Goal: Information Seeking & Learning: Learn about a topic

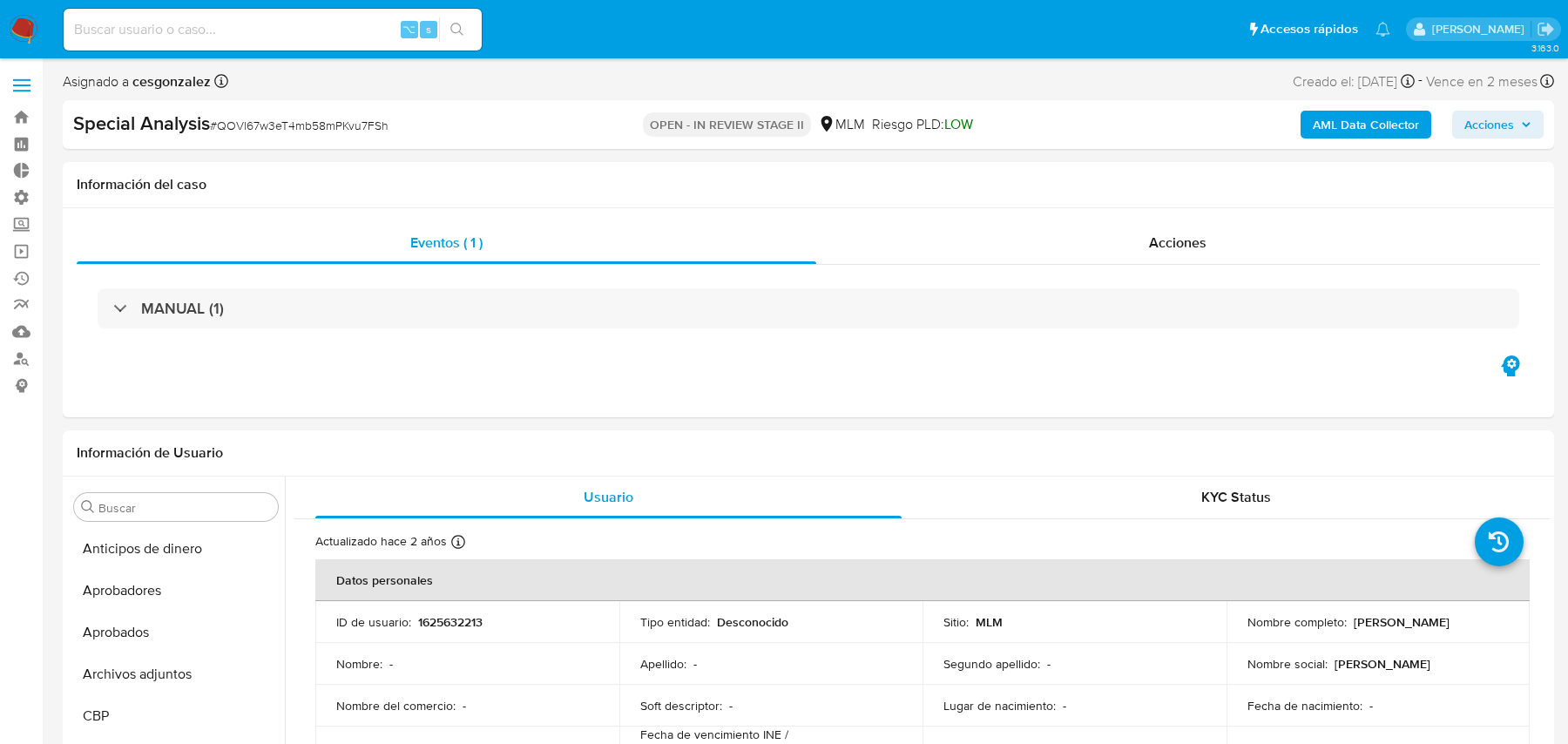
select select "10"
click at [298, 33] on input at bounding box center [272, 30] width 418 height 23
paste input "wSdBqGAj8fDh1gs4uiw8W4gK"
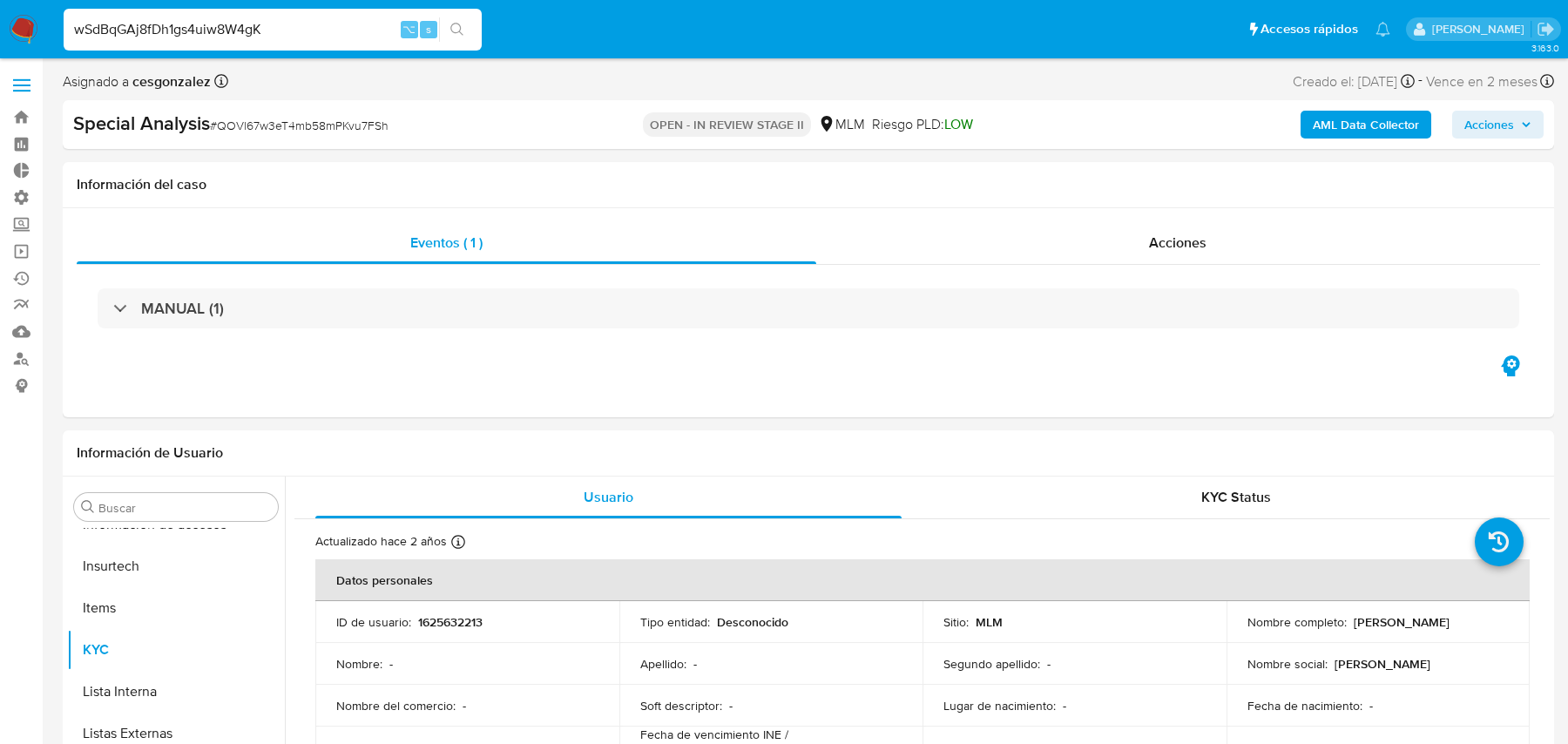
type input "wSdBqGAj8fDh1gs4uiw8W4gK"
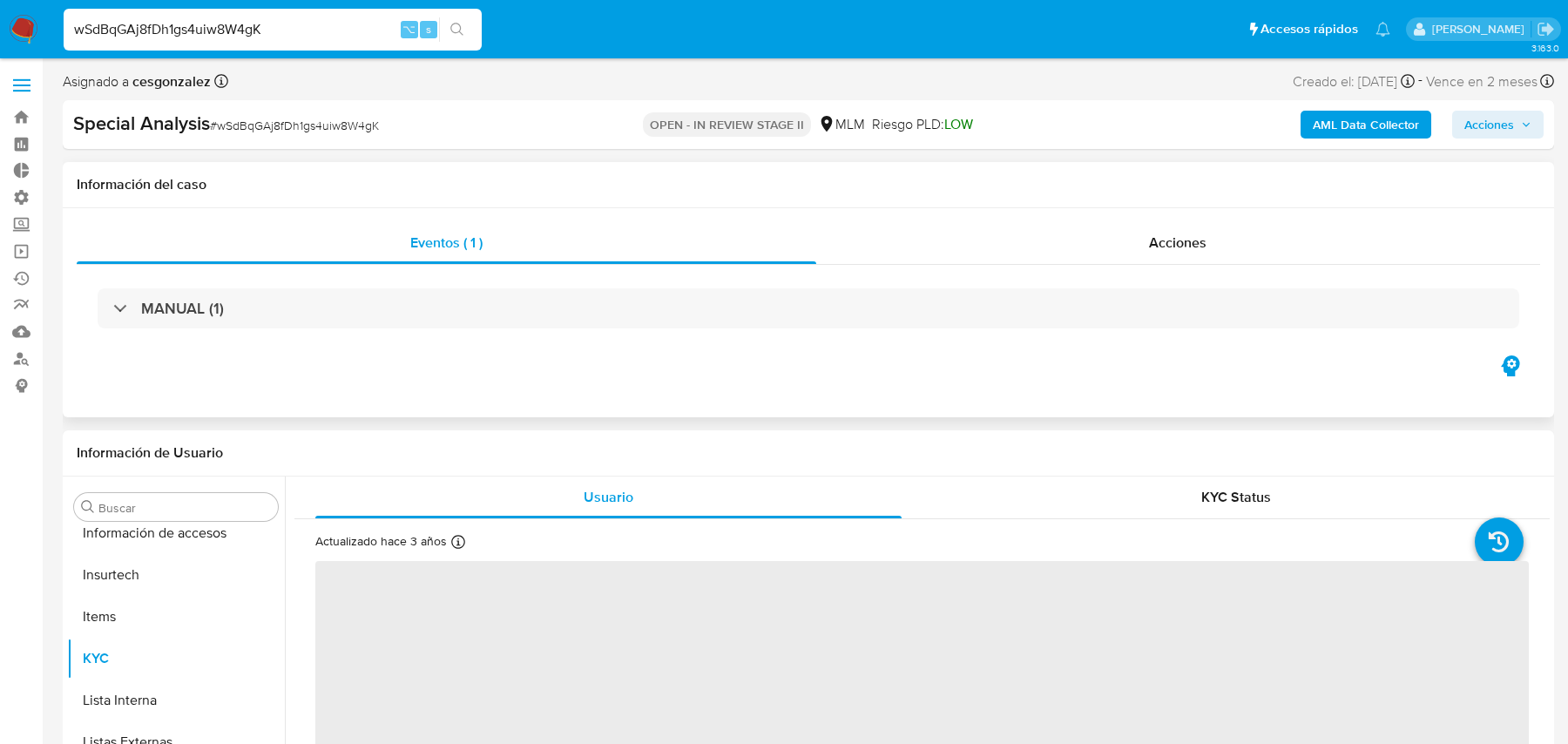
scroll to position [861, 0]
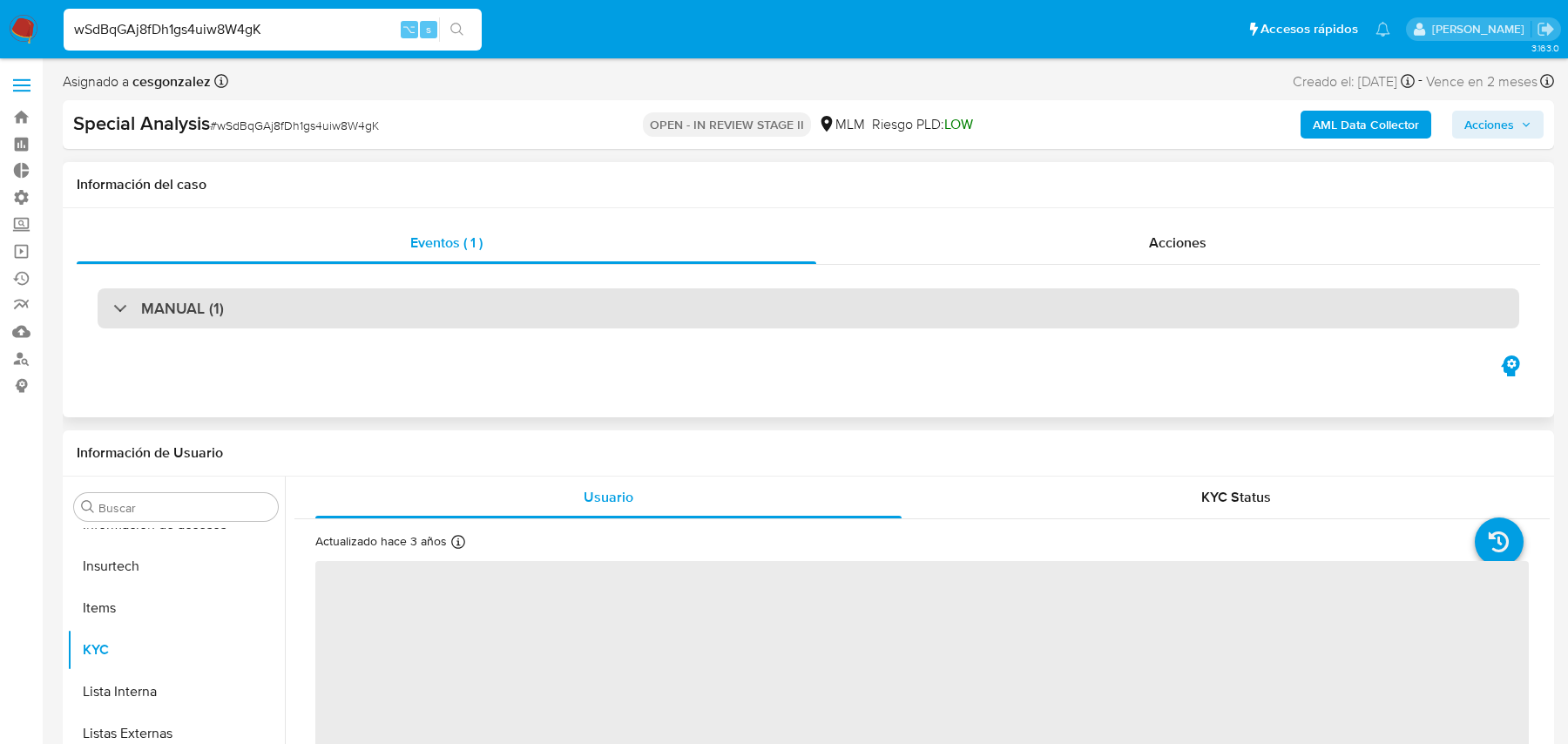
click at [499, 326] on div "MANUAL (1)" at bounding box center [808, 308] width 1422 height 40
select select "10"
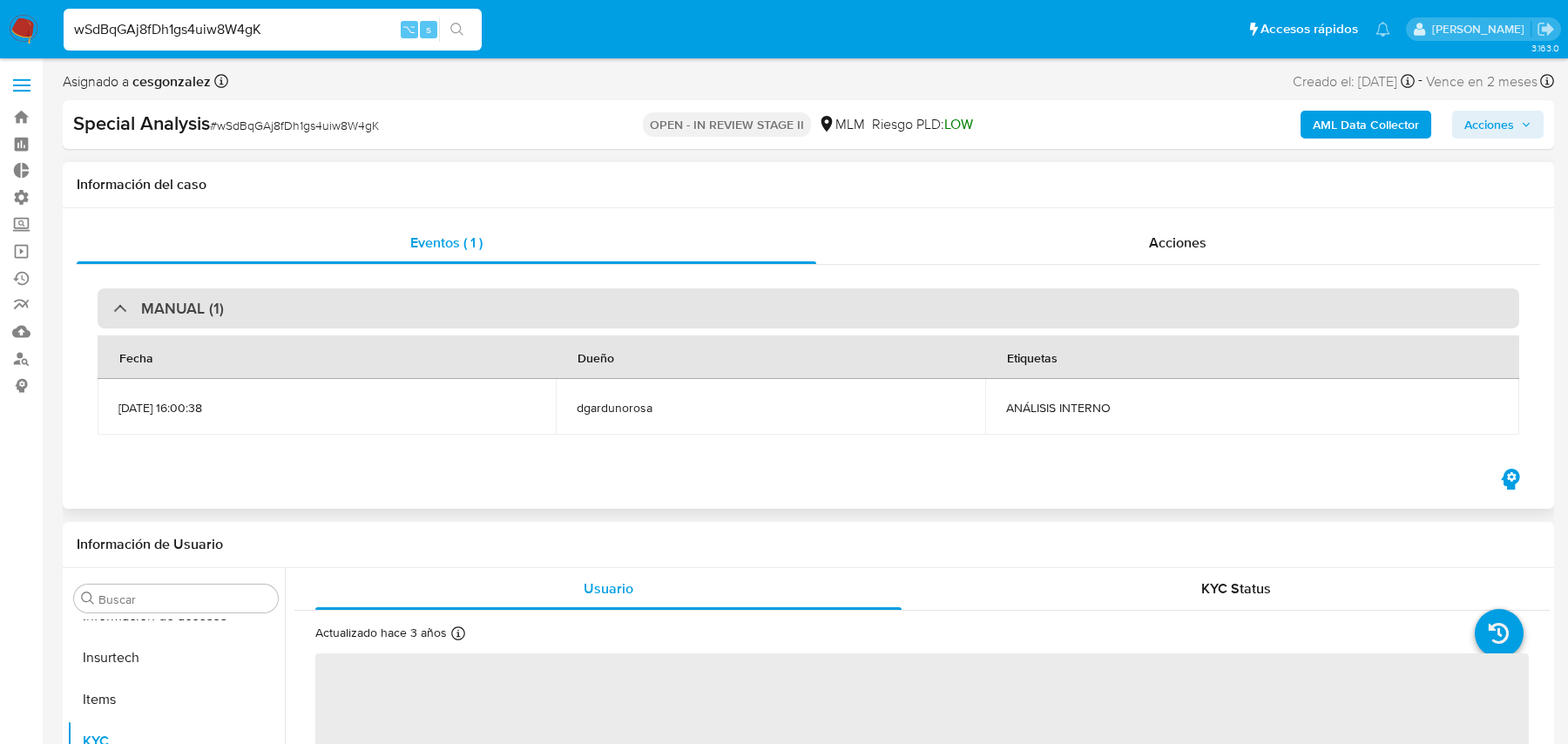
click at [499, 326] on div "MANUAL (1)" at bounding box center [808, 308] width 1422 height 40
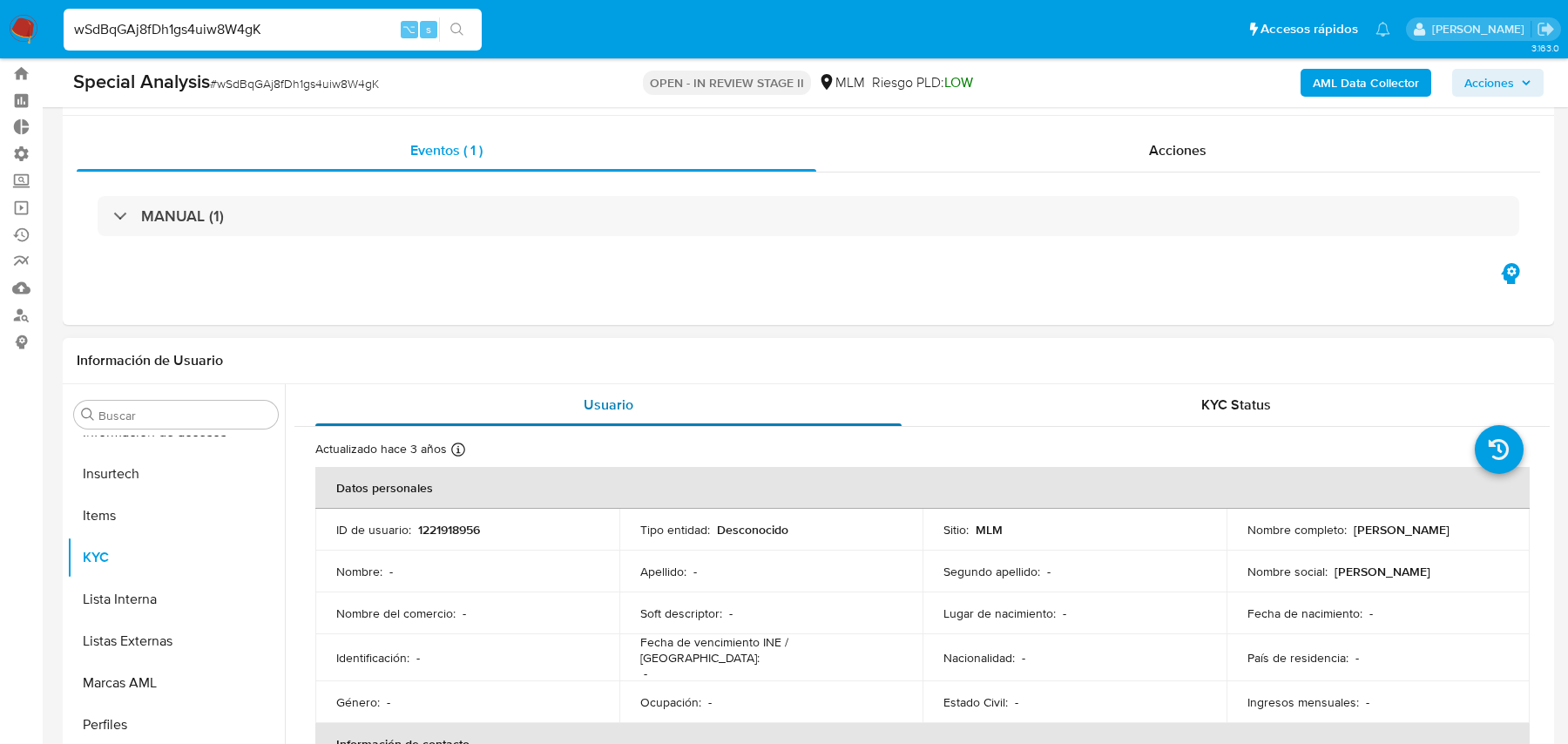
scroll to position [0, 0]
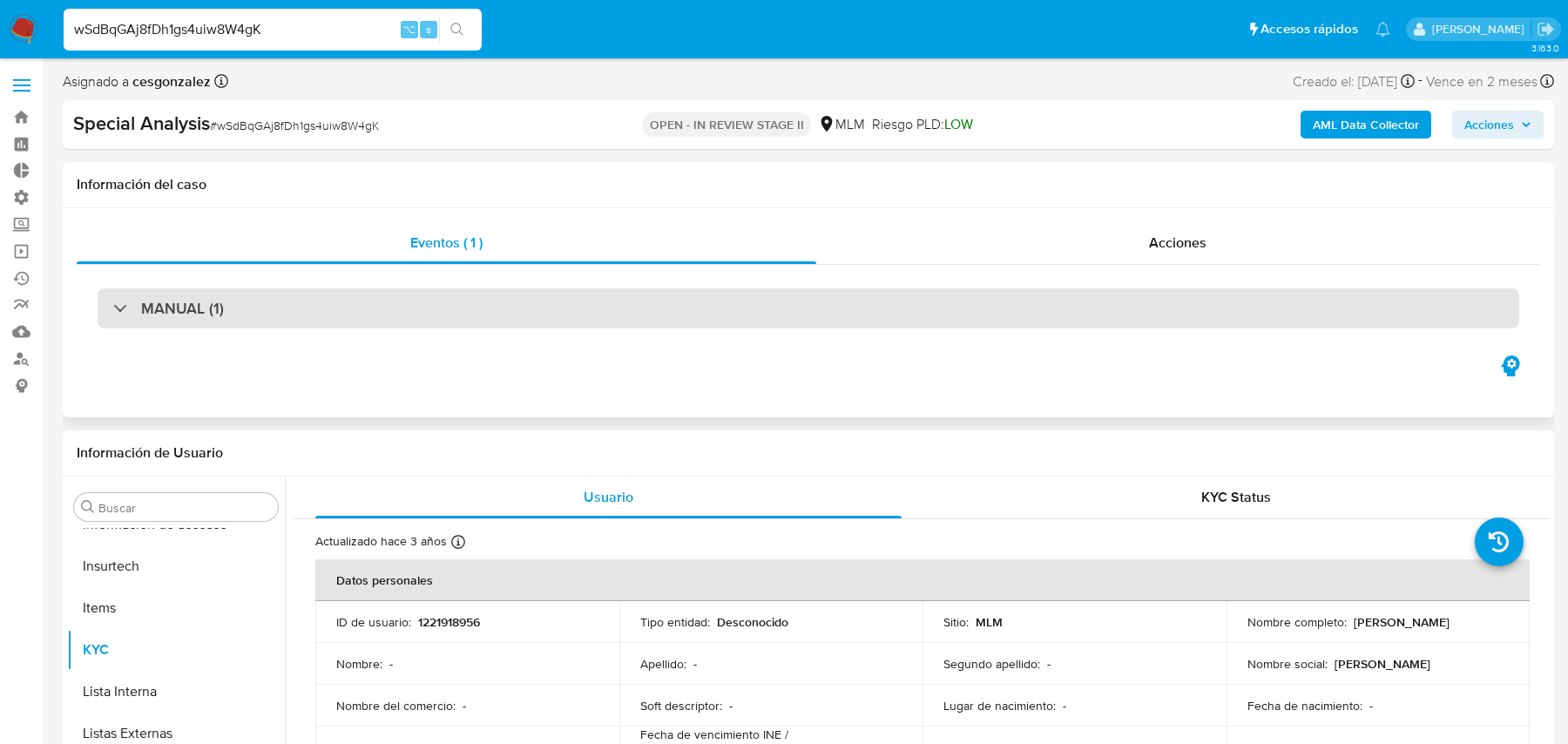
click at [593, 303] on div "MANUAL (1)" at bounding box center [808, 308] width 1422 height 40
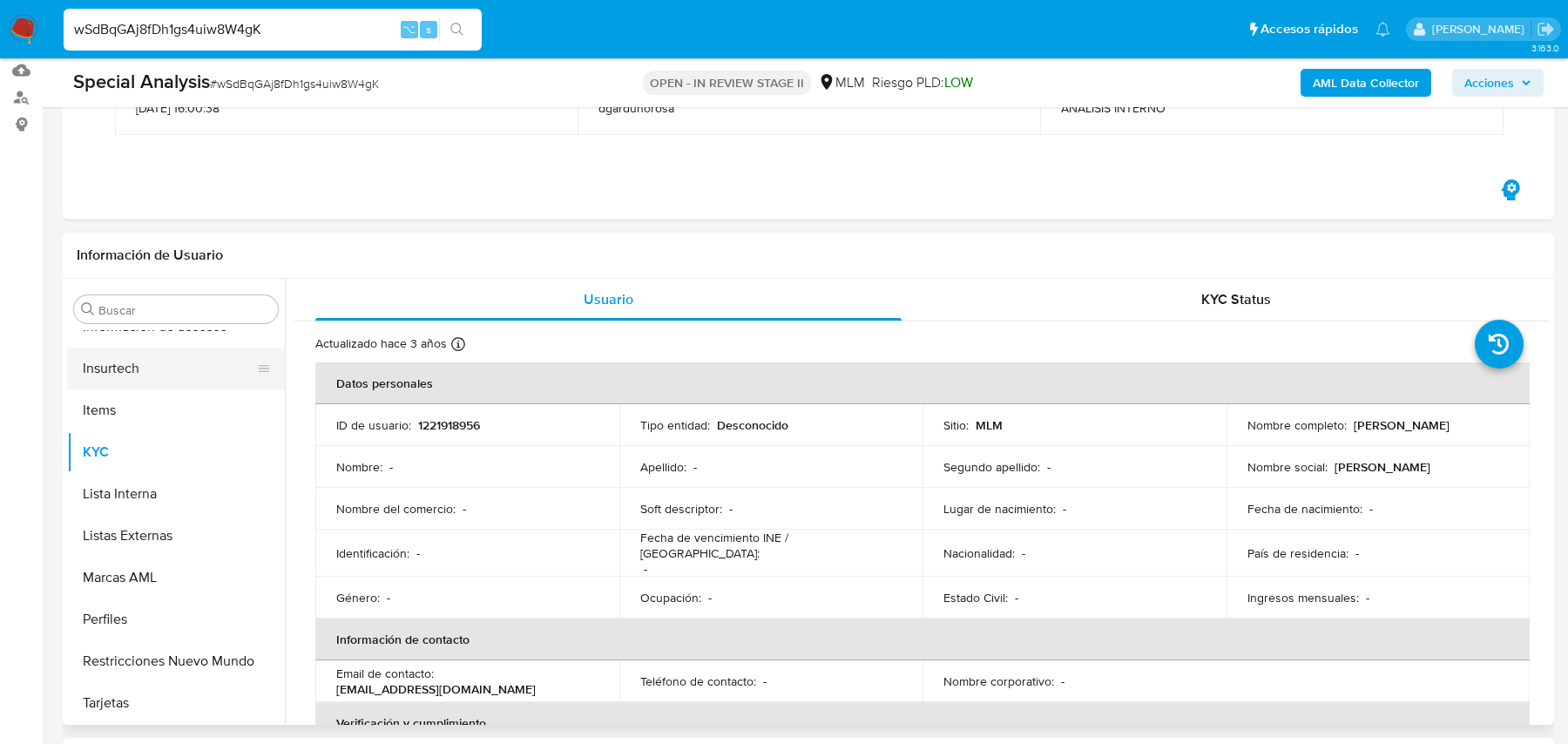
scroll to position [268, 0]
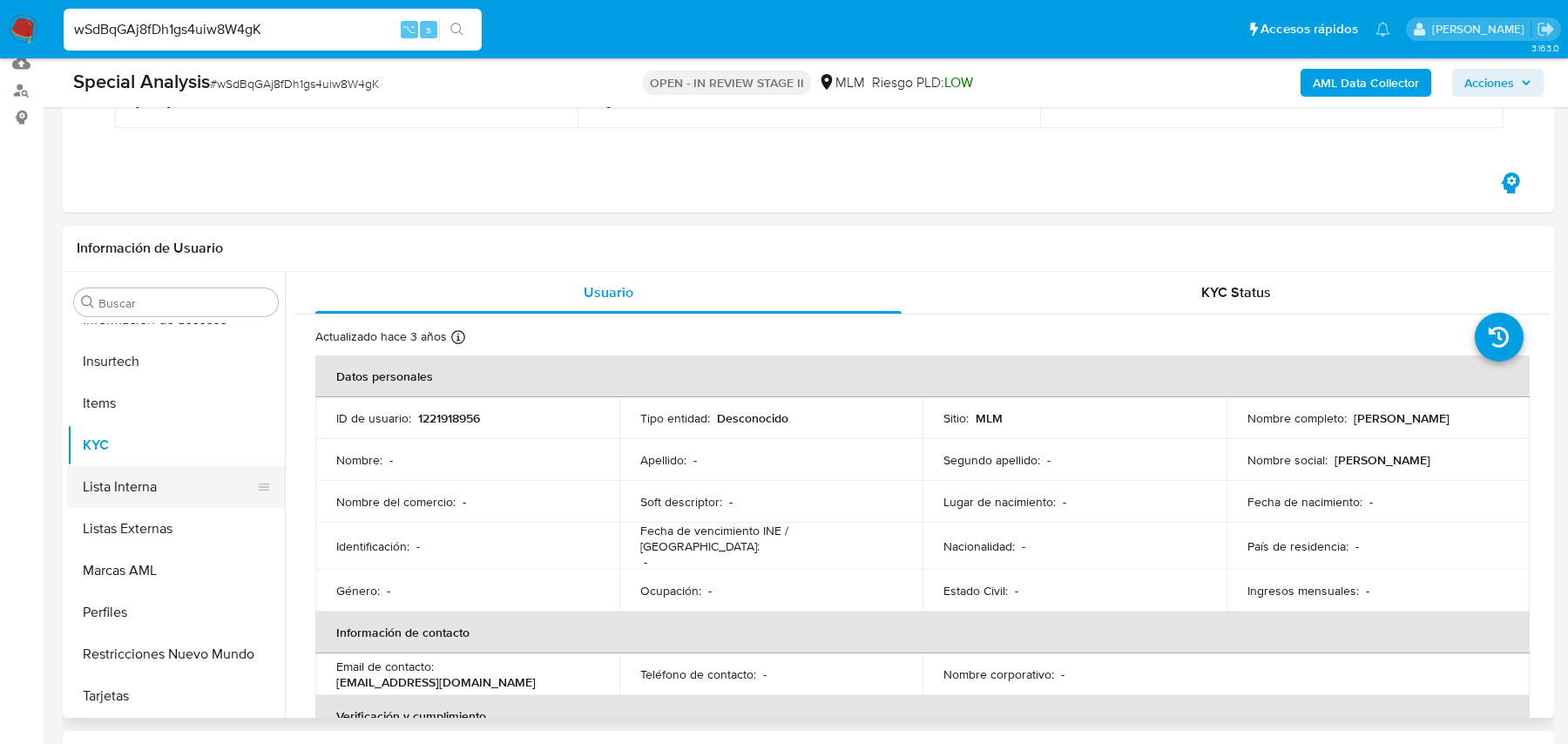
click at [163, 502] on button "Lista Interna" at bounding box center [169, 487] width 204 height 42
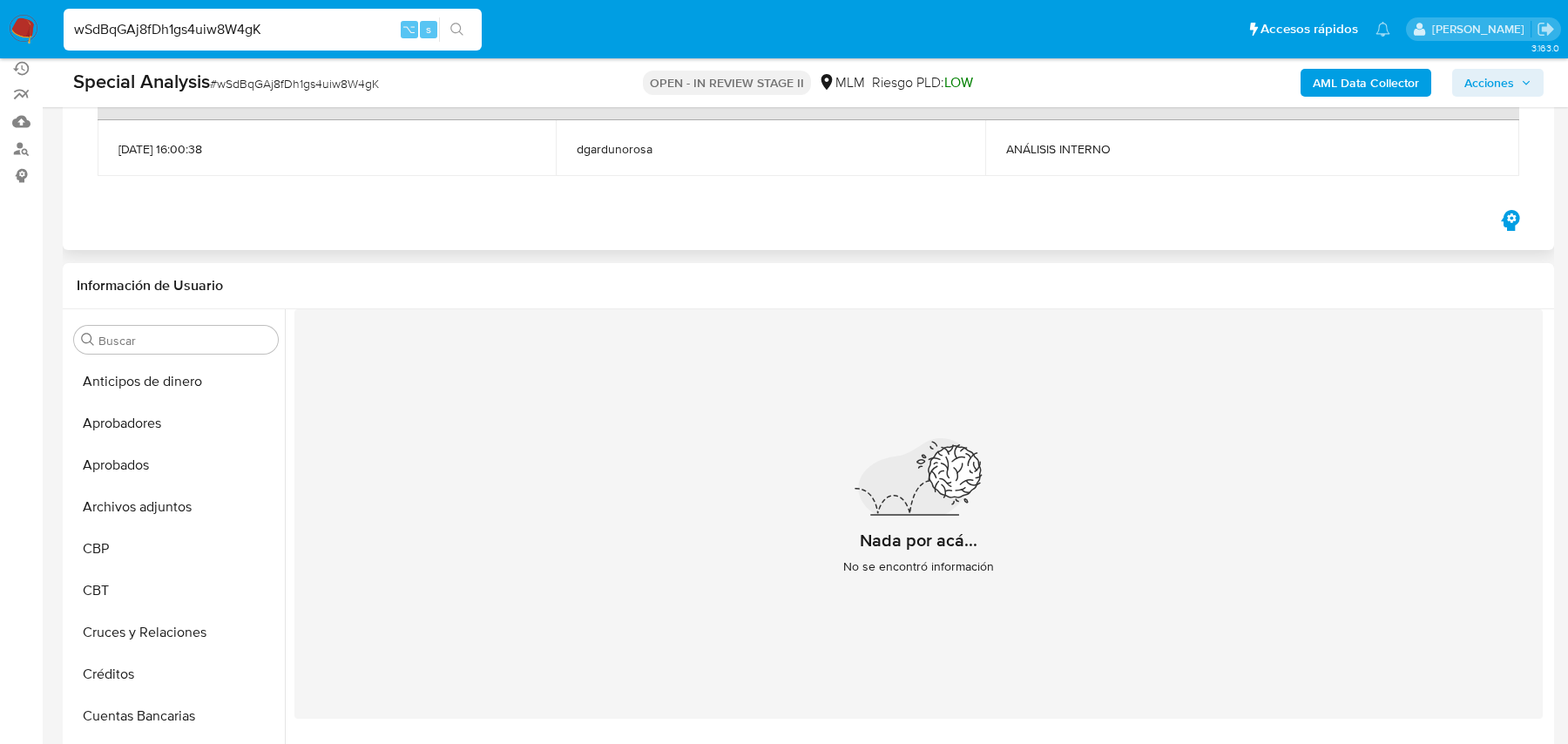
scroll to position [87, 0]
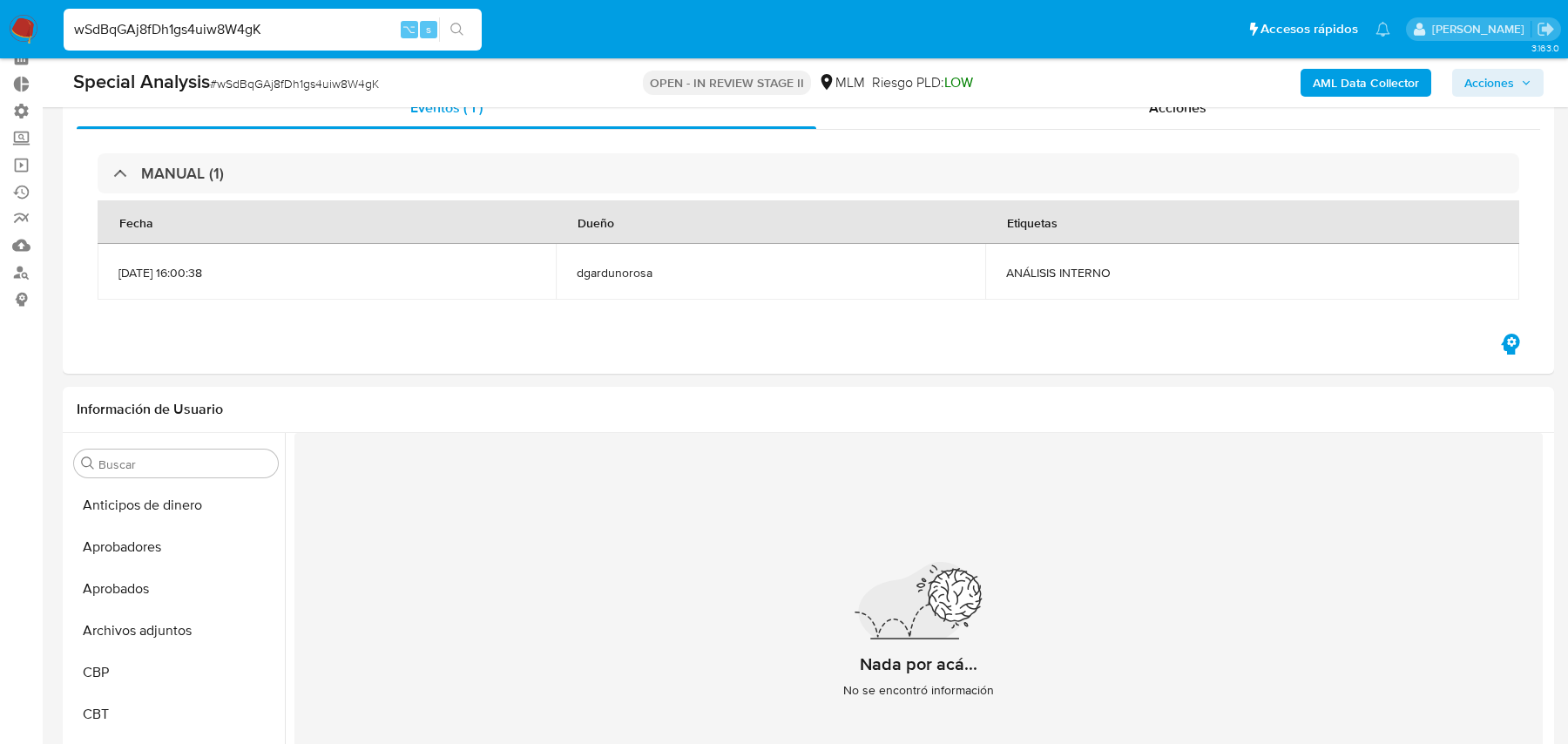
click at [159, 33] on input "wSdBqGAj8fDh1gs4uiw8W4gK" at bounding box center [272, 30] width 418 height 23
paste input "vSolRFsEhwpWtdqciRflTce9"
type input "vSolRFsEhwpWtdqciRflTce9"
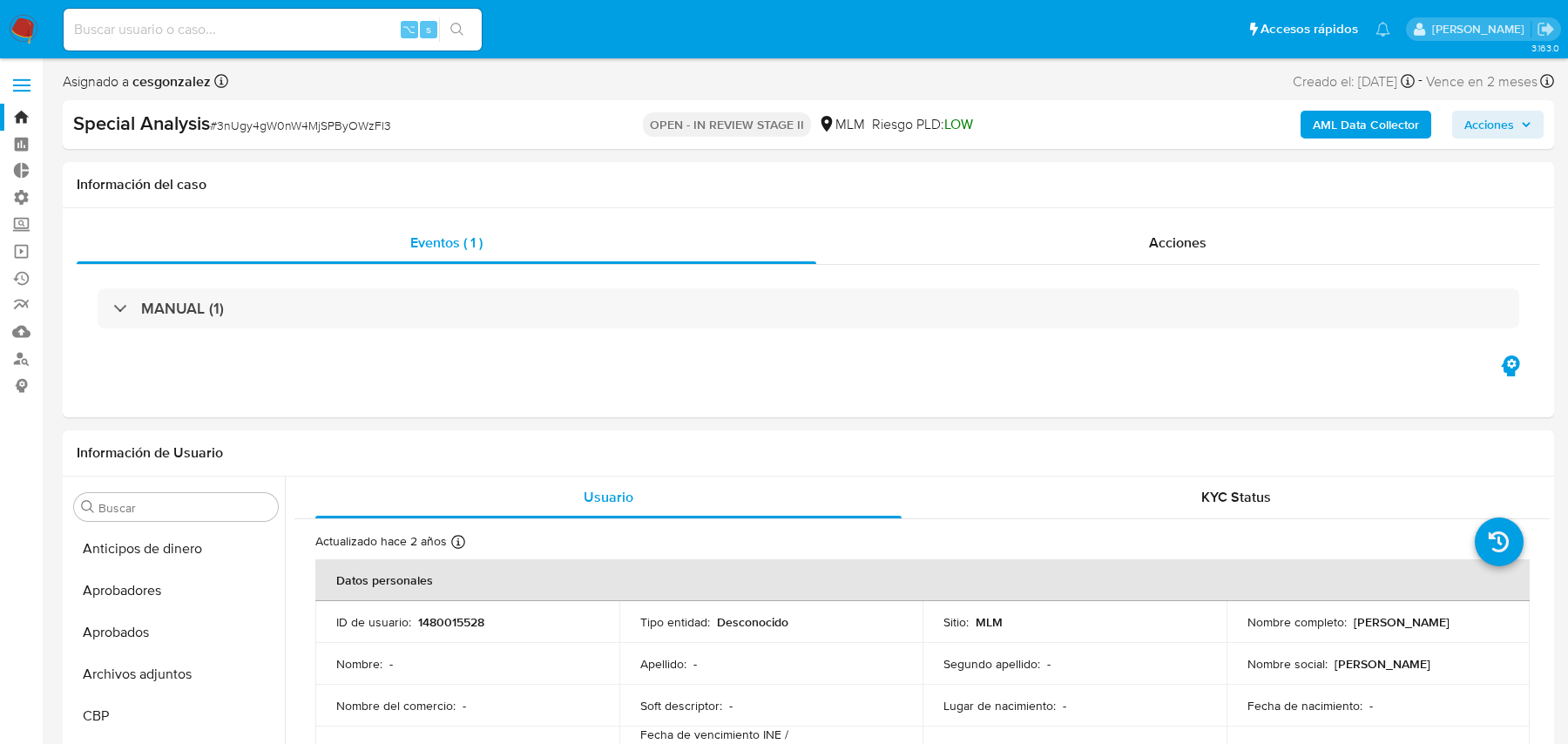
select select "10"
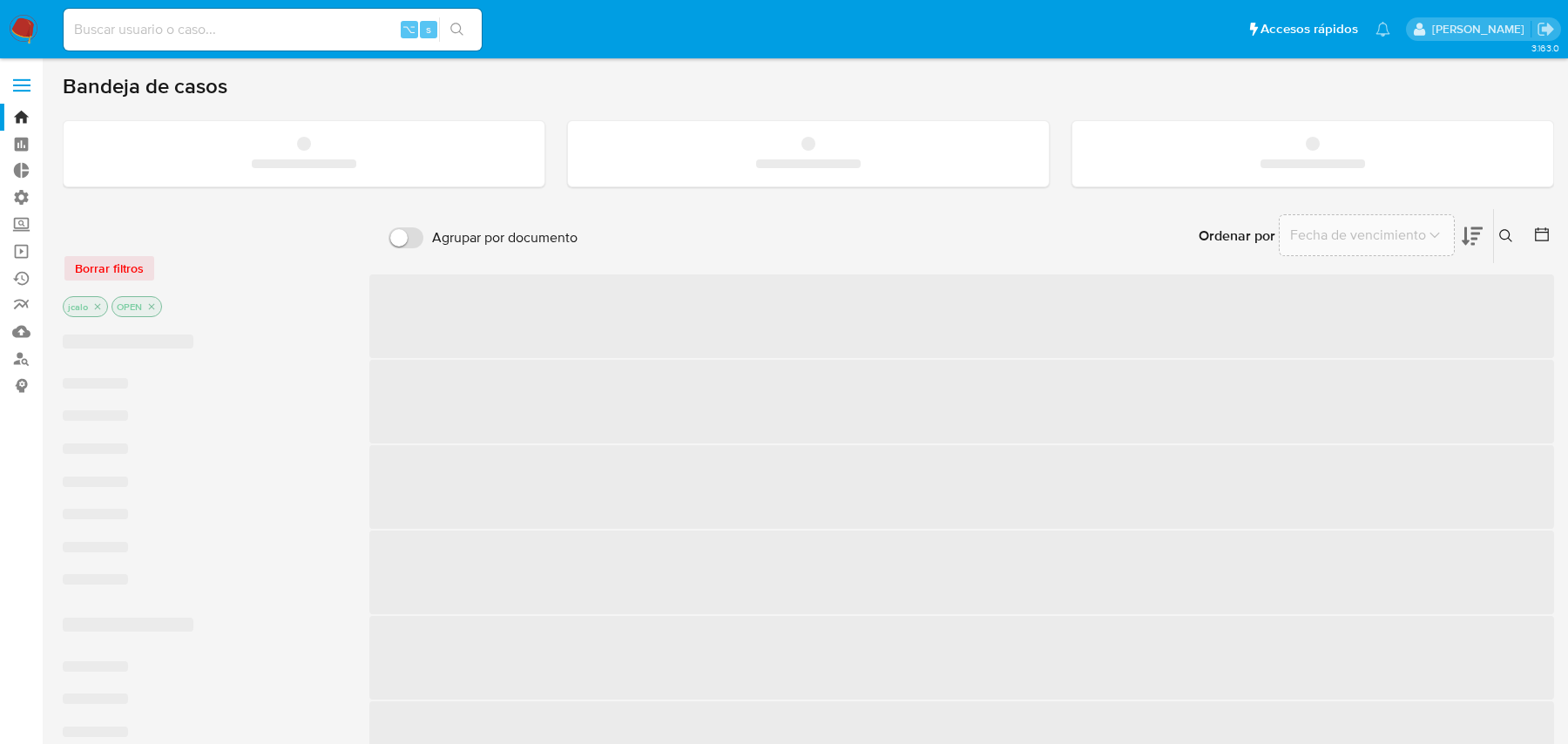
click at [317, 33] on input at bounding box center [272, 30] width 418 height 23
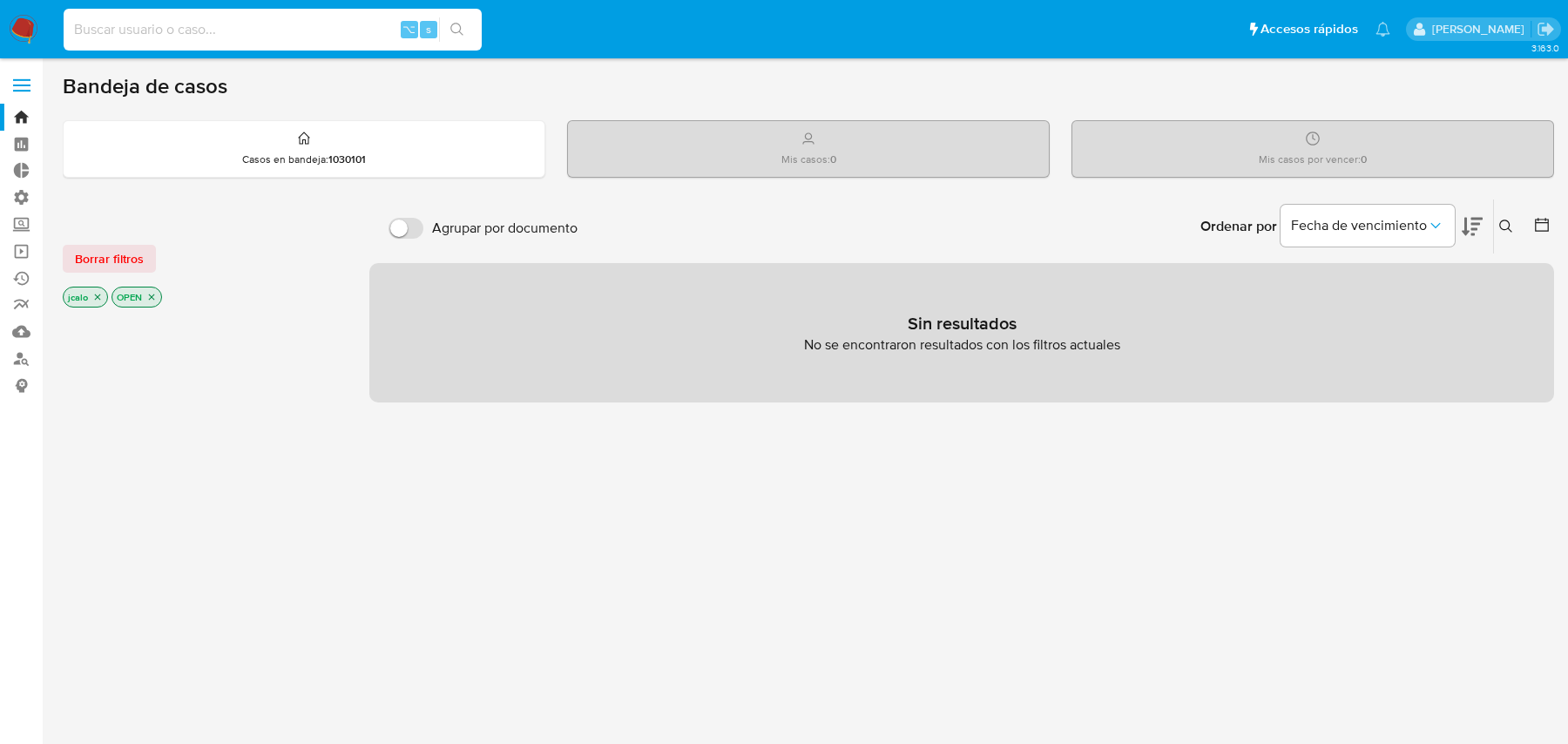
paste input "vSolRFsEhwpWtdqciRflTce9"
type input "vSolRFsEhwpWtdqciRflTce9"
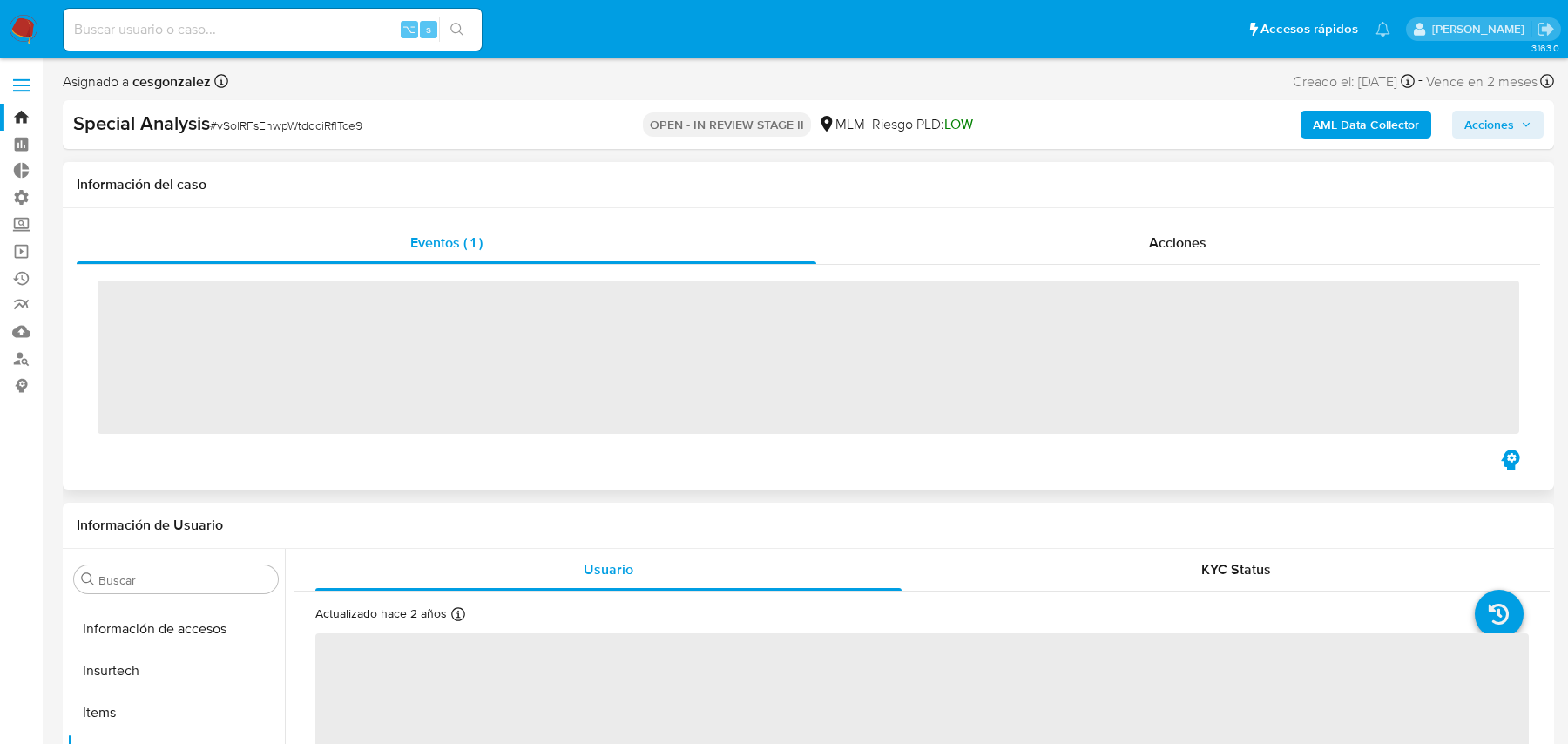
scroll to position [861, 0]
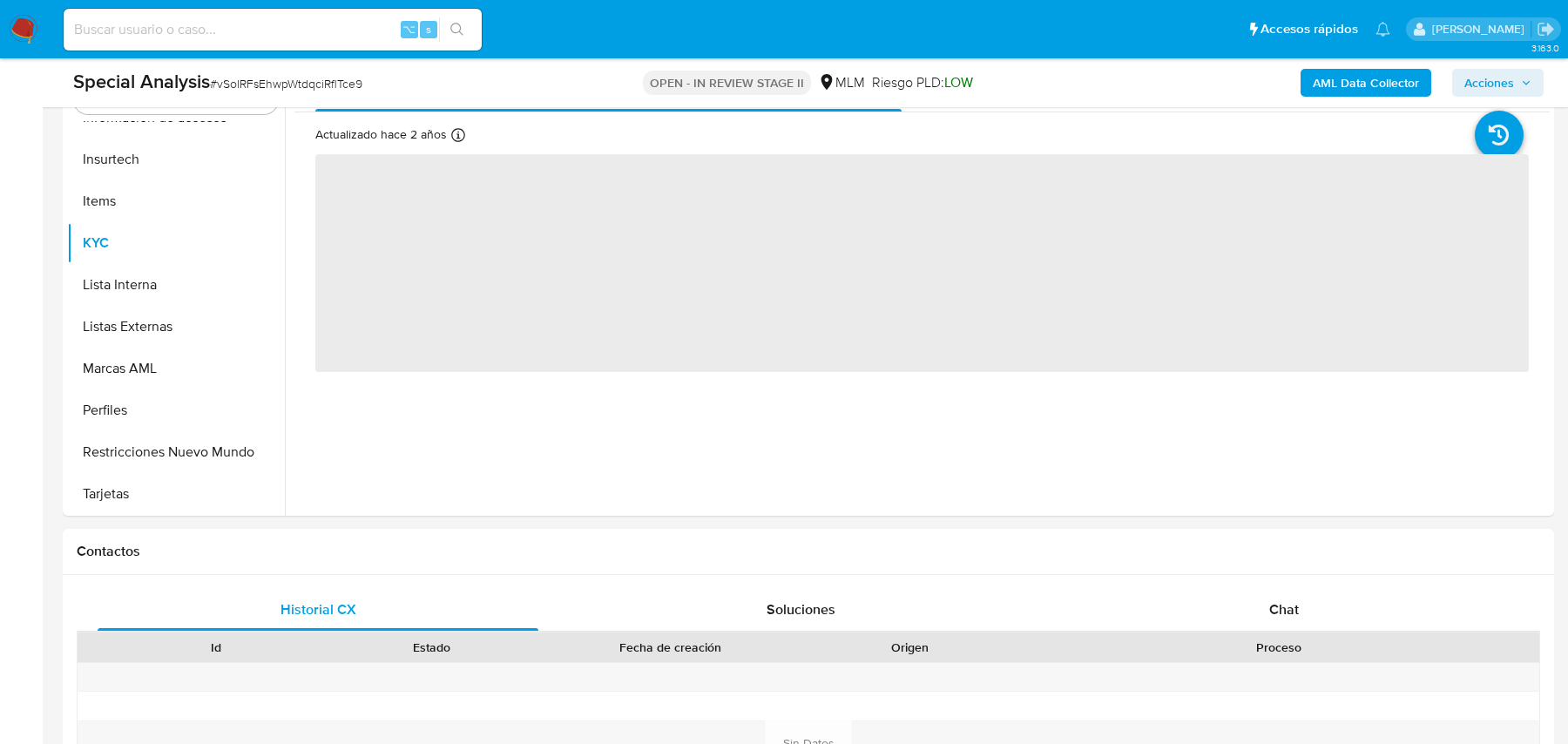
select select "10"
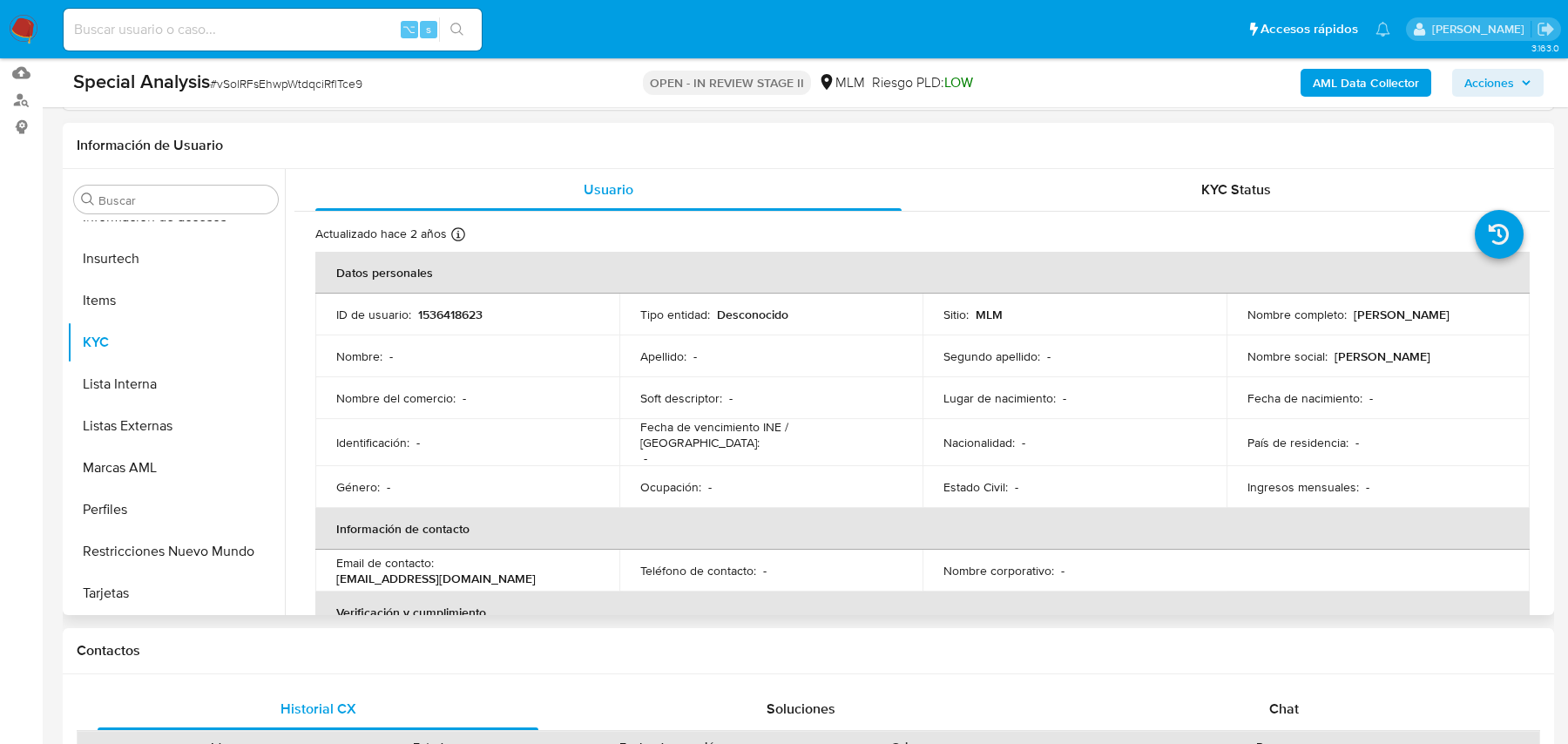
click at [737, 307] on p "Desconocido" at bounding box center [753, 315] width 72 height 16
copy div "Tipo entidad : Desconocido"
click at [194, 33] on input at bounding box center [272, 30] width 418 height 23
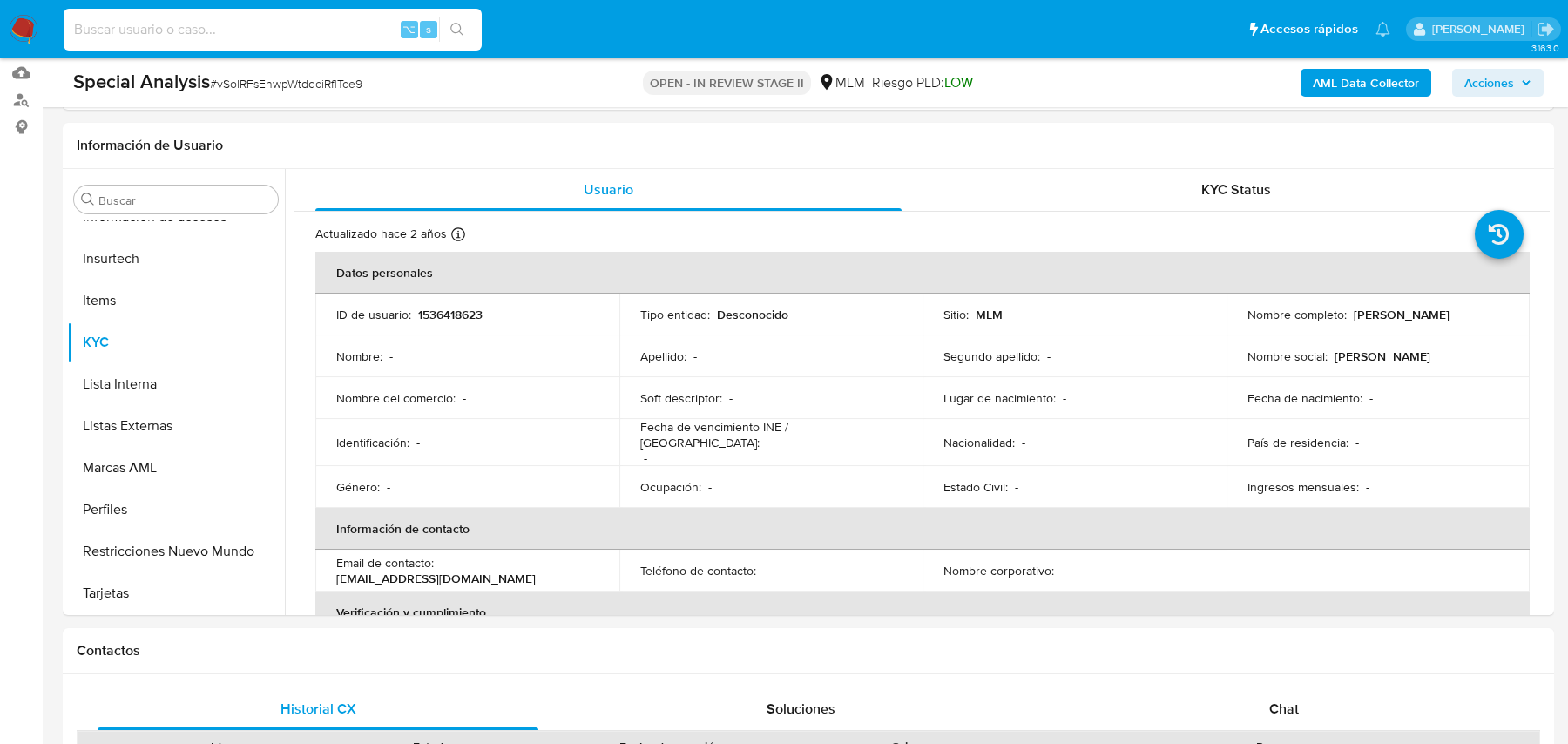
paste input "BsiKgkckznJFEVCOwd61Gfw7"
type input "BsiKgkckznJFEVCOwd61Gfw7"
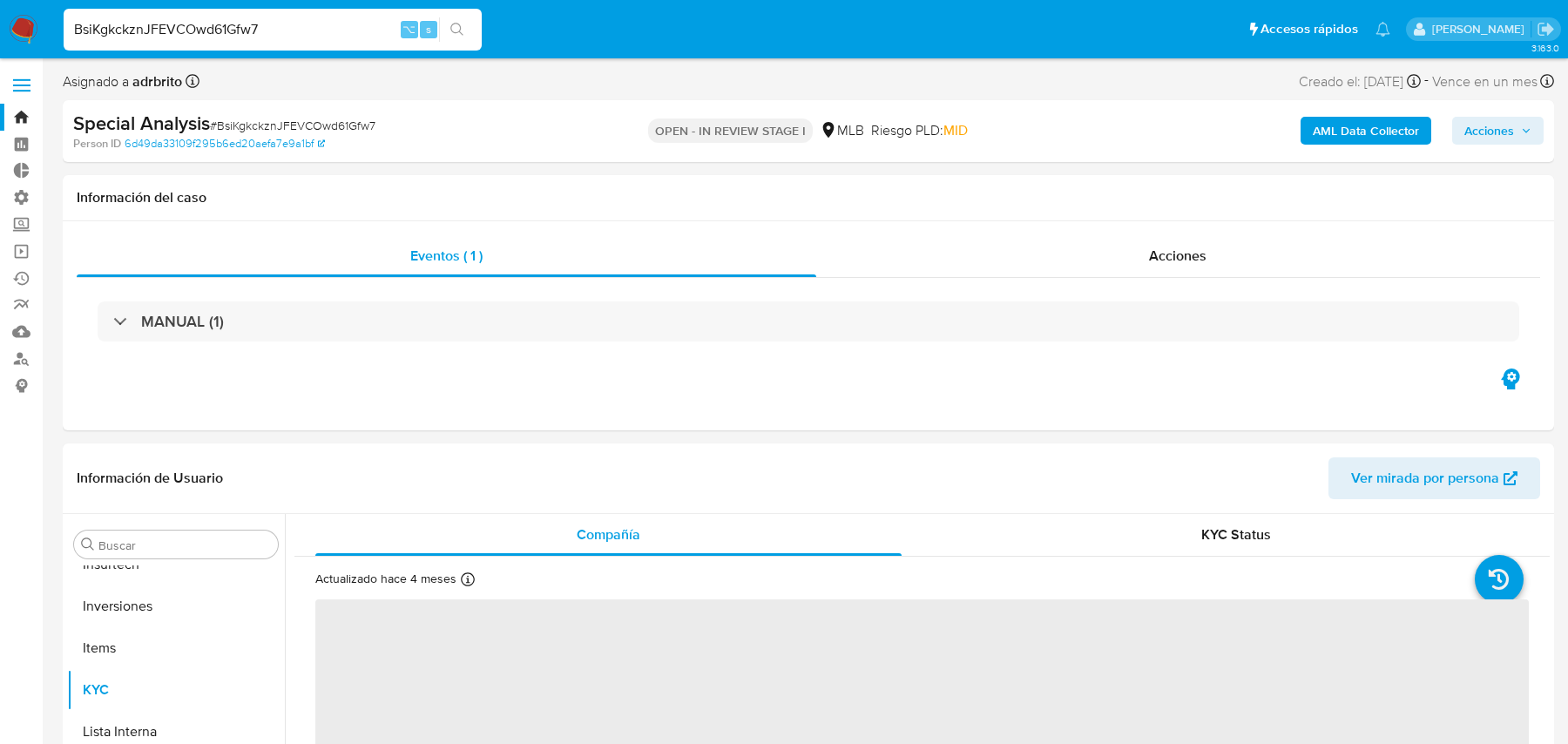
scroll to position [946, 0]
select select "10"
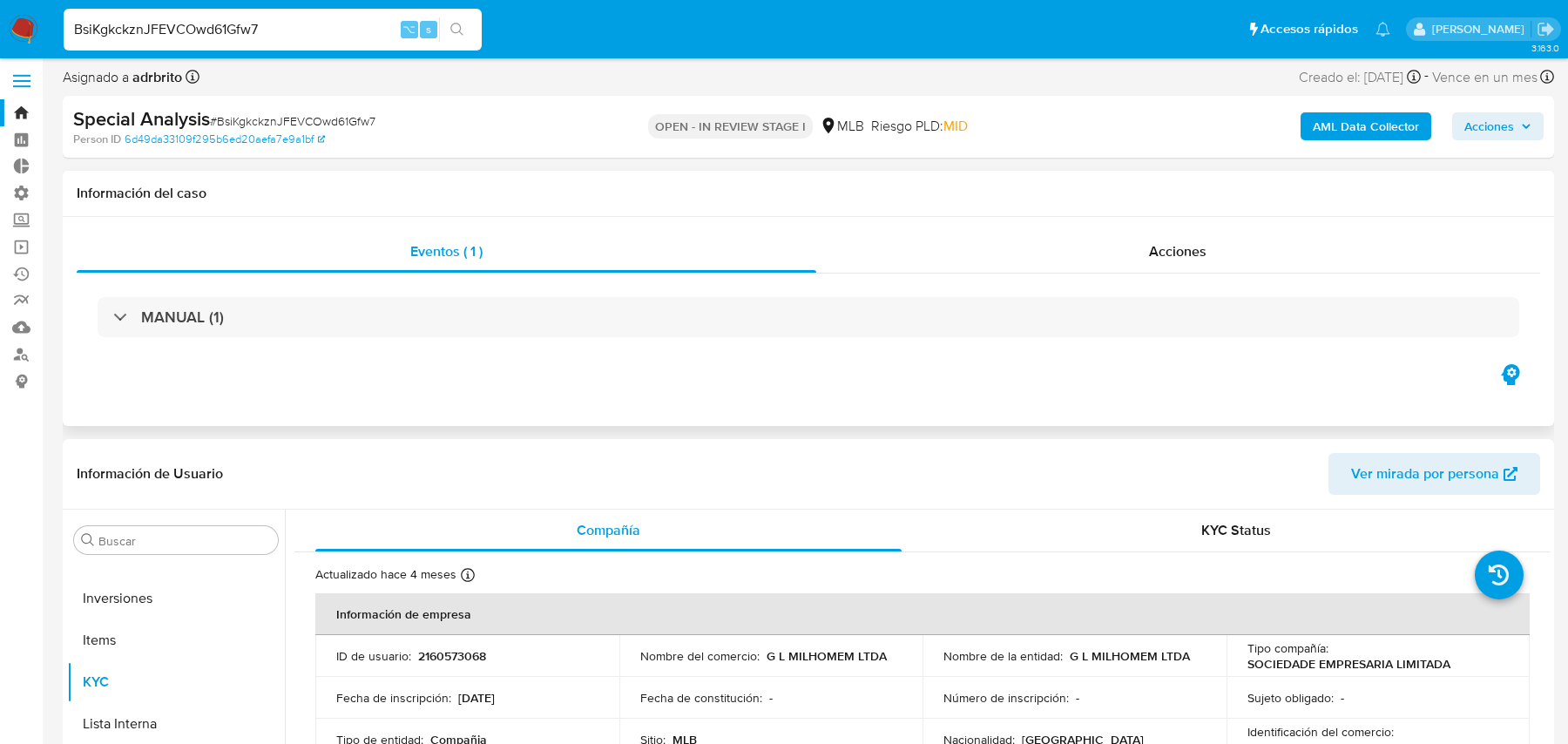
scroll to position [0, 0]
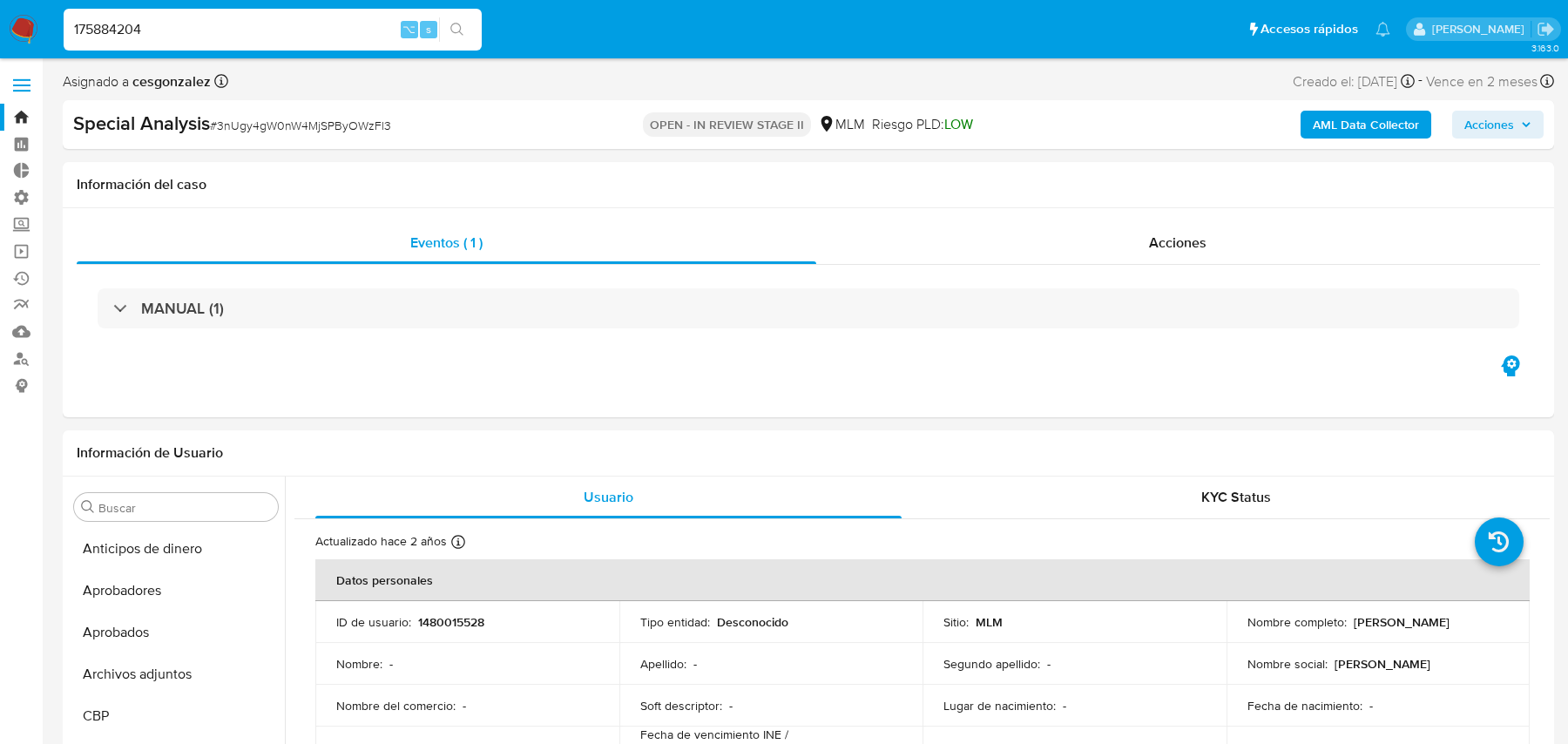
select select "10"
type input "175884204"
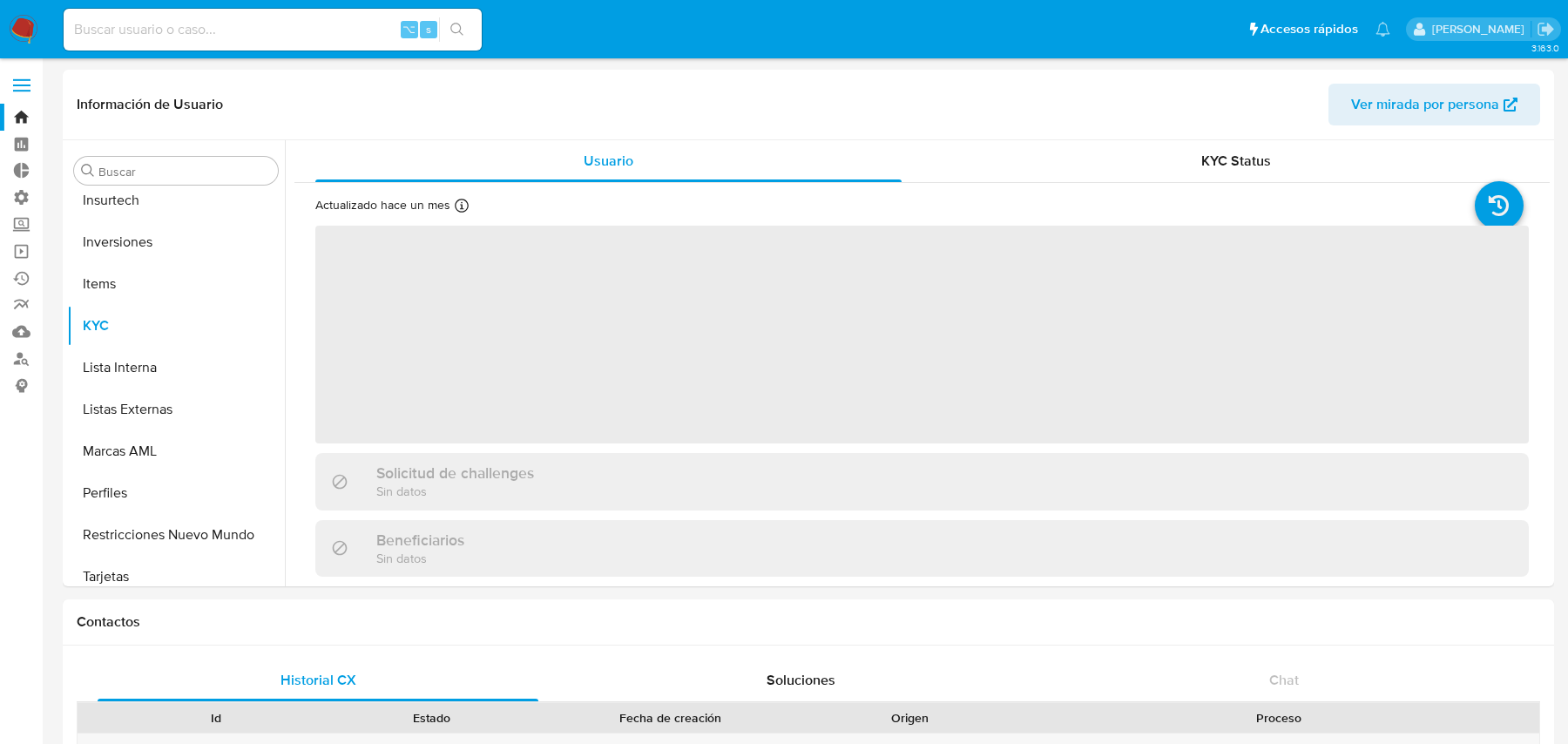
scroll to position [946, 0]
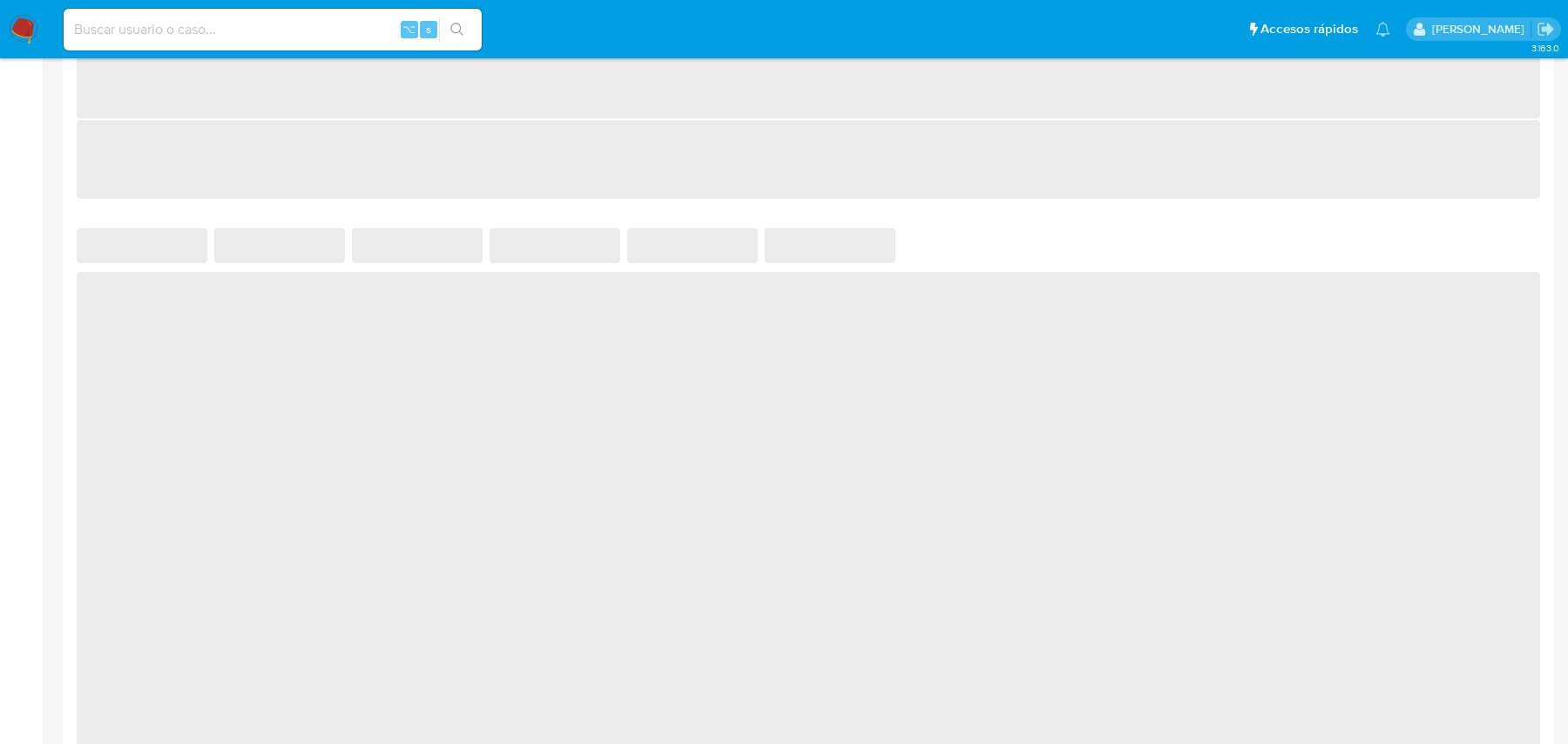
select select "10"
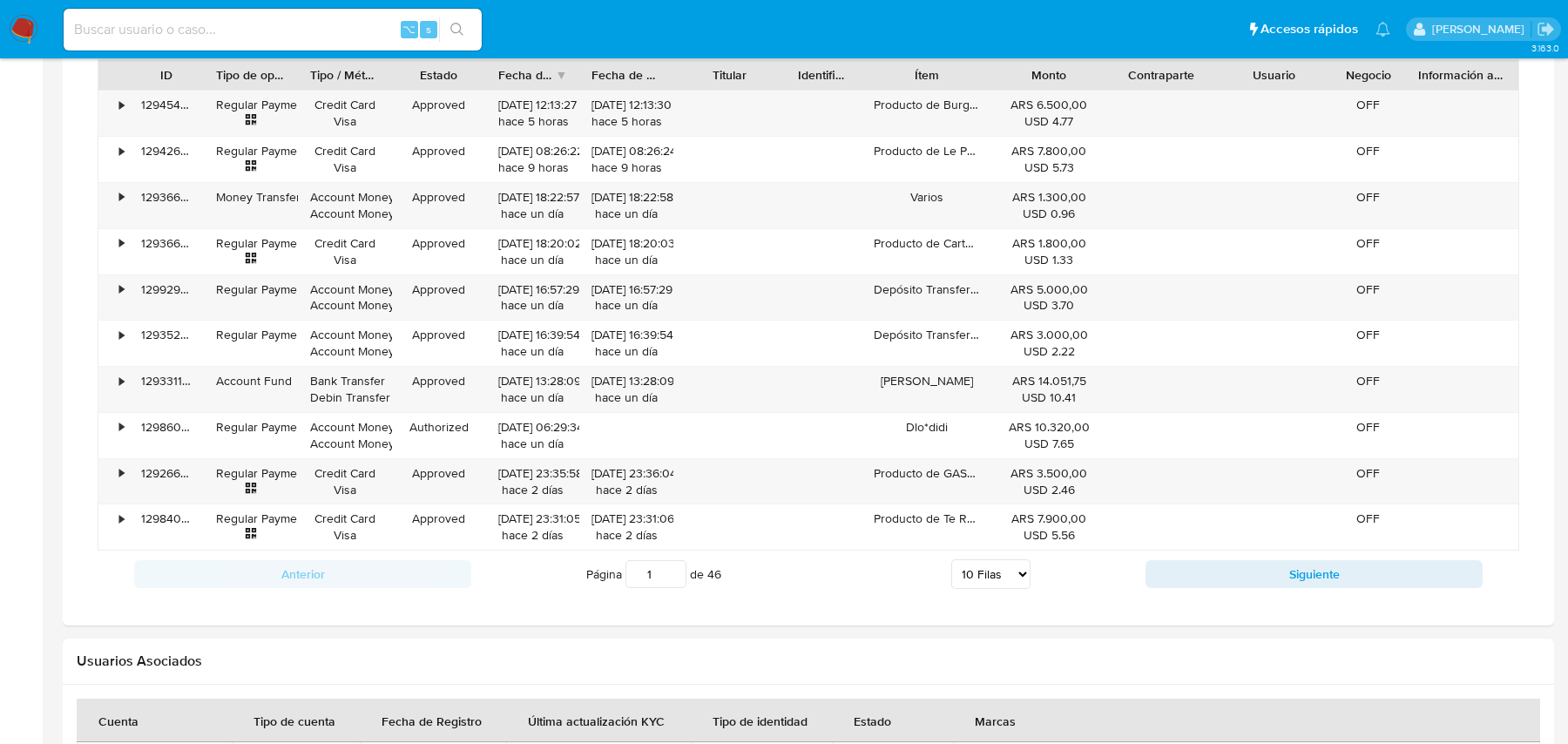
scroll to position [1131, 0]
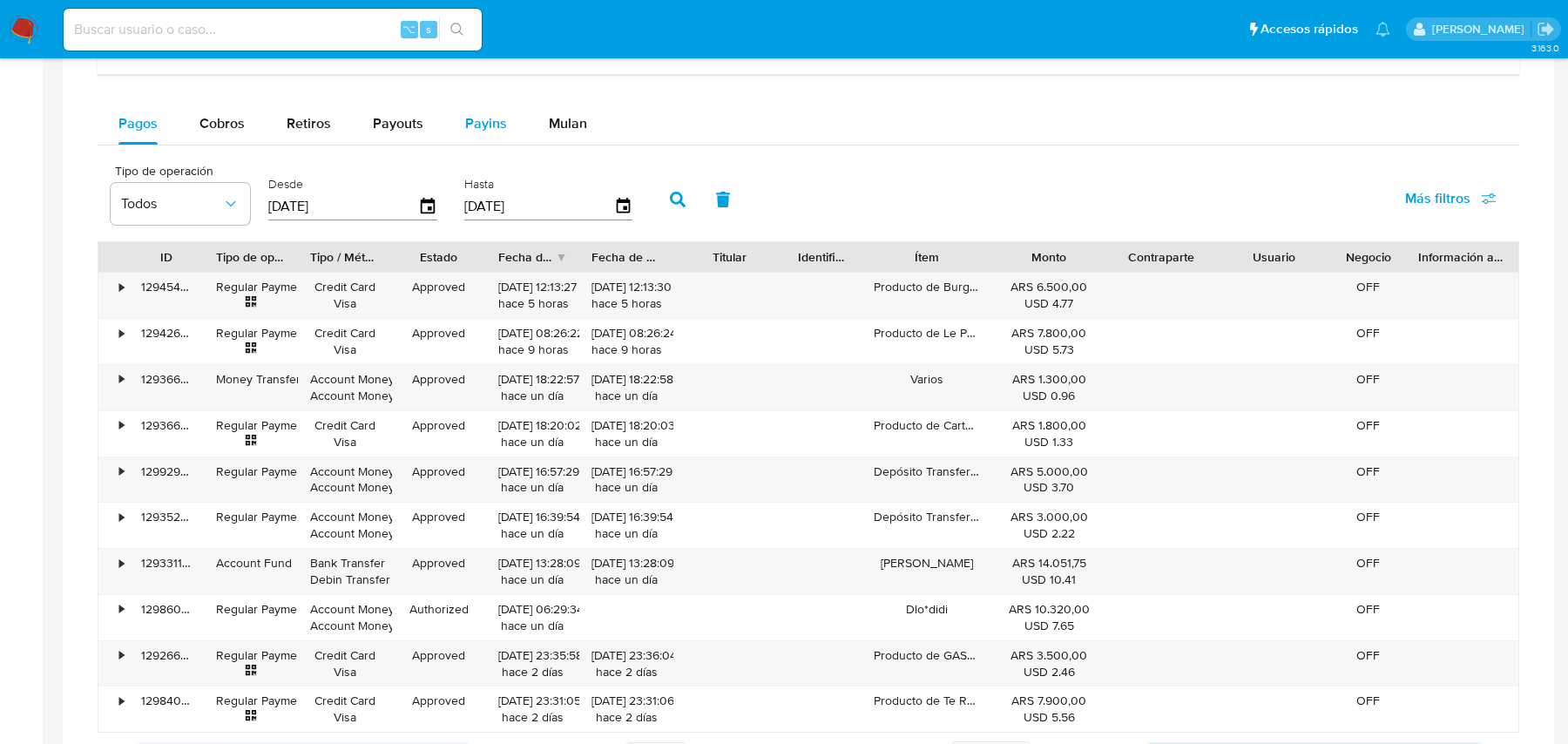
click at [483, 120] on span "Payins" at bounding box center [486, 123] width 42 height 20
select select "10"
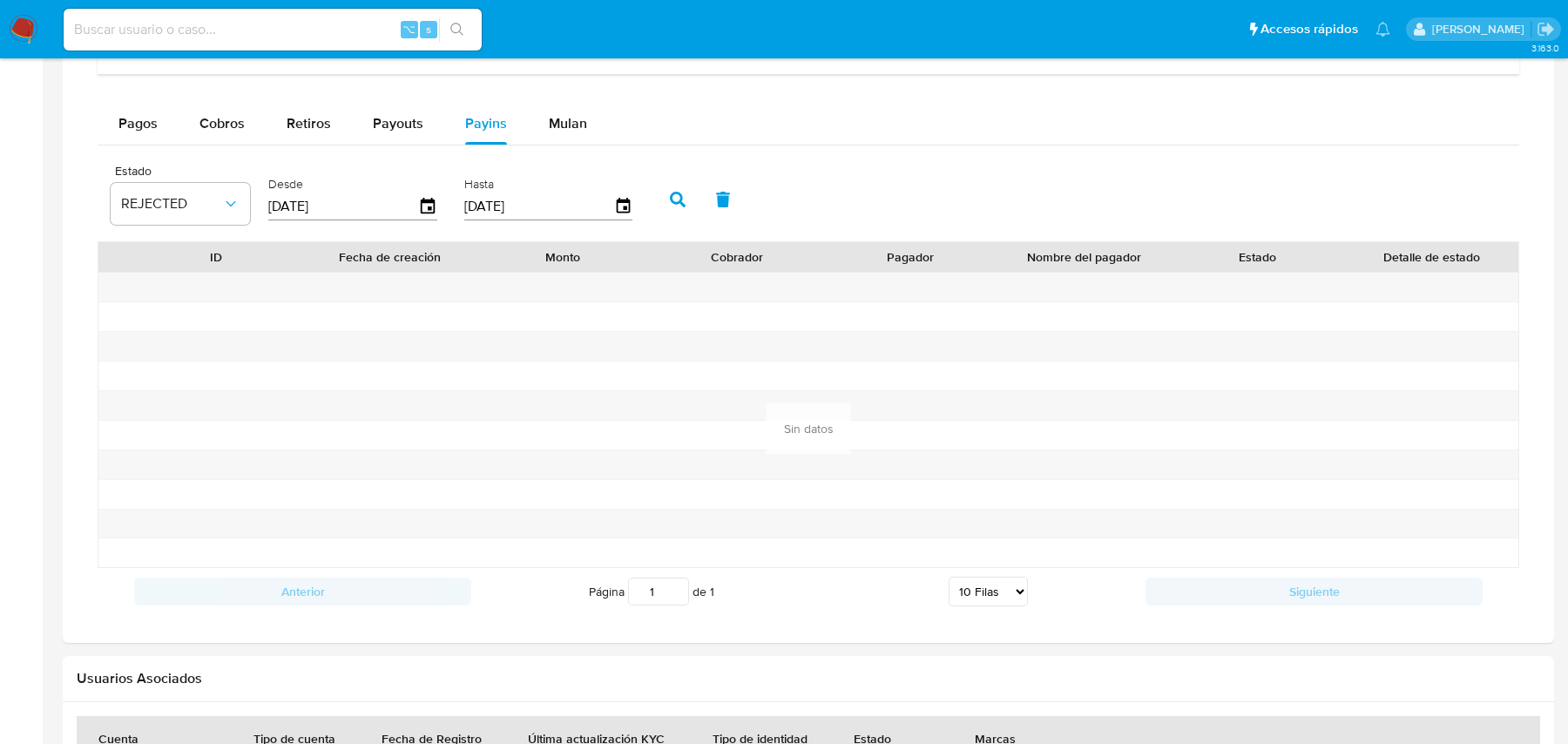
click at [368, 95] on div "Balance Consulta el balance del usuario Dashboard transaccional Consulta el das…" at bounding box center [808, 265] width 1422 height 701
click at [373, 113] on span "Payouts" at bounding box center [398, 123] width 50 height 20
select select "10"
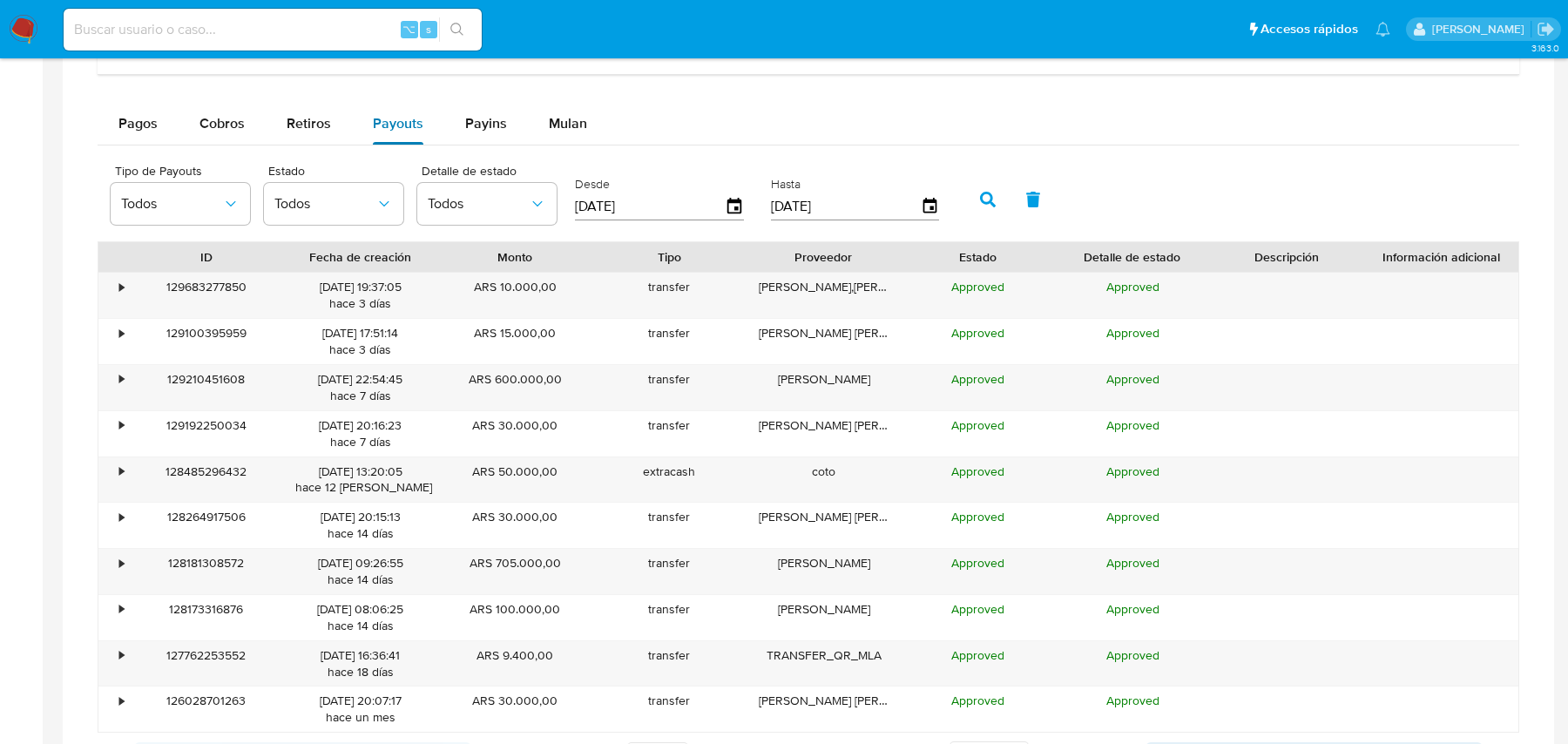
click at [432, 117] on button "Payouts" at bounding box center [398, 123] width 92 height 42
click at [450, 116] on button "Payins" at bounding box center [486, 123] width 84 height 42
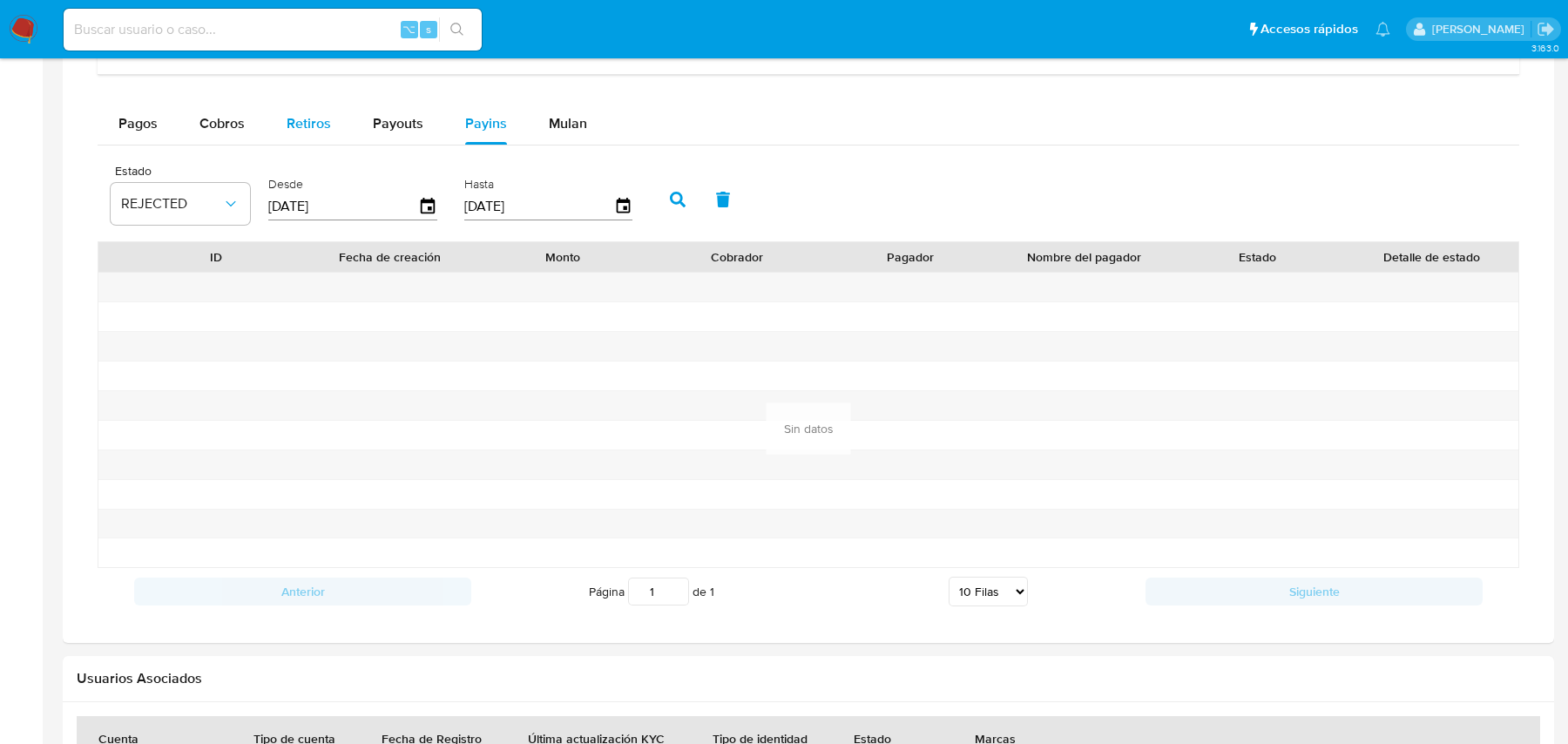
click at [295, 124] on span "Retiros" at bounding box center [309, 123] width 44 height 20
select select "10"
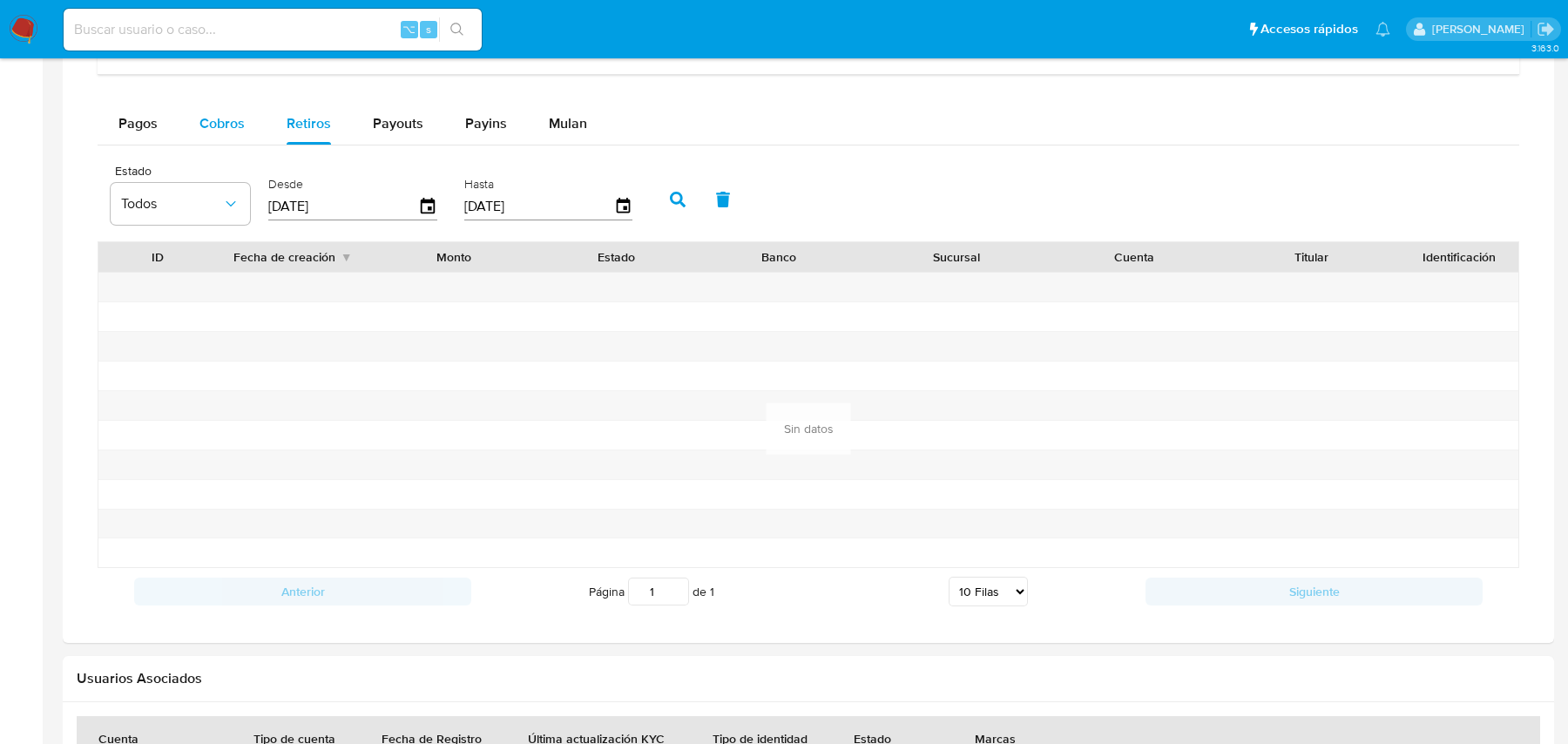
click at [241, 113] on span "Cobros" at bounding box center [222, 123] width 45 height 20
select select "10"
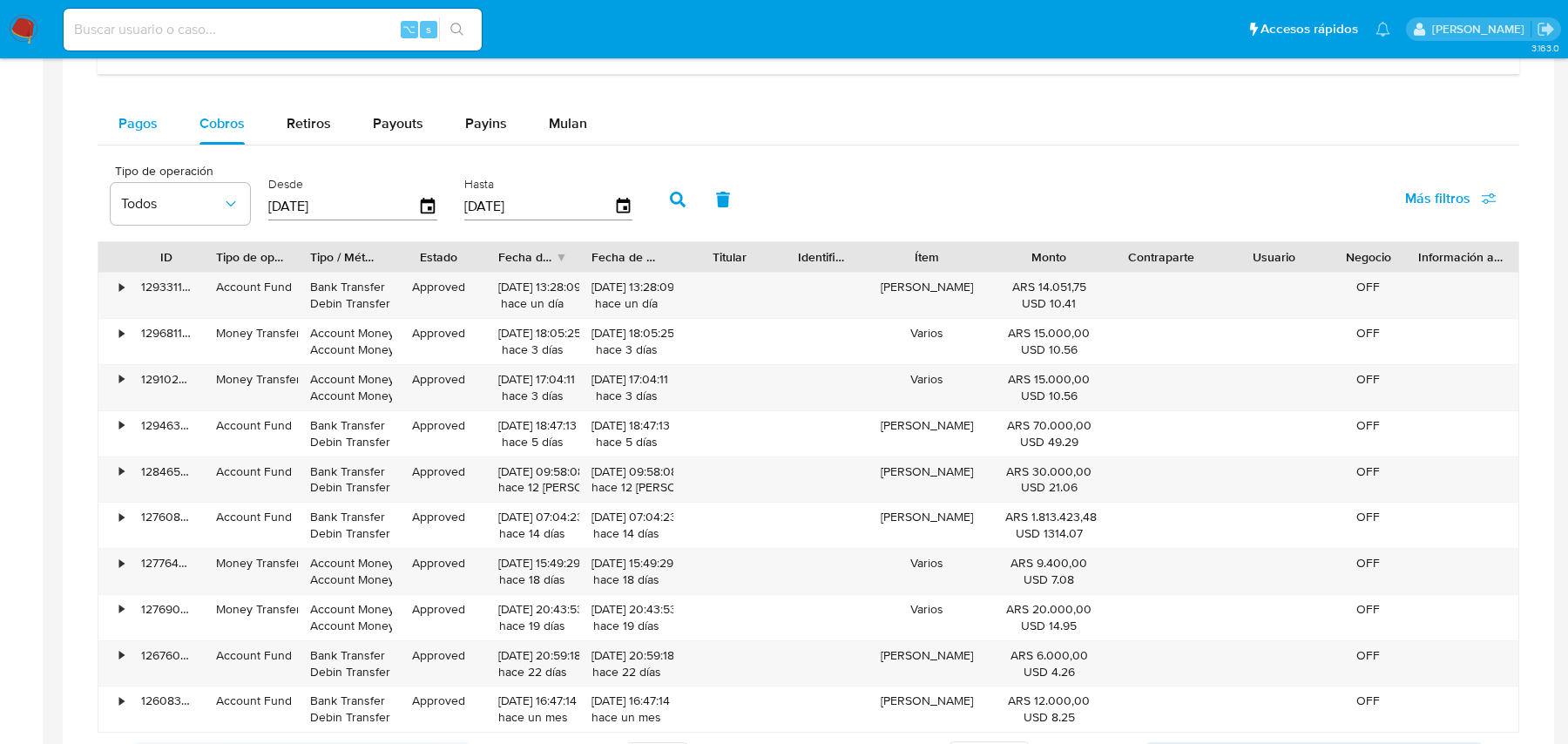
click at [120, 125] on span "Pagos" at bounding box center [138, 123] width 39 height 20
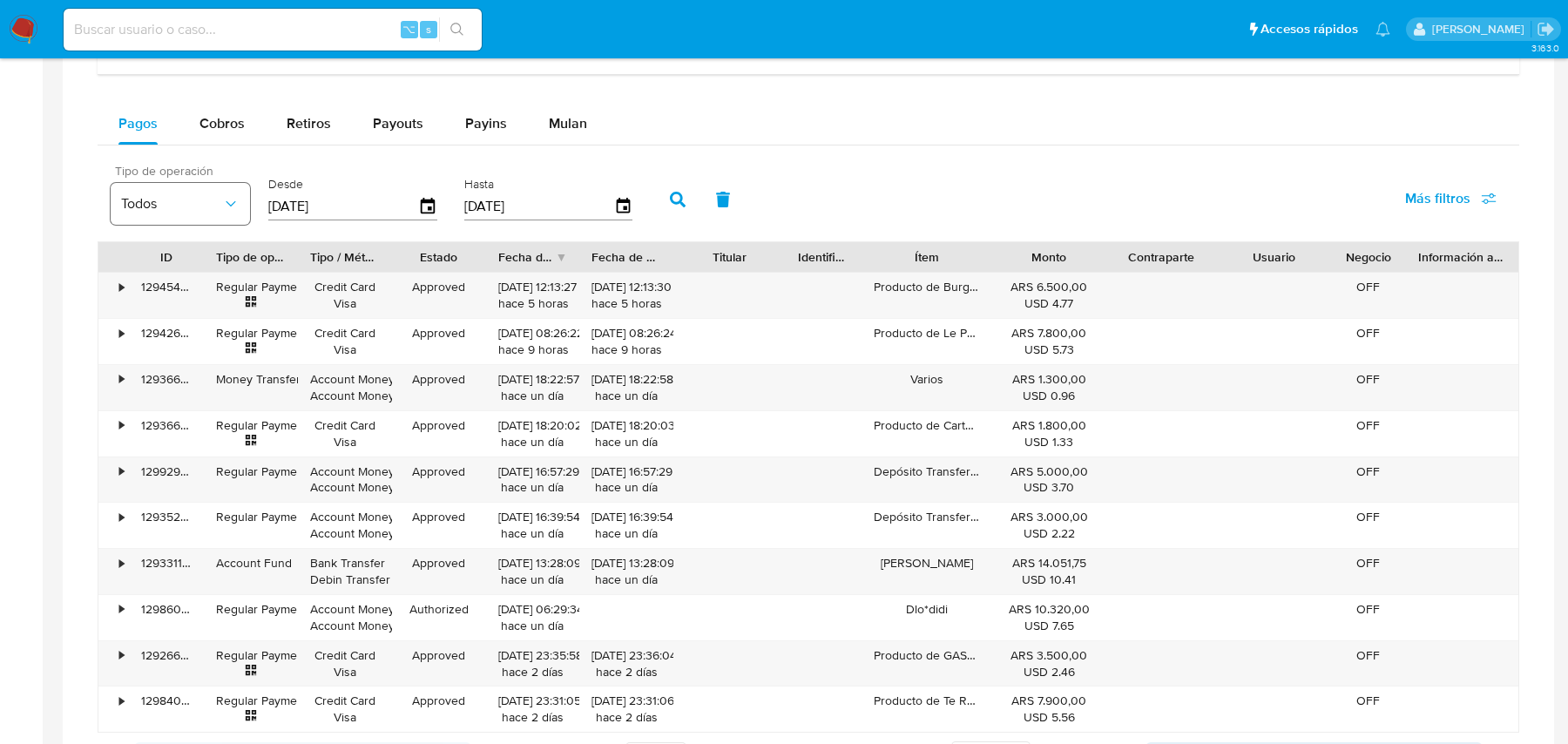
click at [233, 202] on icon "button" at bounding box center [231, 204] width 18 height 18
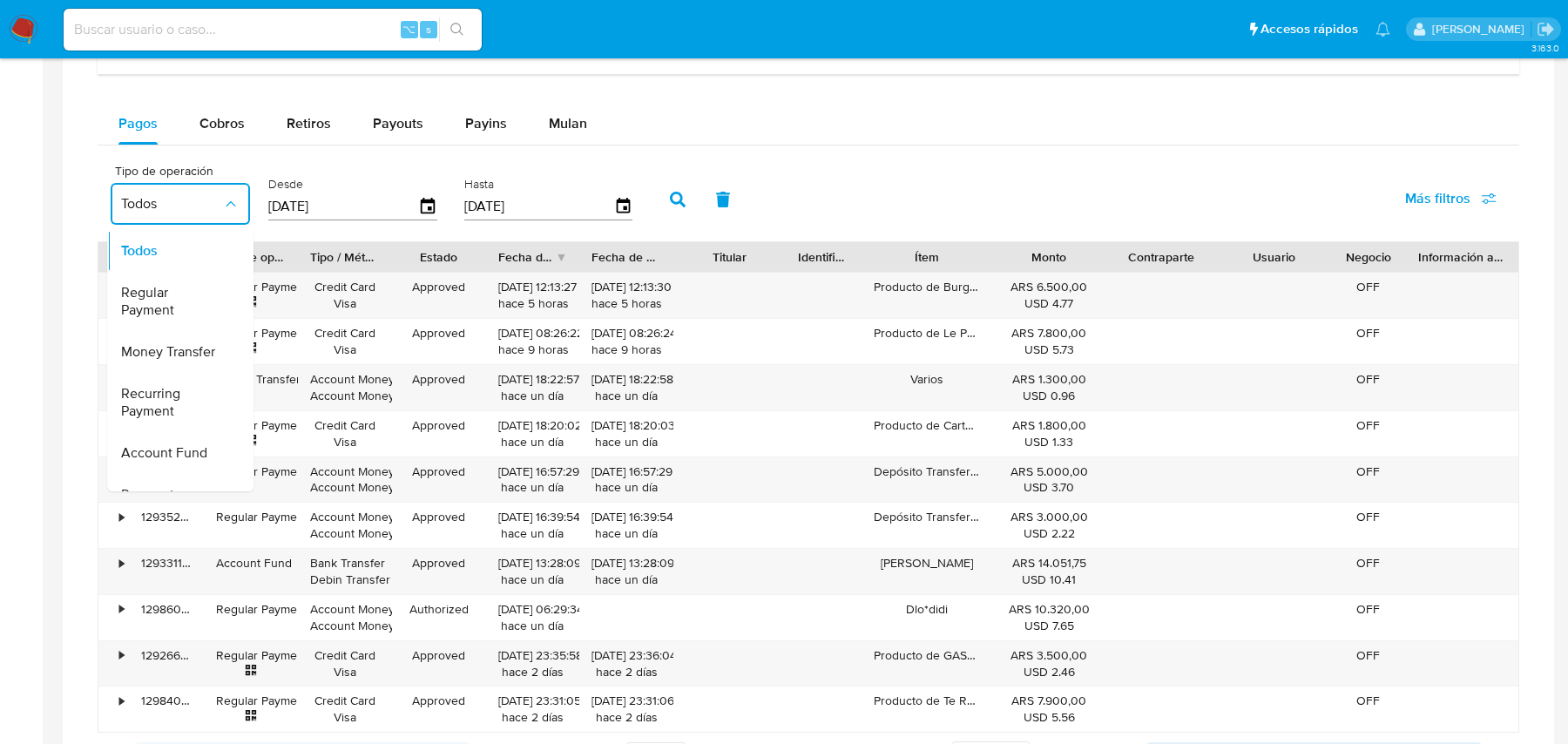
click at [39, 204] on aside "Bandeja Tablero Tablero Externo Administración Reglas Roles Usuarios Equipos Co…" at bounding box center [21, 58] width 42 height 2380
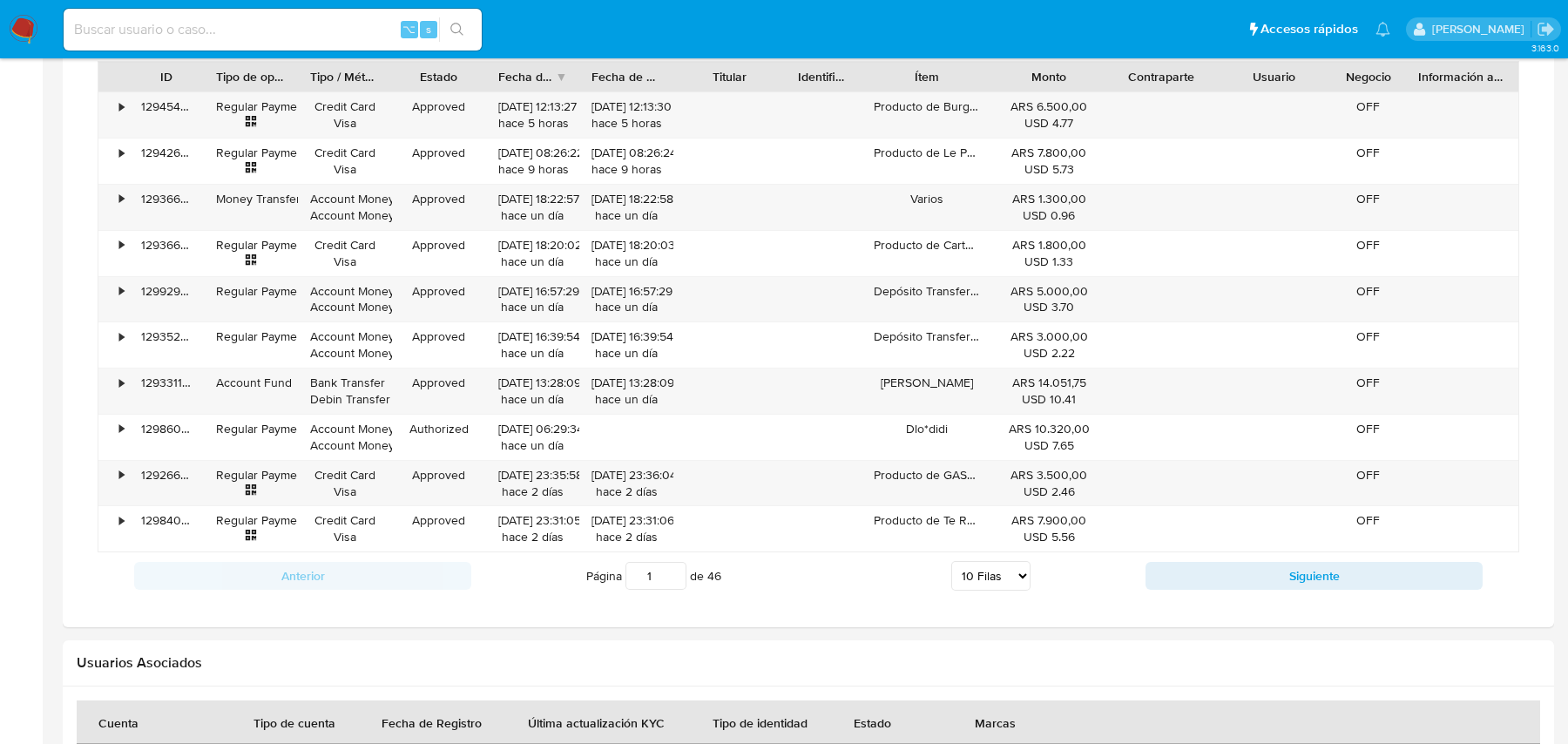
scroll to position [1625, 0]
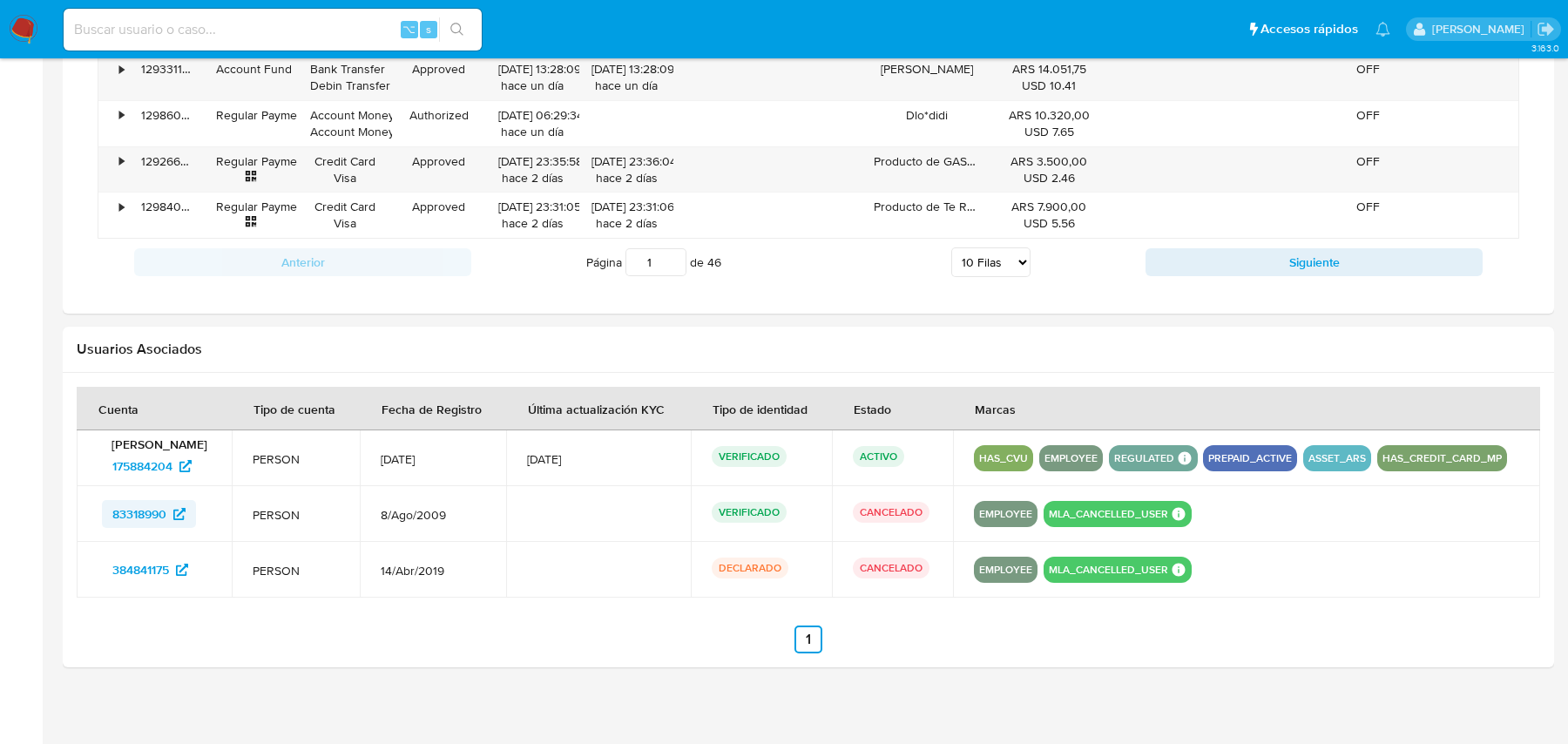
click at [138, 503] on span "83318990" at bounding box center [139, 514] width 54 height 28
click at [139, 571] on span "384841175" at bounding box center [141, 571] width 57 height 28
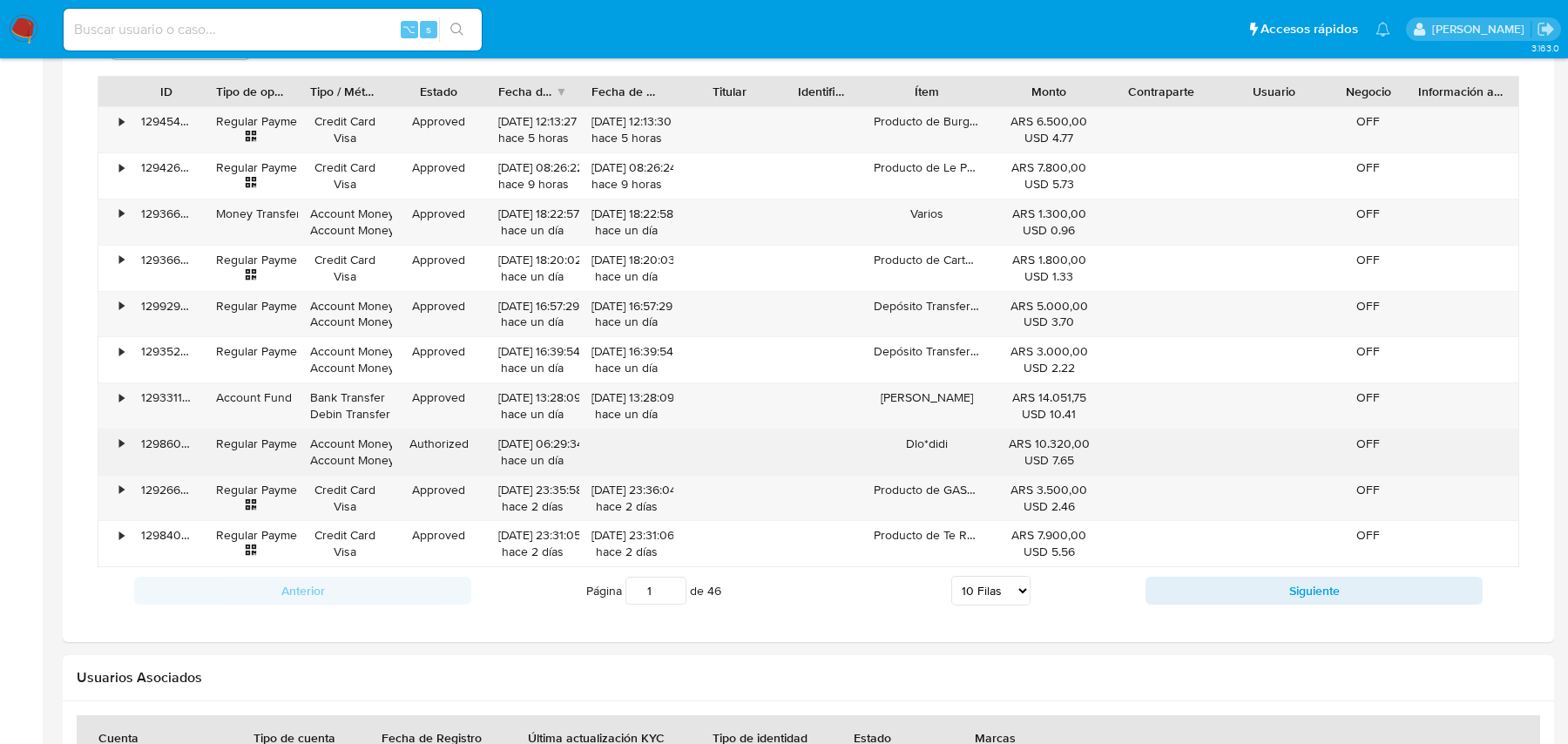
scroll to position [1293, 0]
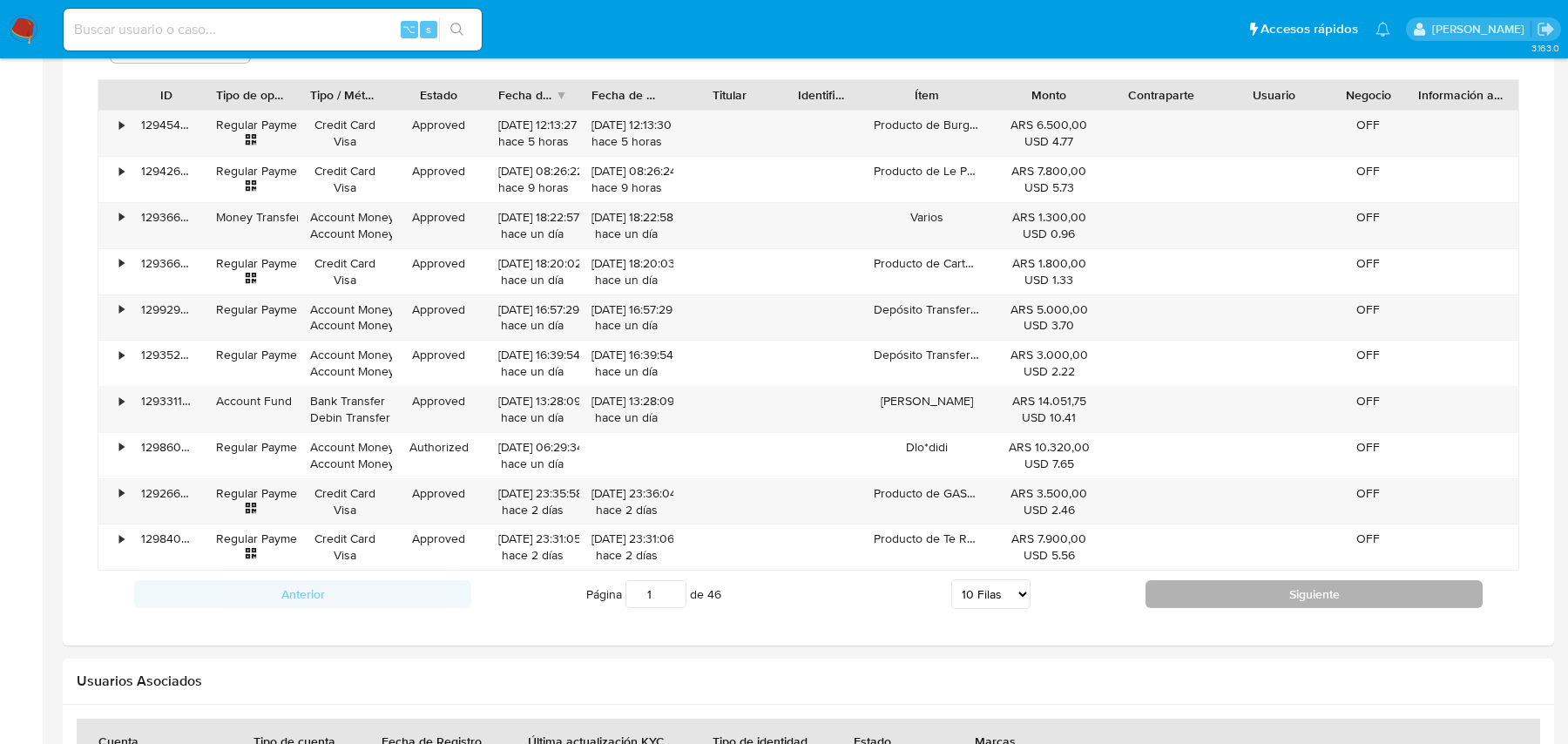
click at [1314, 585] on button "Siguiente" at bounding box center [1313, 594] width 337 height 28
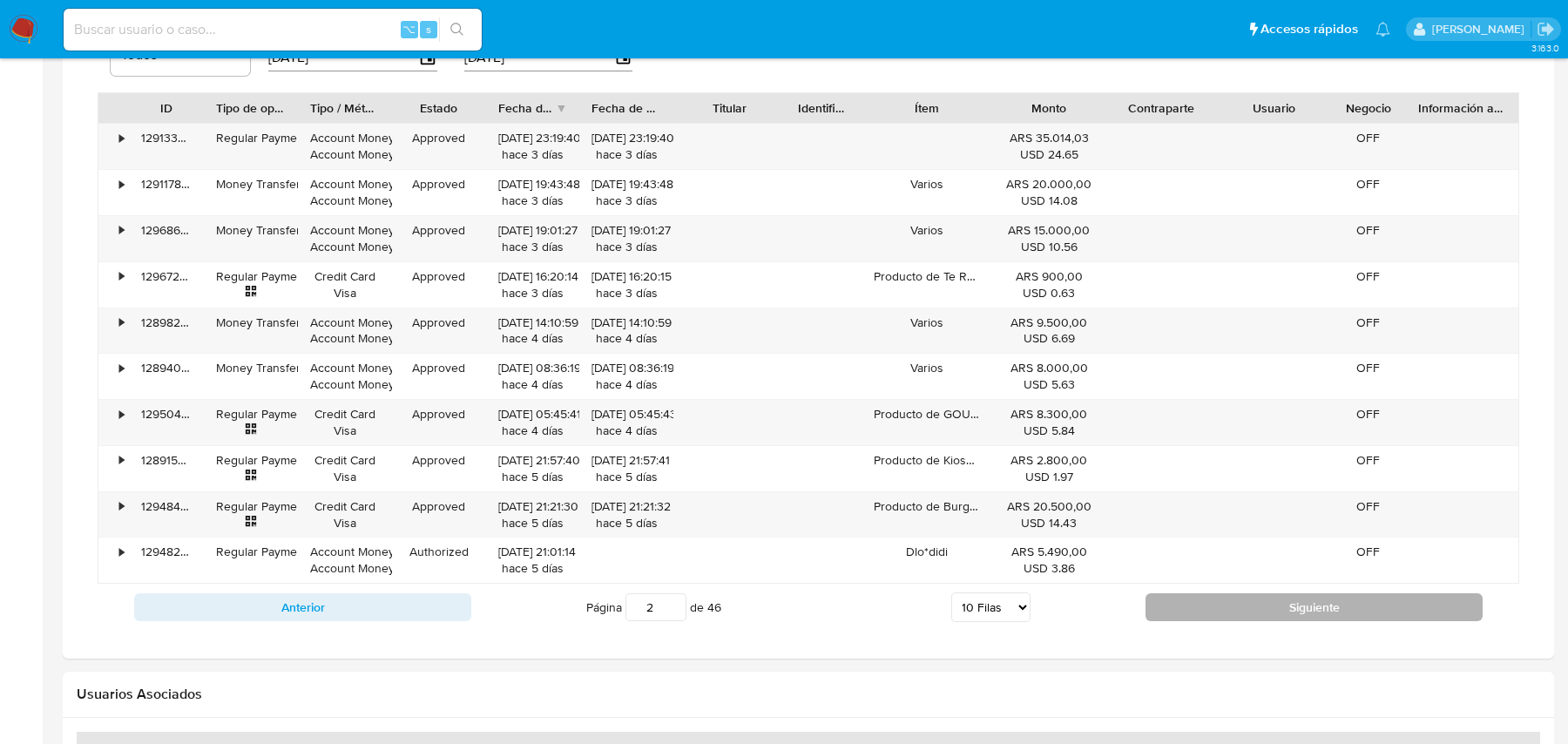
scroll to position [1284, 0]
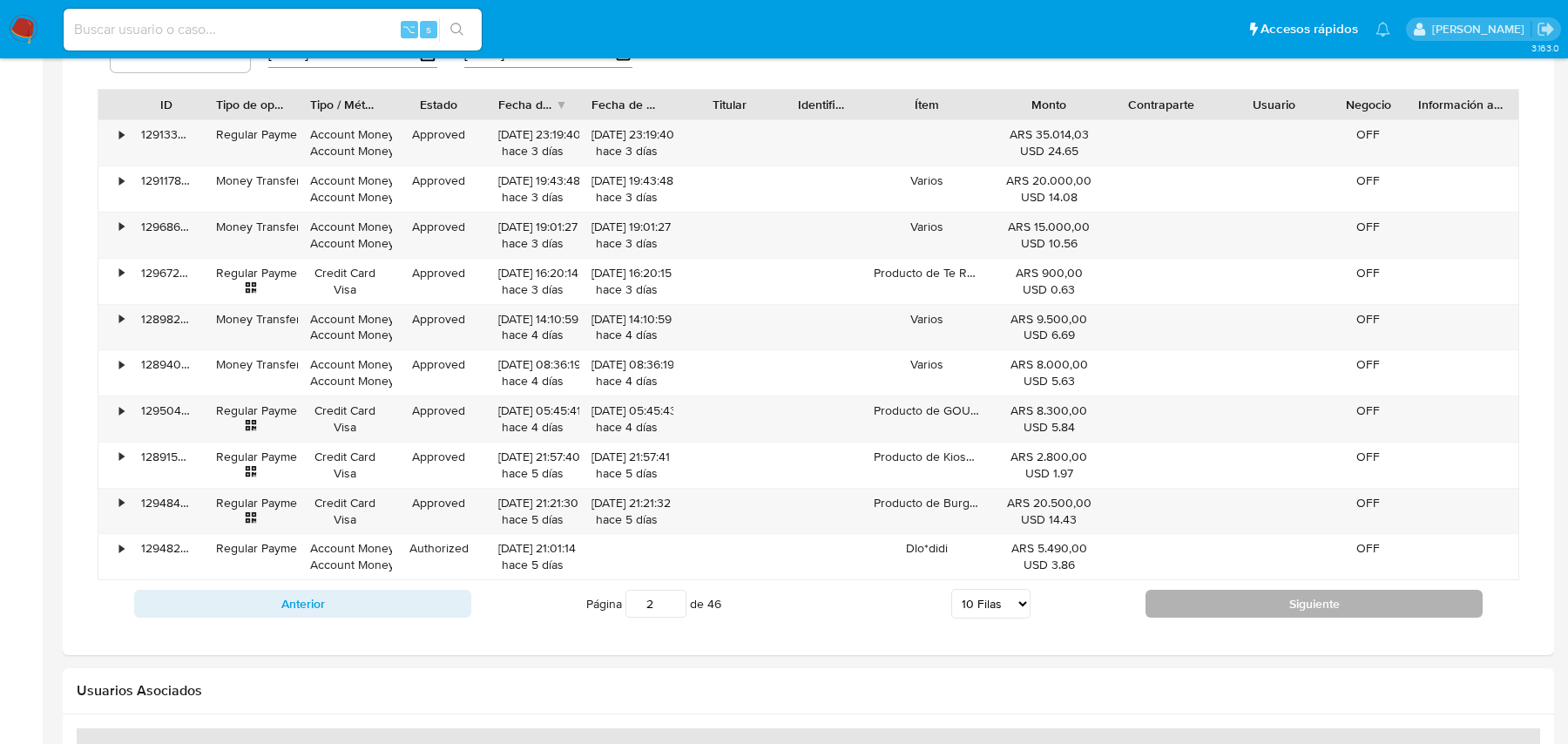
click at [1289, 599] on button "Siguiente" at bounding box center [1313, 604] width 337 height 28
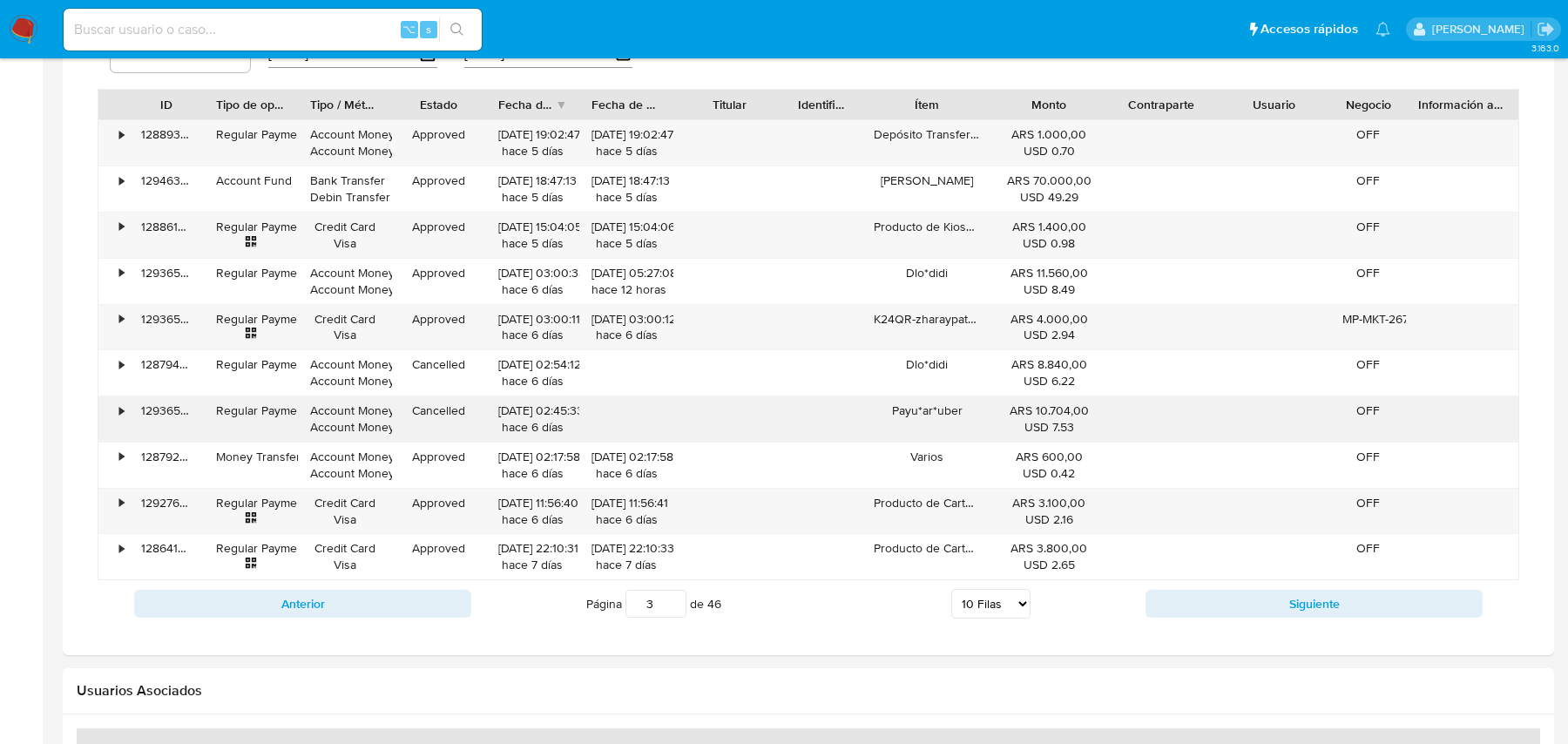
scroll to position [1239, 0]
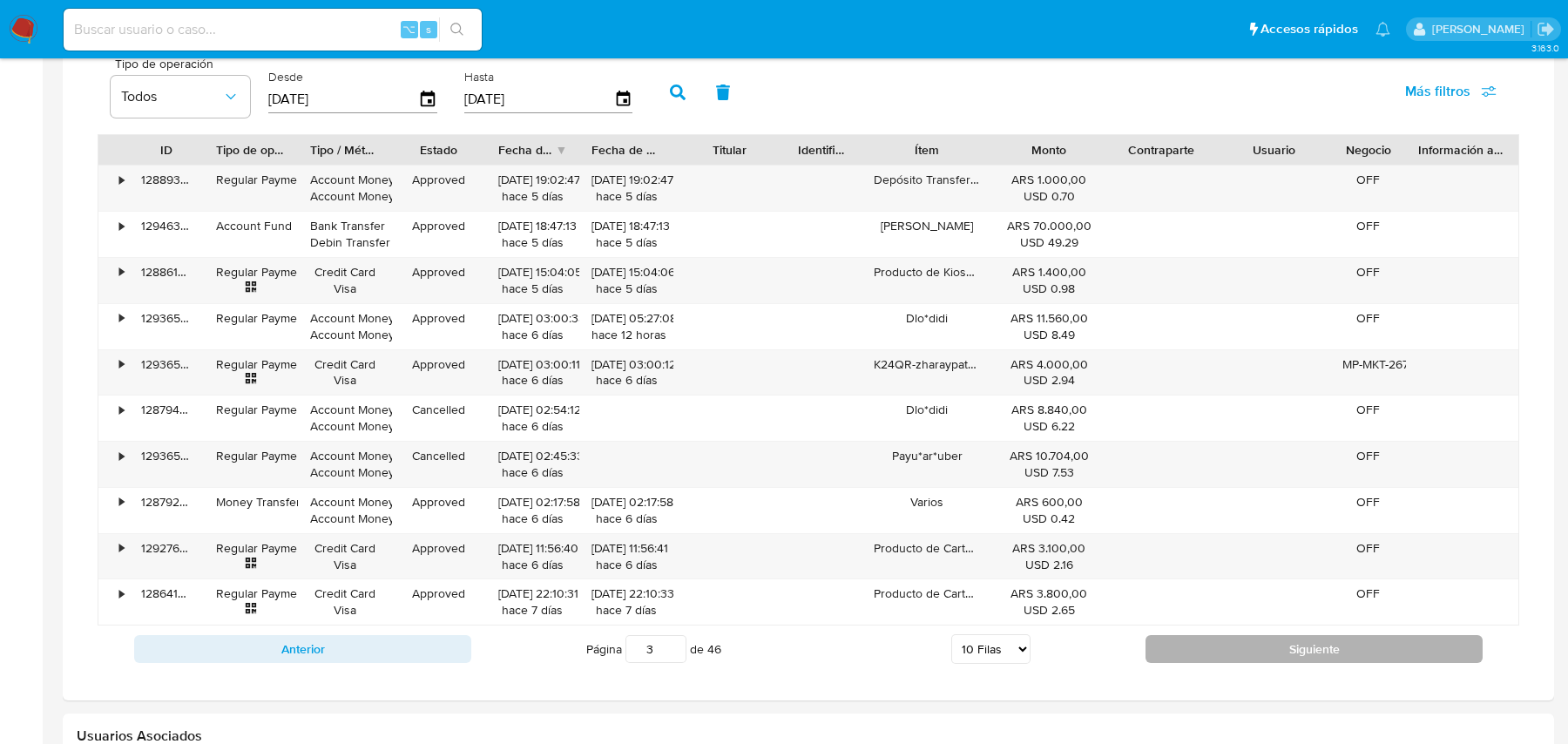
click at [1195, 635] on button "Siguiente" at bounding box center [1313, 649] width 337 height 28
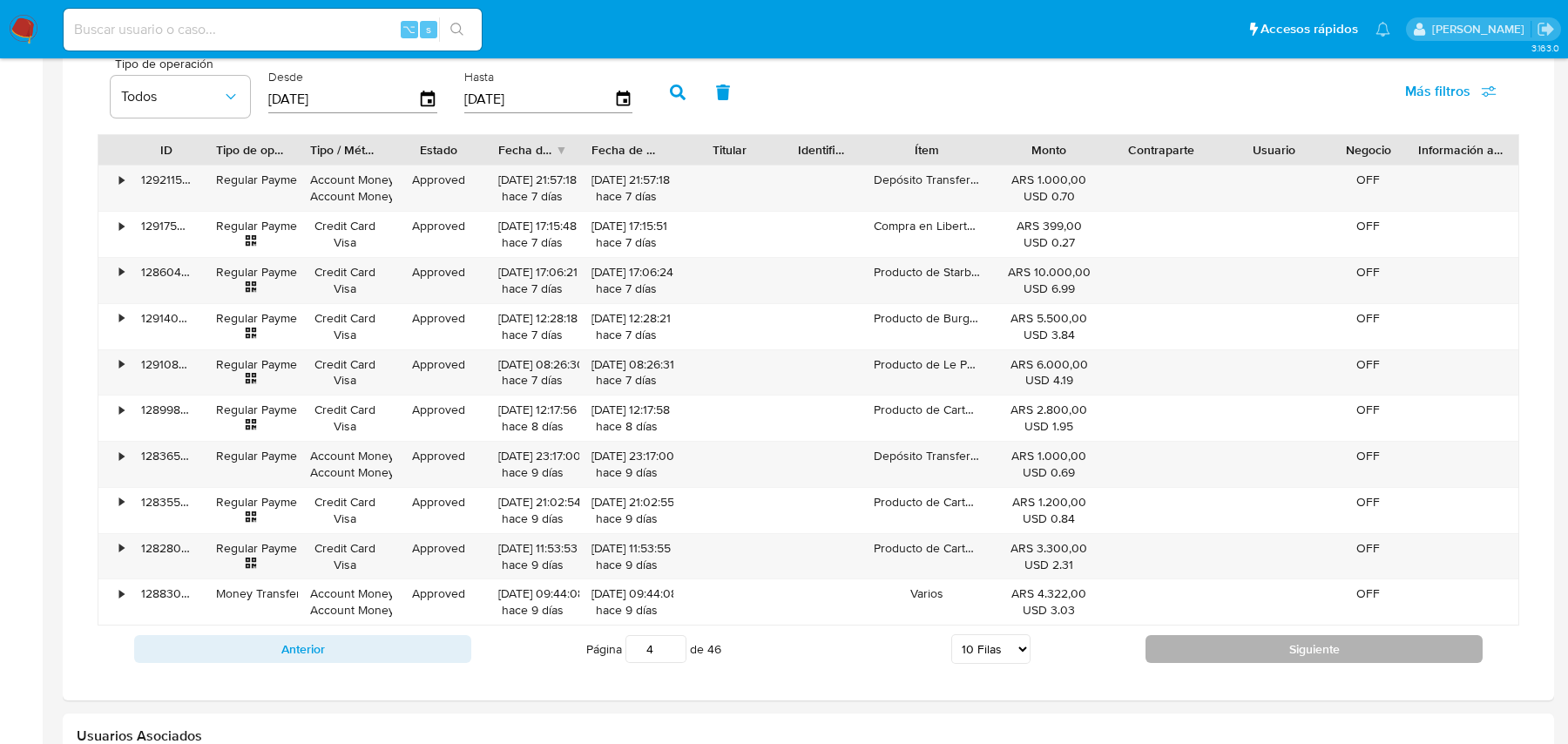
click at [1204, 646] on button "Siguiente" at bounding box center [1313, 649] width 337 height 28
type input "5"
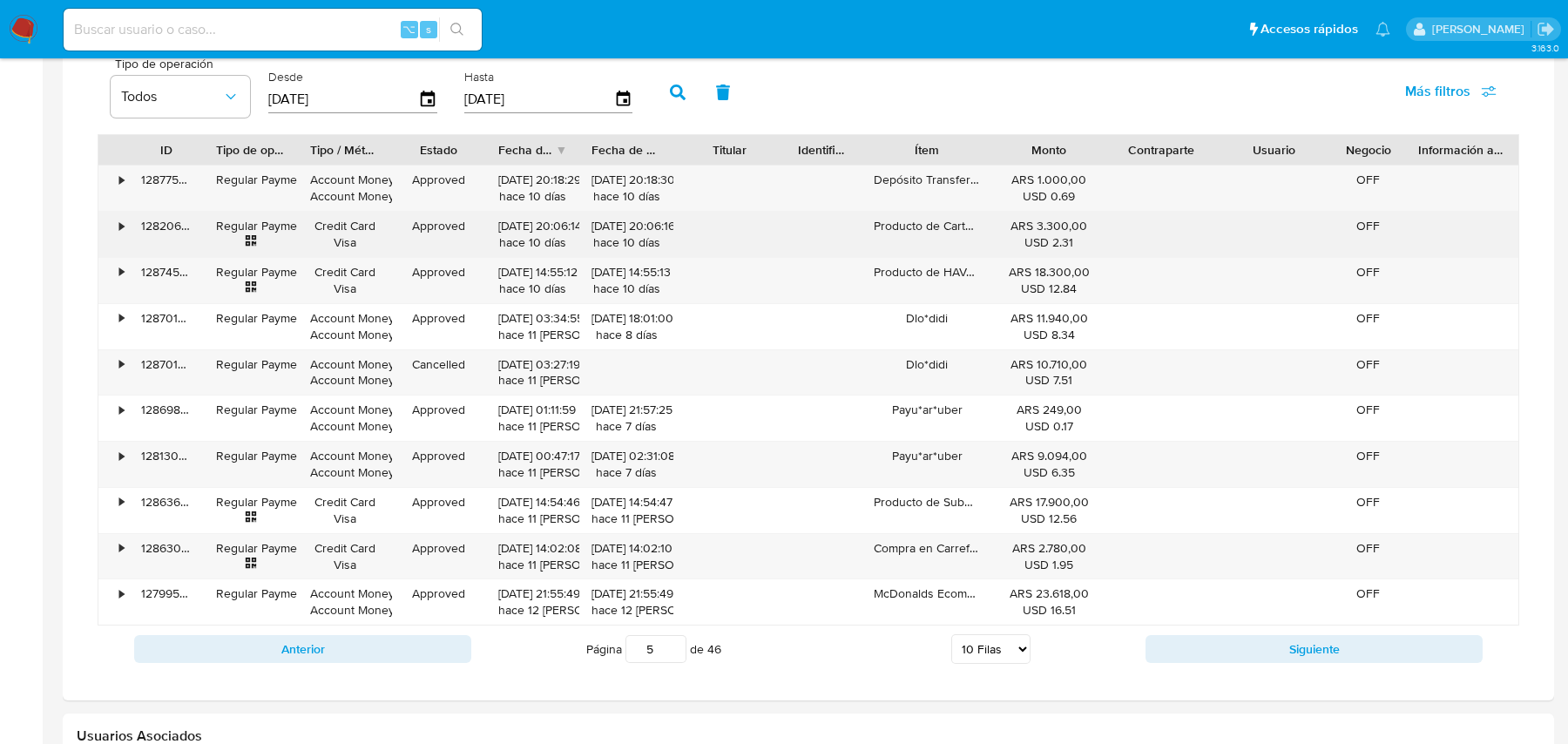
scroll to position [1129, 0]
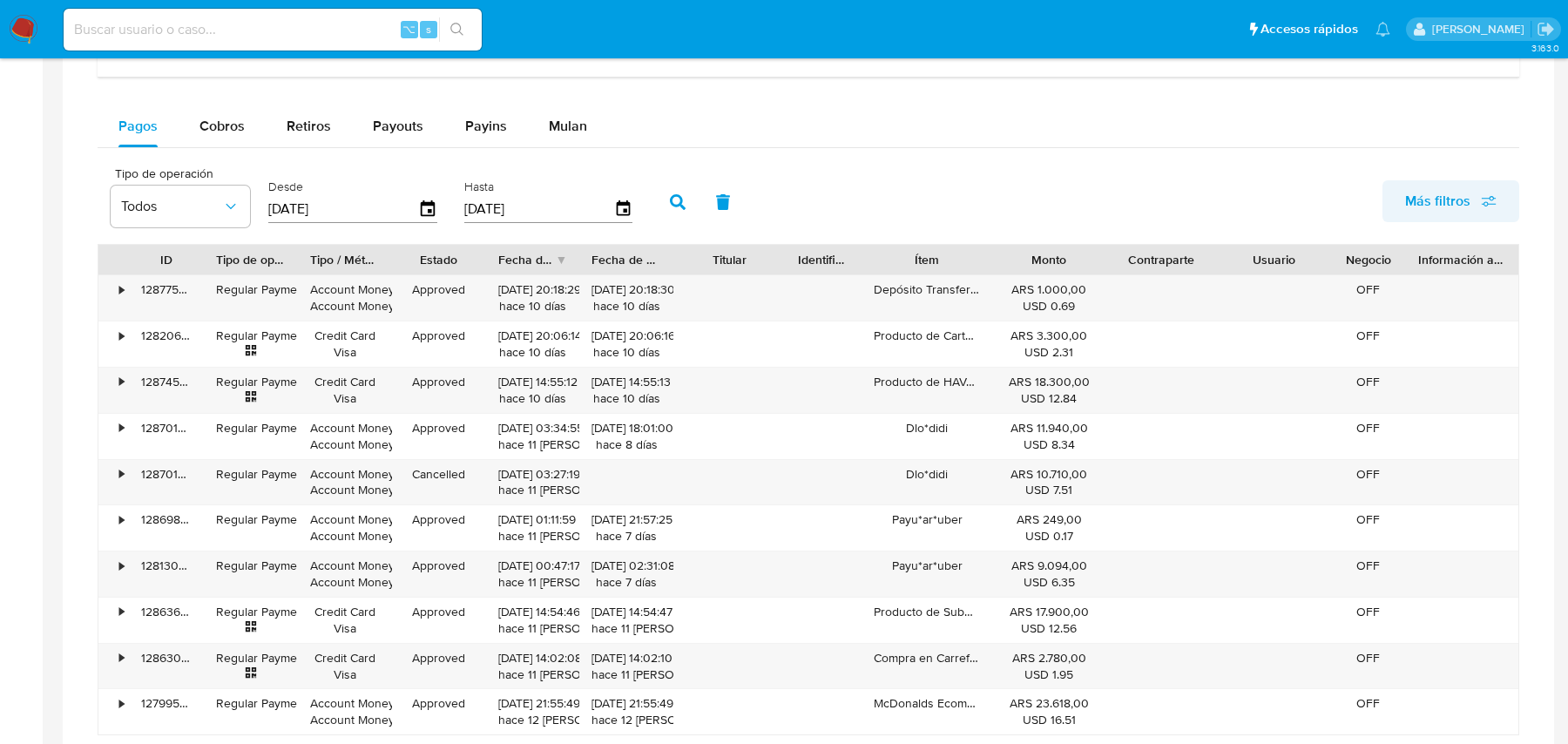
click at [1480, 189] on span "Más filtros" at bounding box center [1450, 201] width 91 height 38
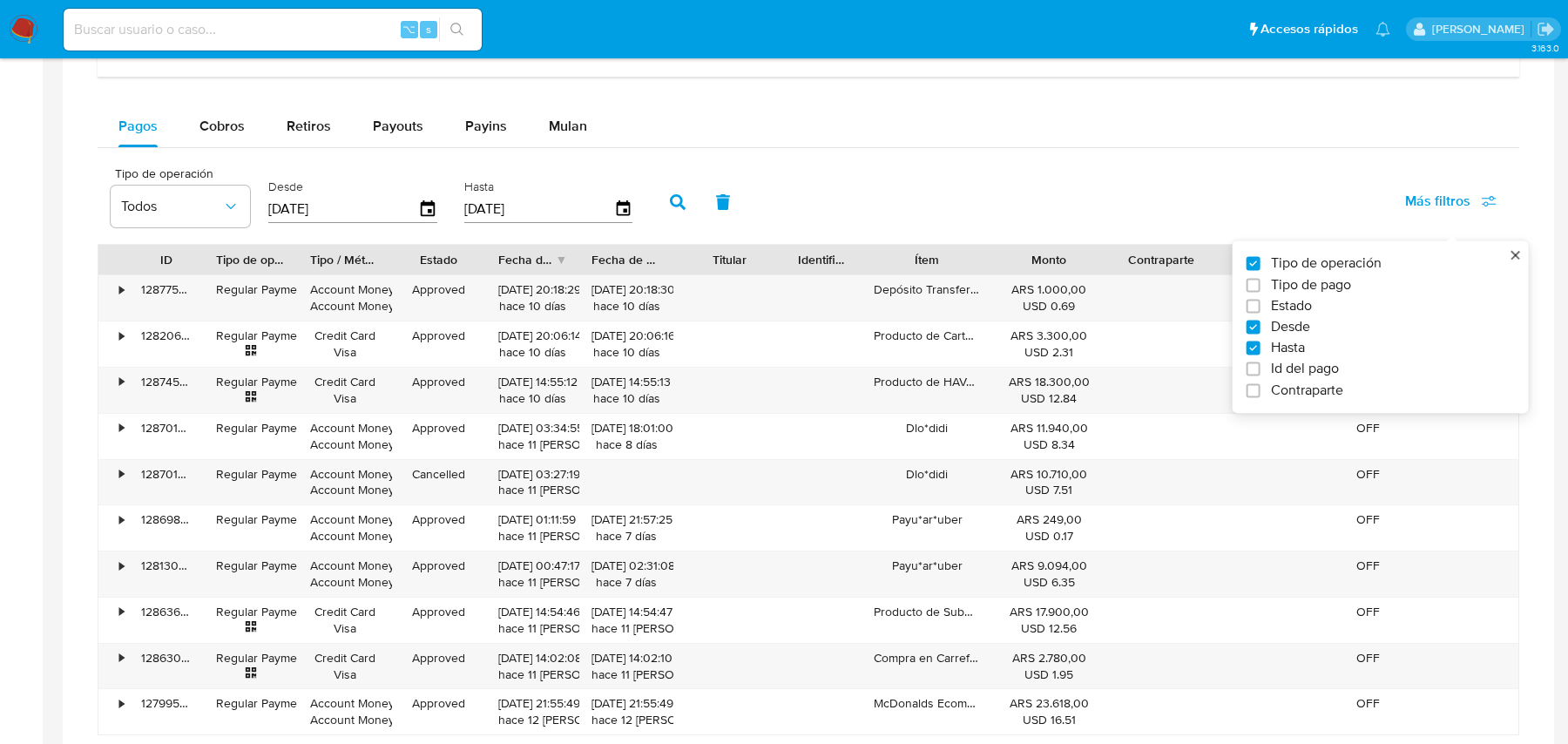
click at [1277, 280] on span "Tipo de pago" at bounding box center [1311, 285] width 80 height 18
click at [1261, 280] on input "Tipo de pago" at bounding box center [1254, 285] width 14 height 14
checkbox input "true"
type input "[DATE]"
click at [1106, 182] on div "Tipo de operación Todos Tipo de pago Todos Desde 18/07/2025 Hasta 15/10/2025 Má…" at bounding box center [808, 200] width 1422 height 88
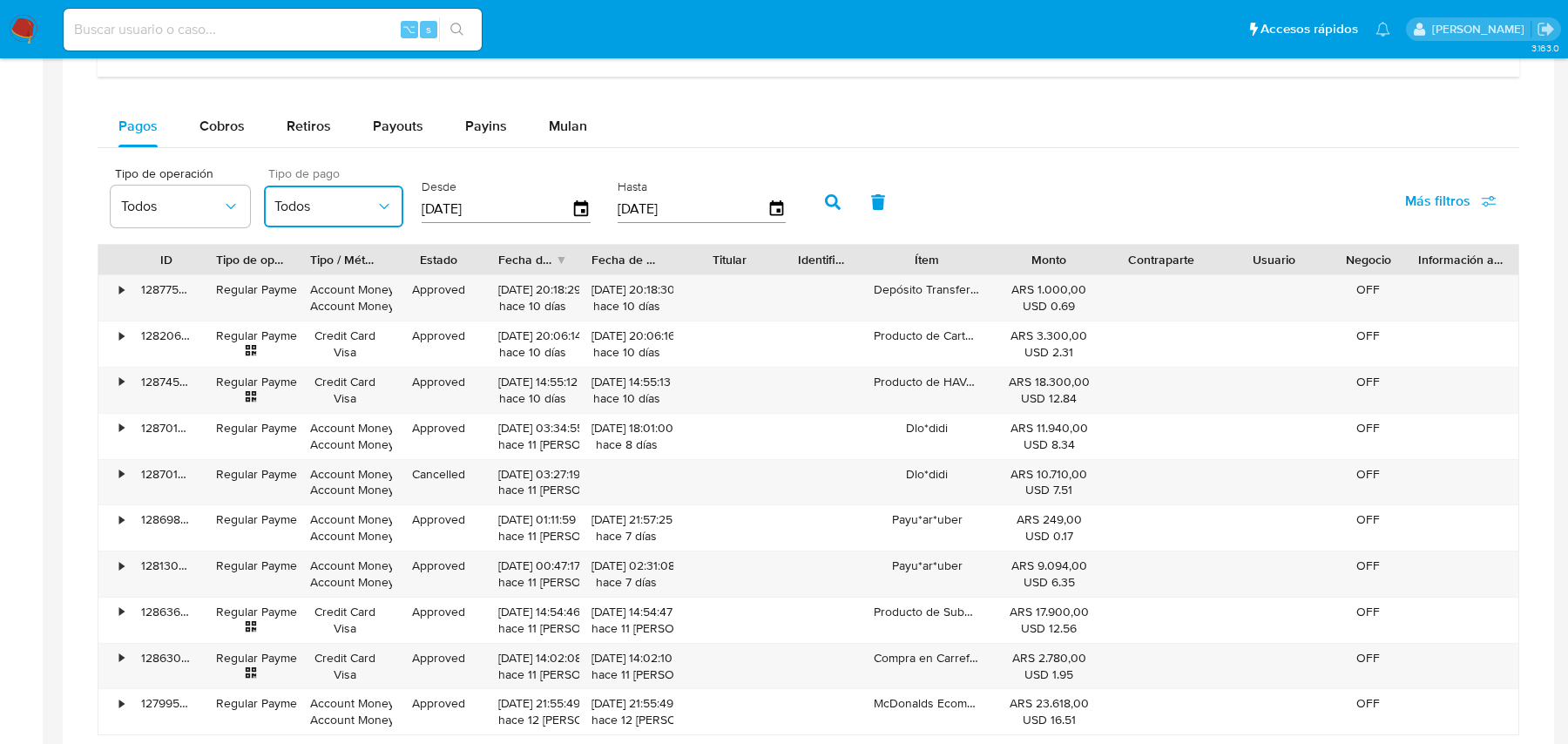
click at [323, 198] on span "Todos" at bounding box center [325, 207] width 101 height 18
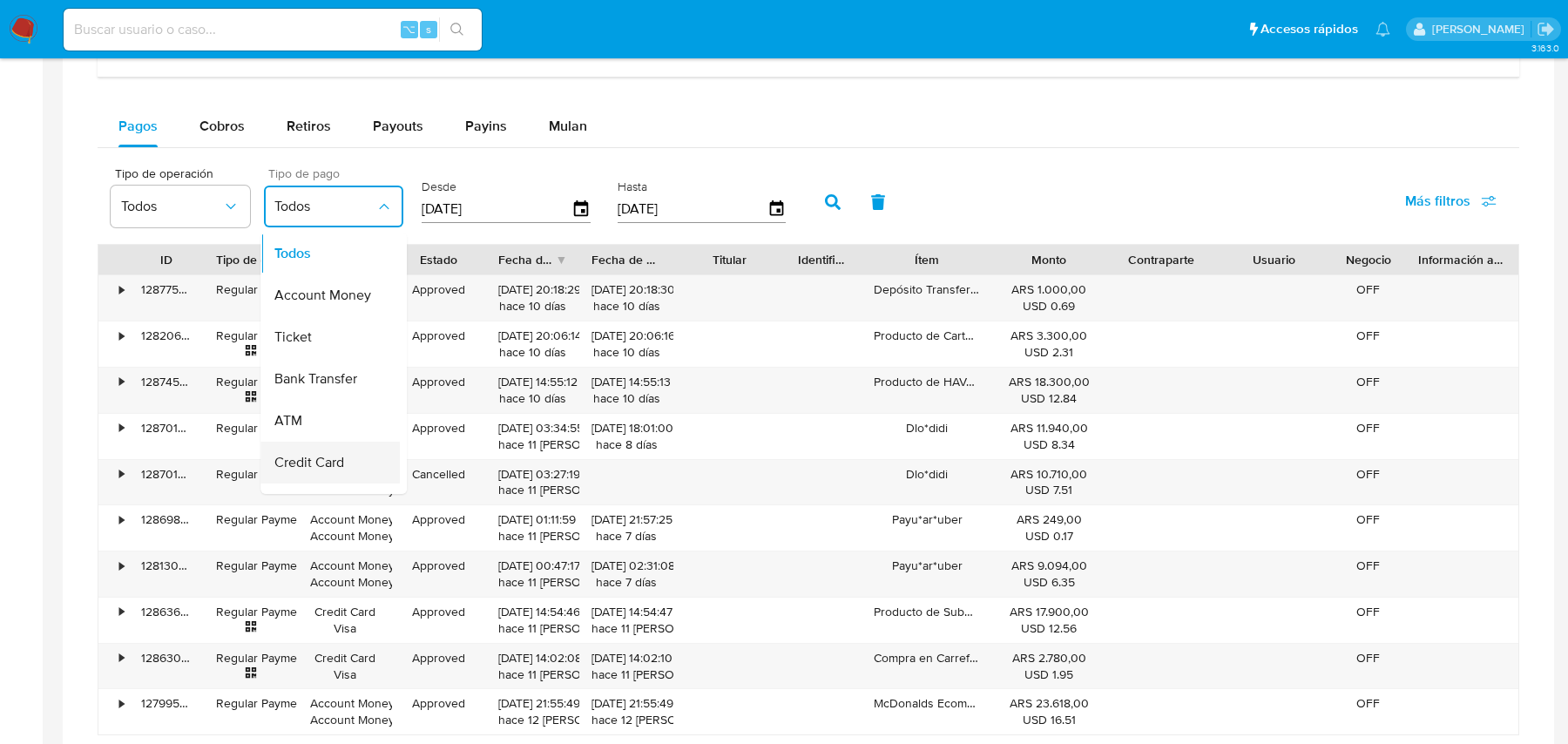
click at [295, 458] on span "Credit Card" at bounding box center [309, 463] width 70 height 18
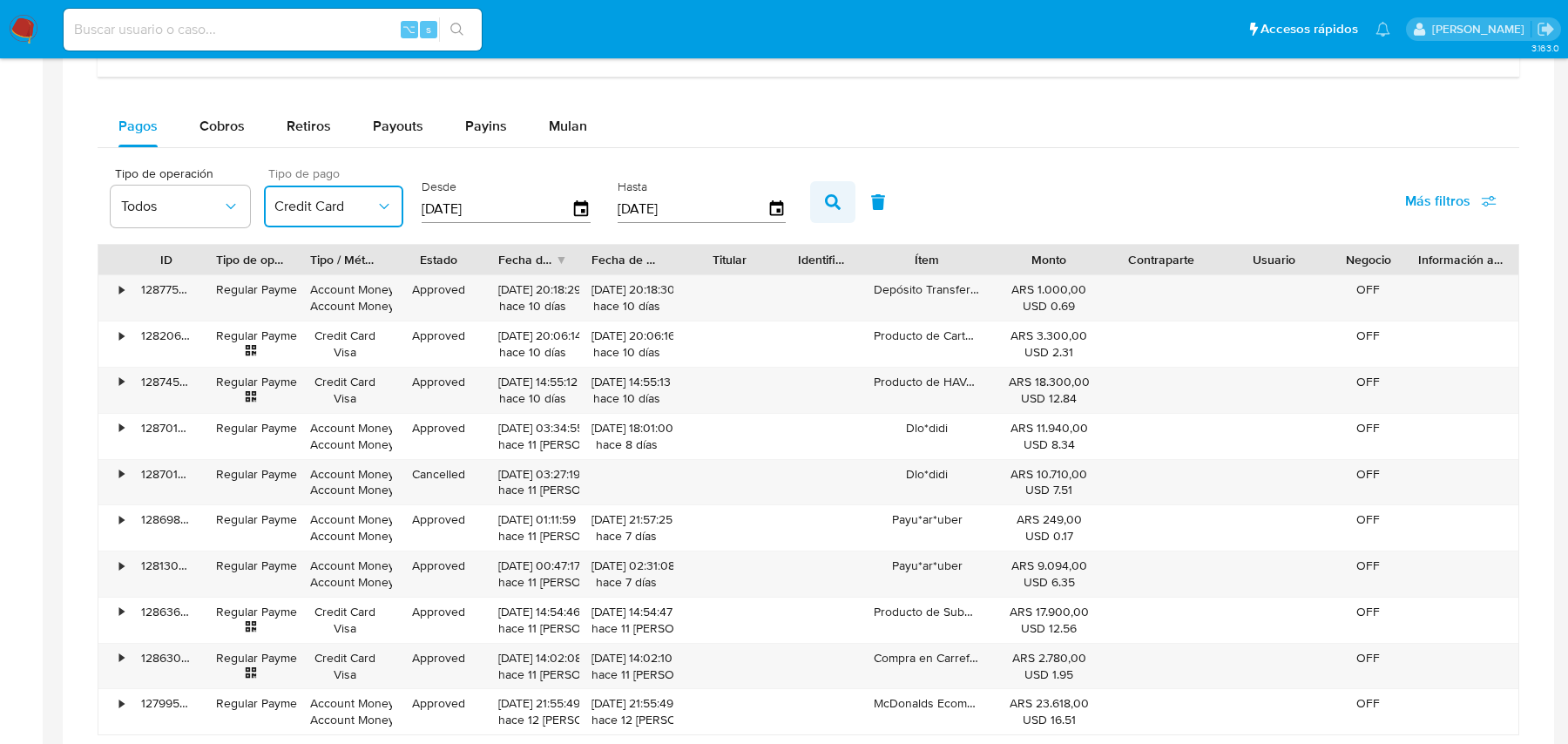
click at [825, 196] on icon "button" at bounding box center [833, 203] width 16 height 16
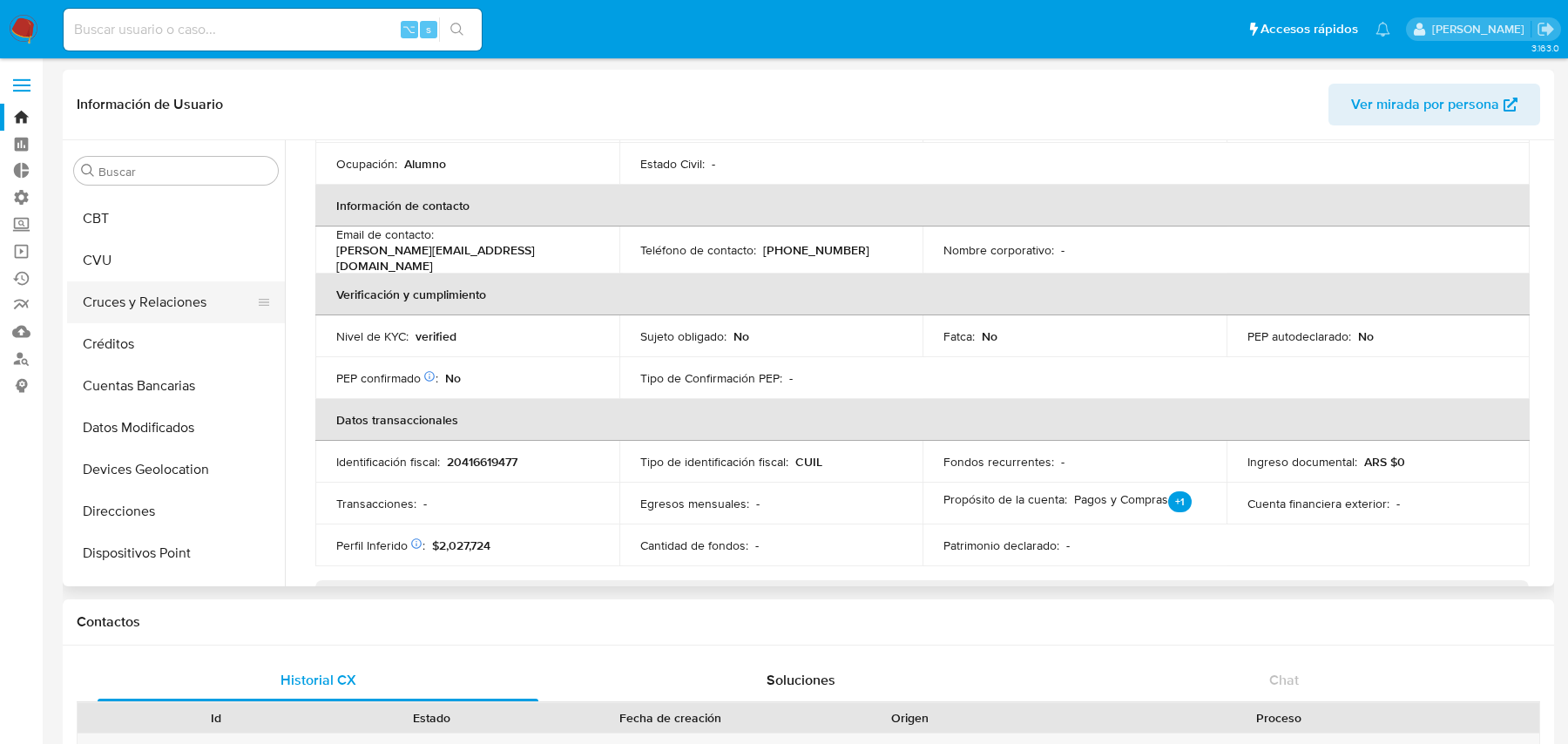
scroll to position [193, 0]
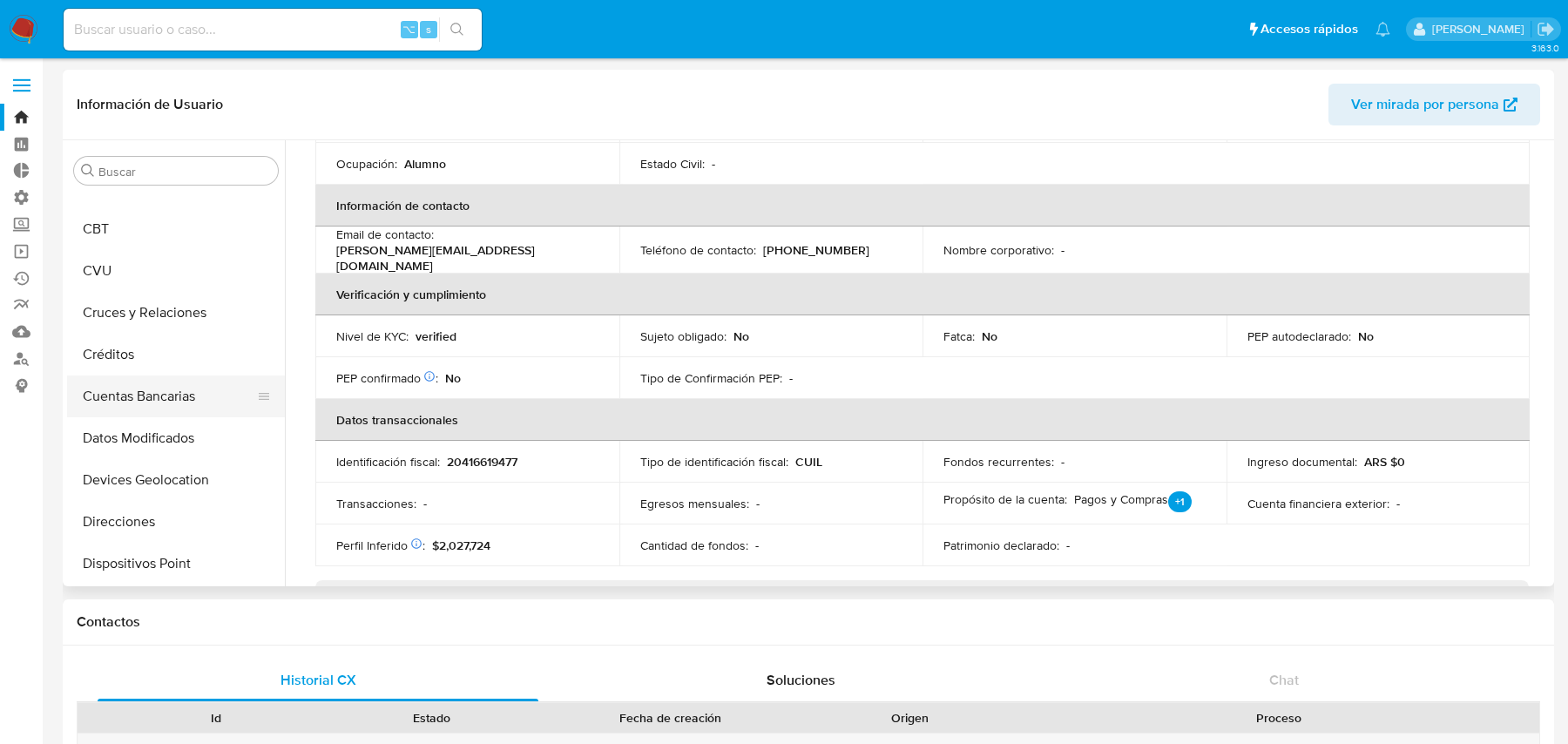
click at [150, 404] on button "Cuentas Bancarias" at bounding box center [169, 396] width 204 height 42
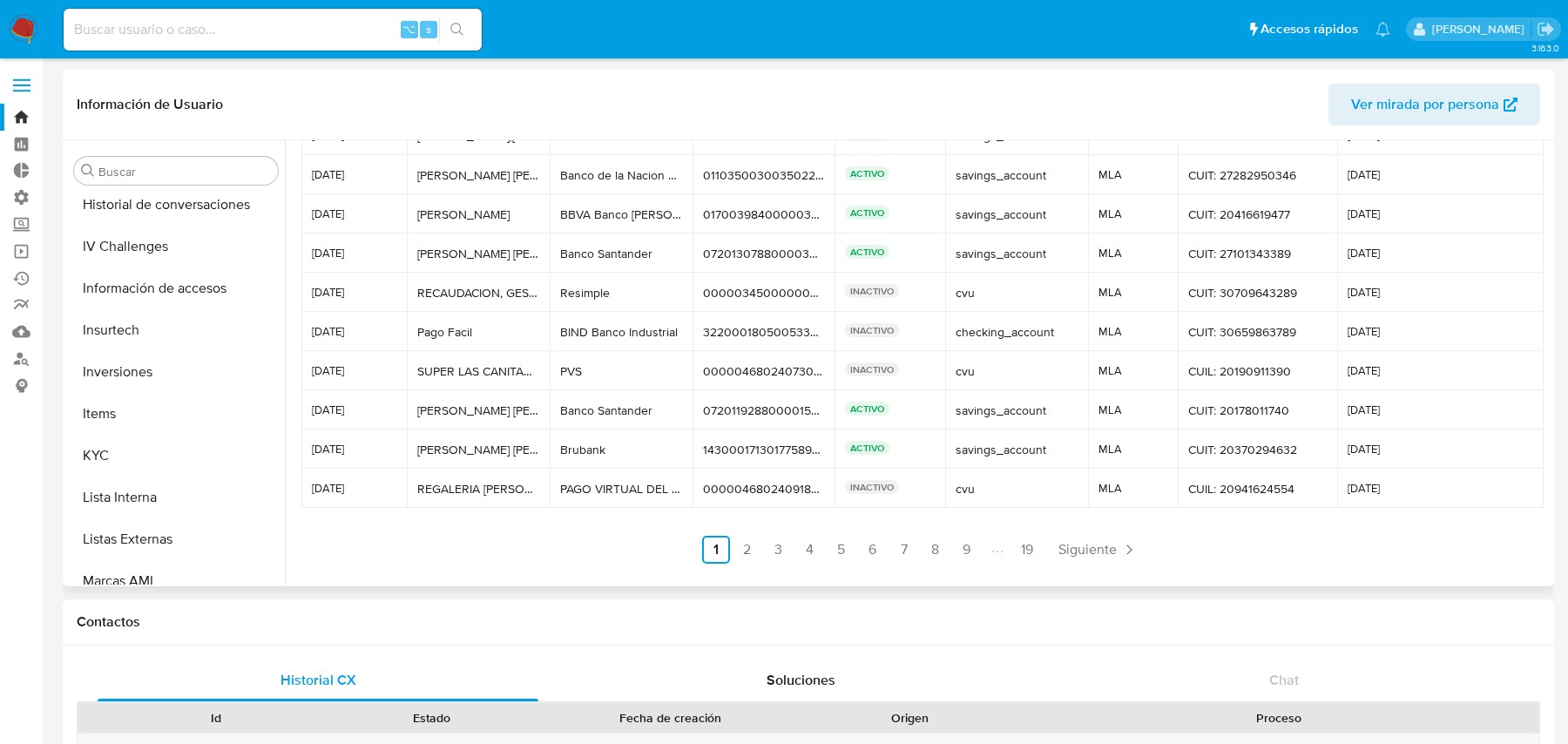
scroll to position [813, 0]
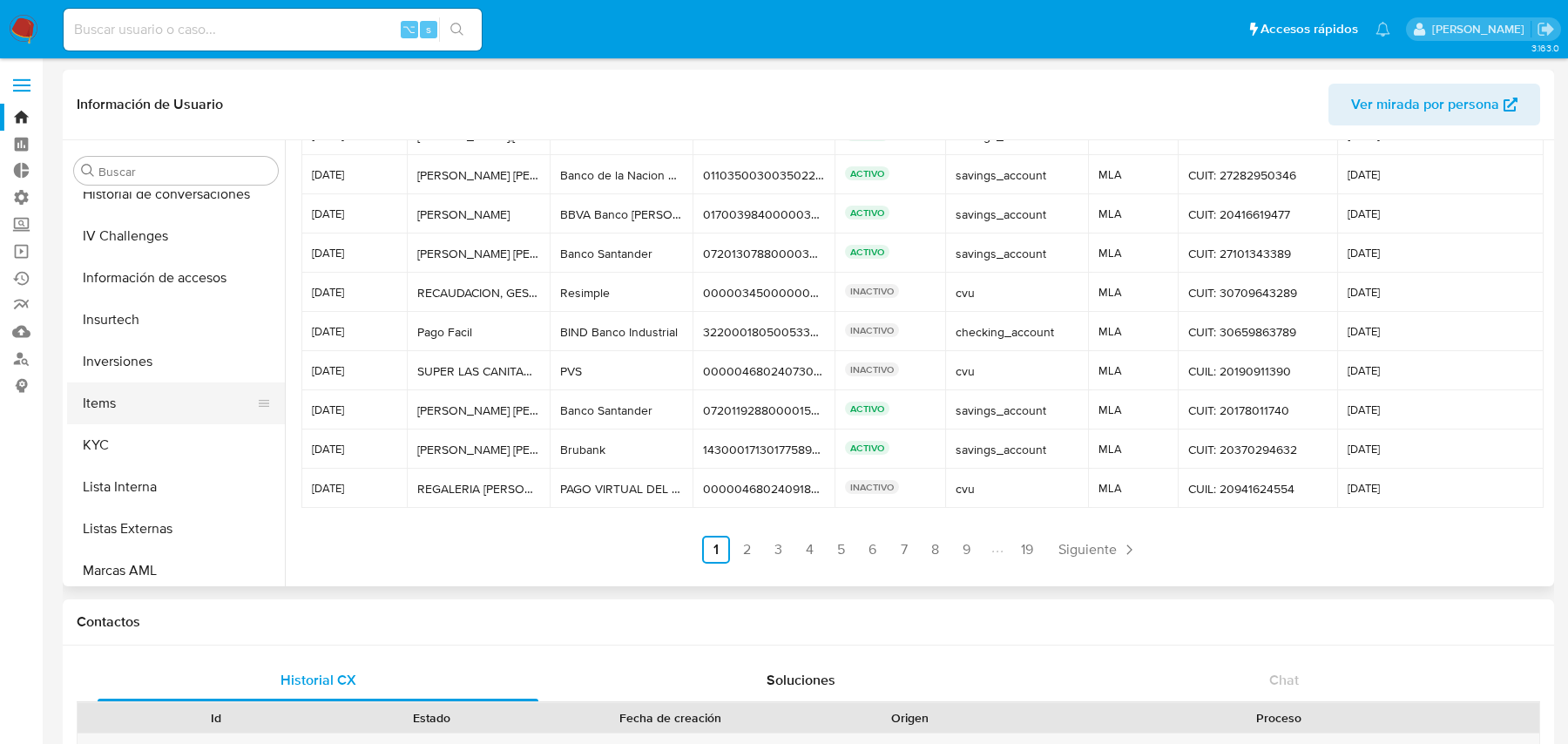
click at [172, 388] on button "Items" at bounding box center [169, 403] width 204 height 42
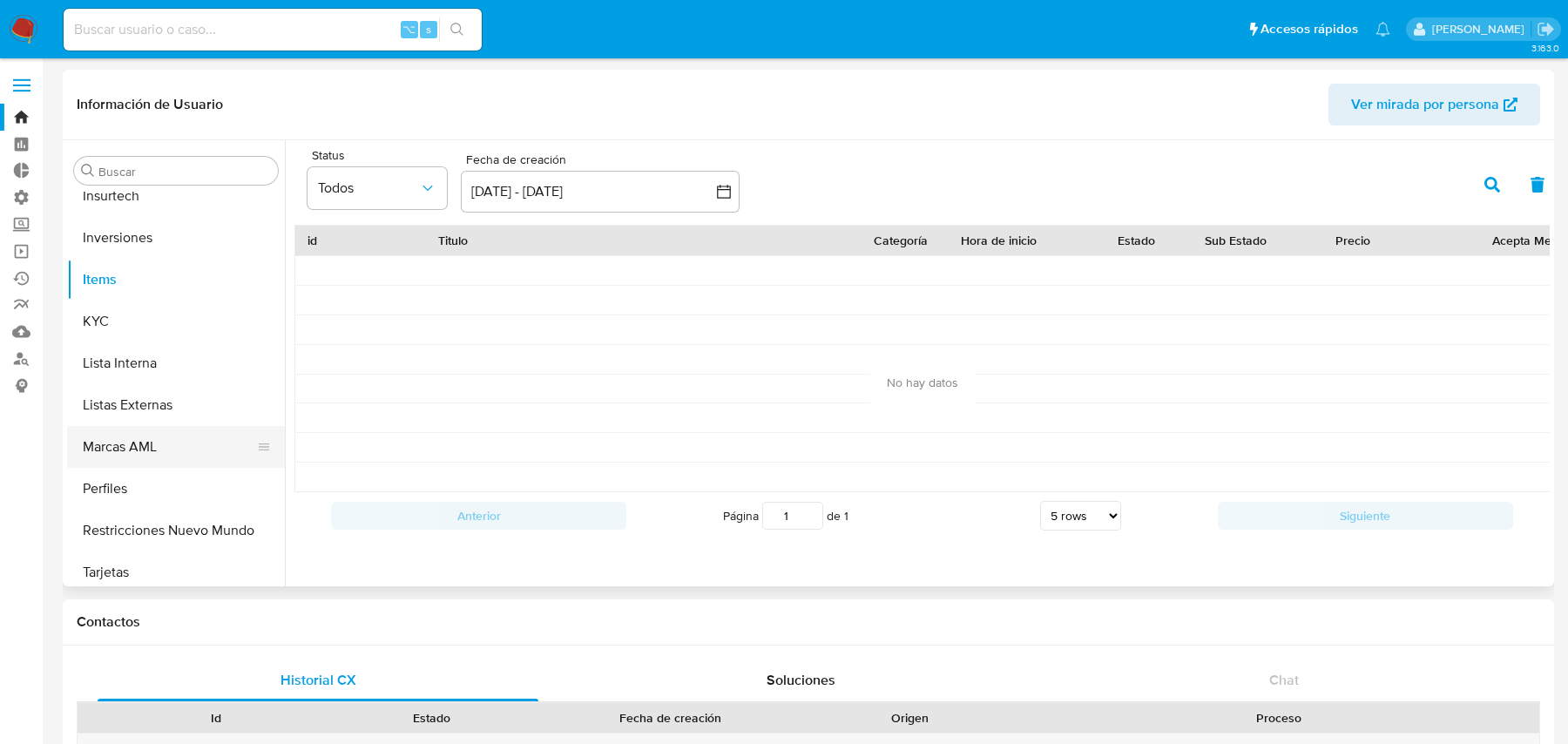
scroll to position [946, 0]
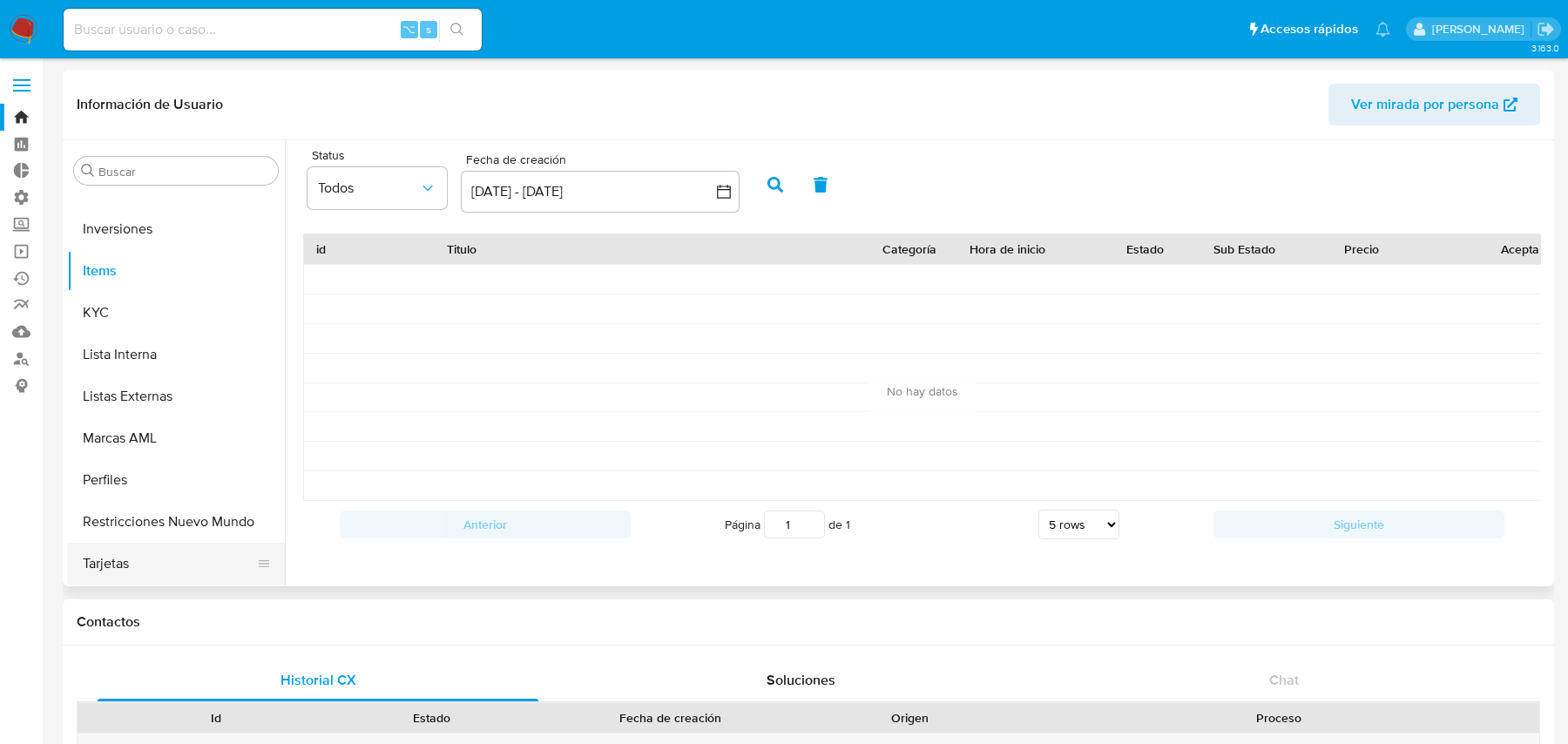
click at [108, 555] on button "Tarjetas" at bounding box center [169, 564] width 204 height 42
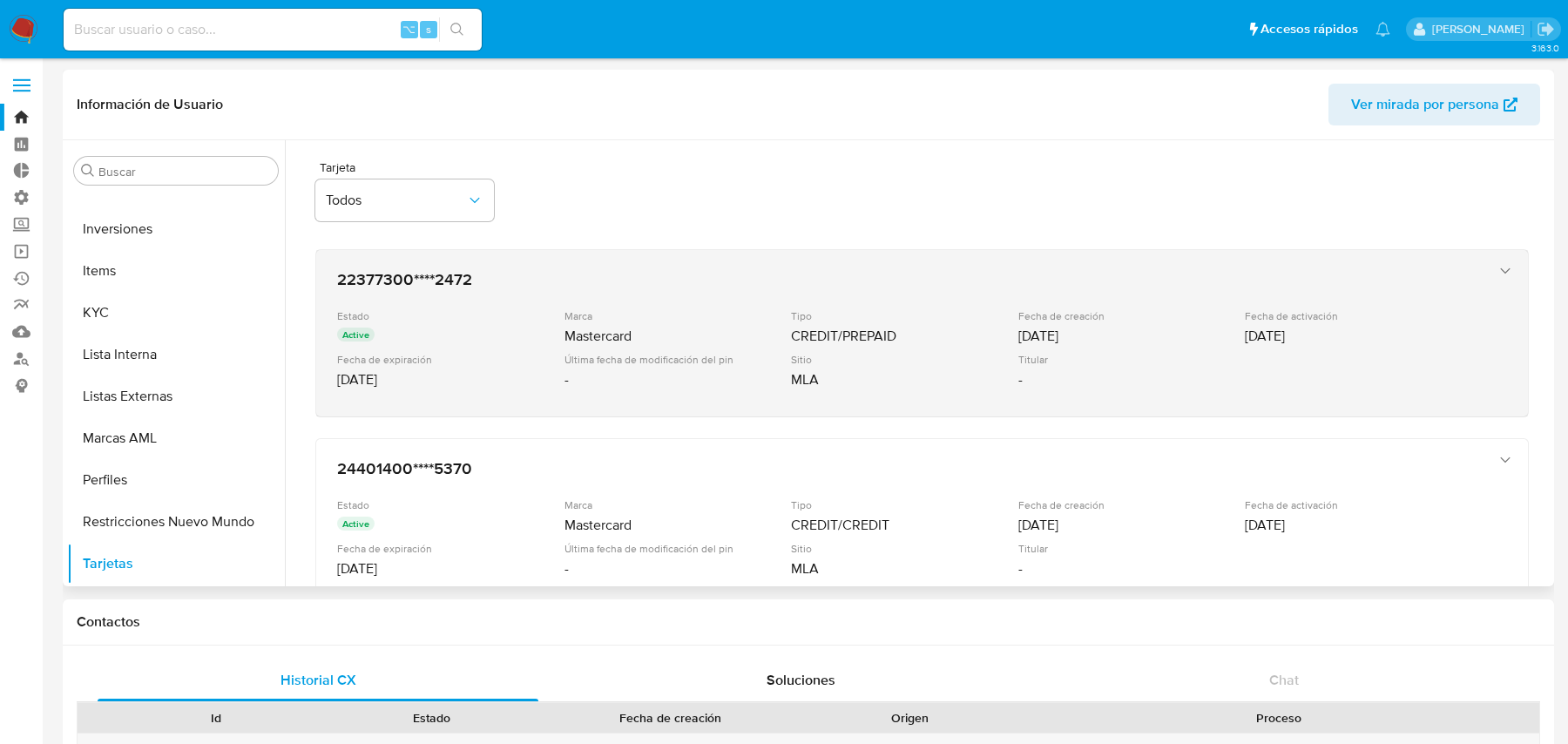
click at [720, 293] on div "22377300****2472 Estado Active Marca Mastercard Tipo CREDIT/PREPAID Fecha de cr…" at bounding box center [904, 334] width 1149 height 142
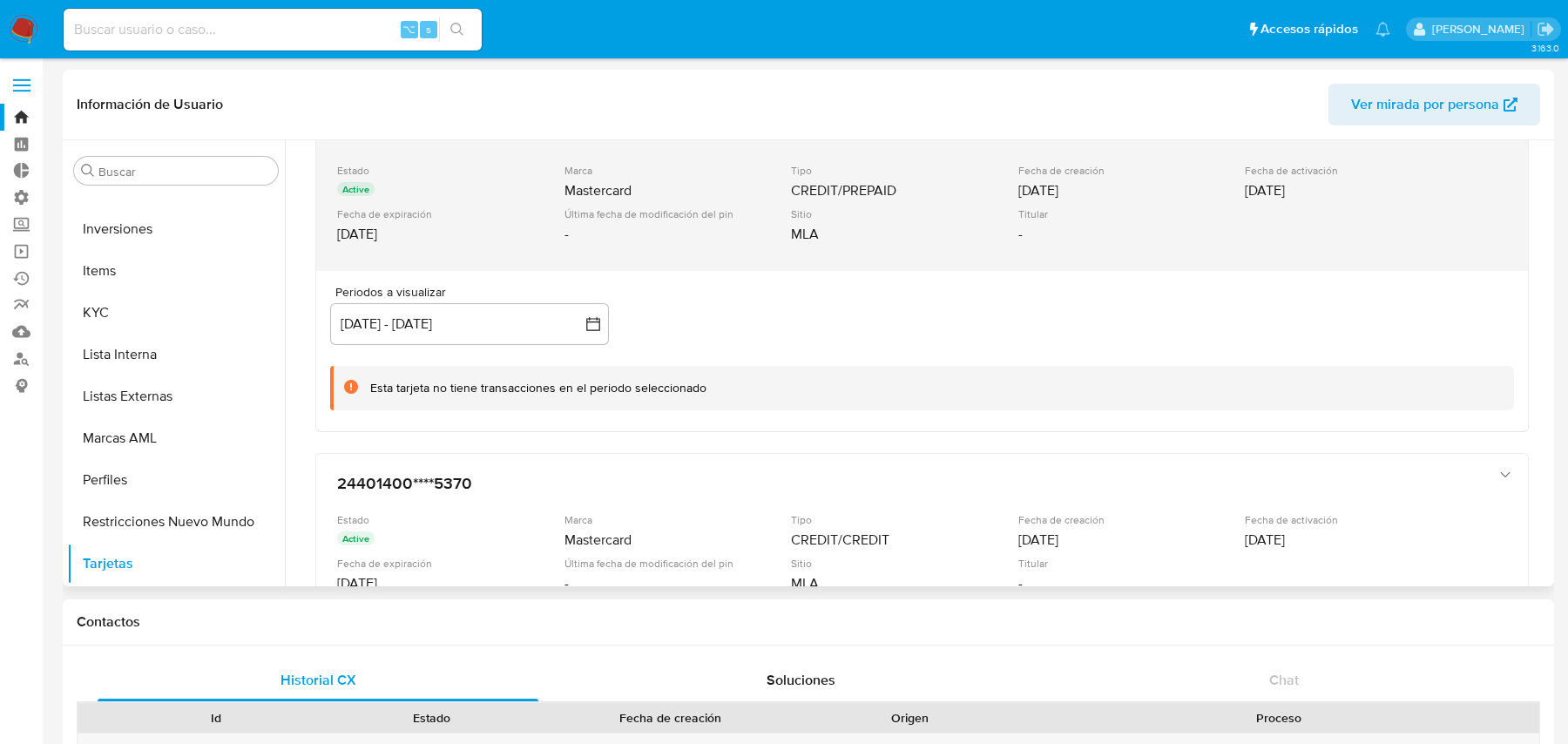
scroll to position [140, 0]
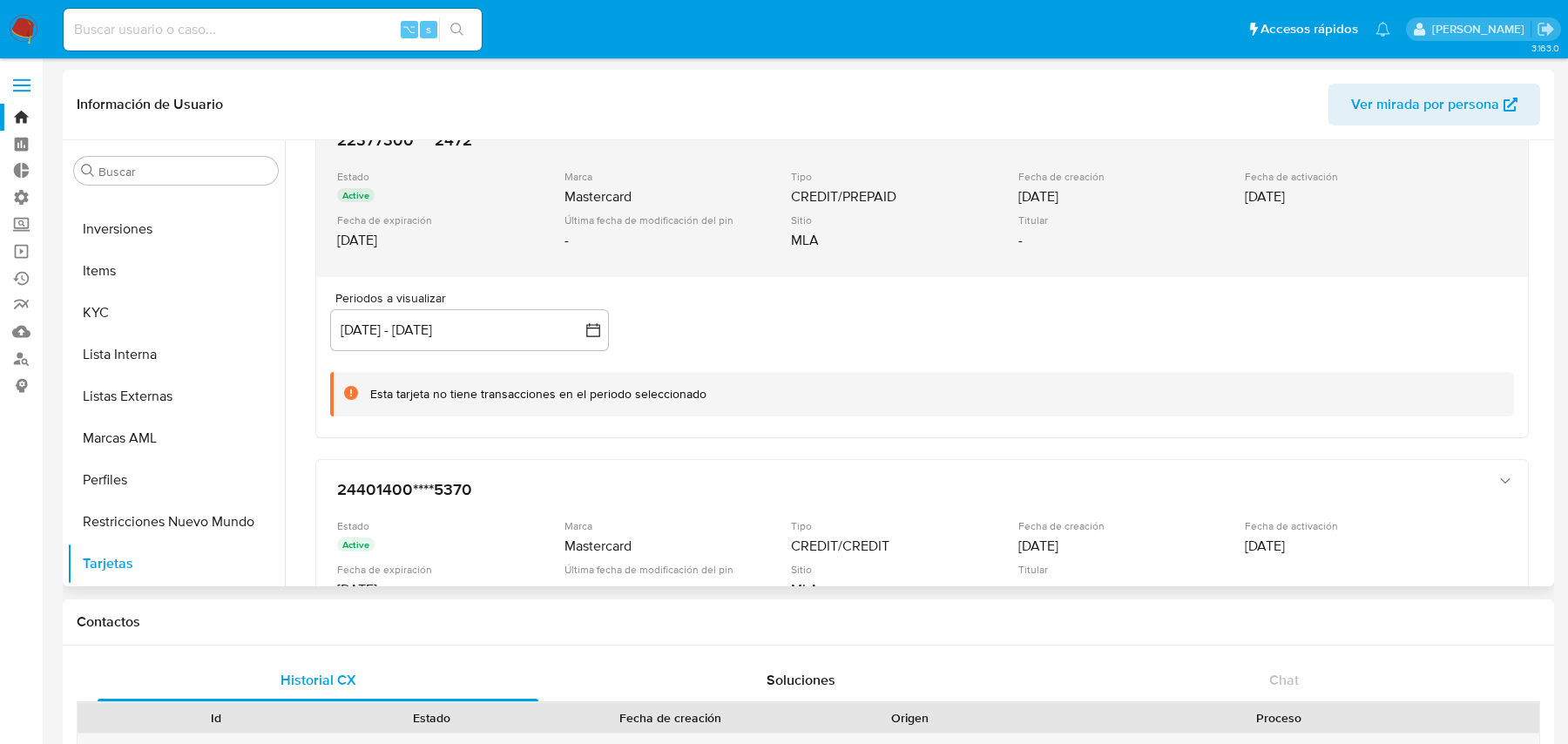
click at [852, 168] on div "22377300****2472 Estado Active Marca Mastercard Tipo CREDIT/PREPAID Fecha de cr…" at bounding box center [904, 194] width 1149 height 142
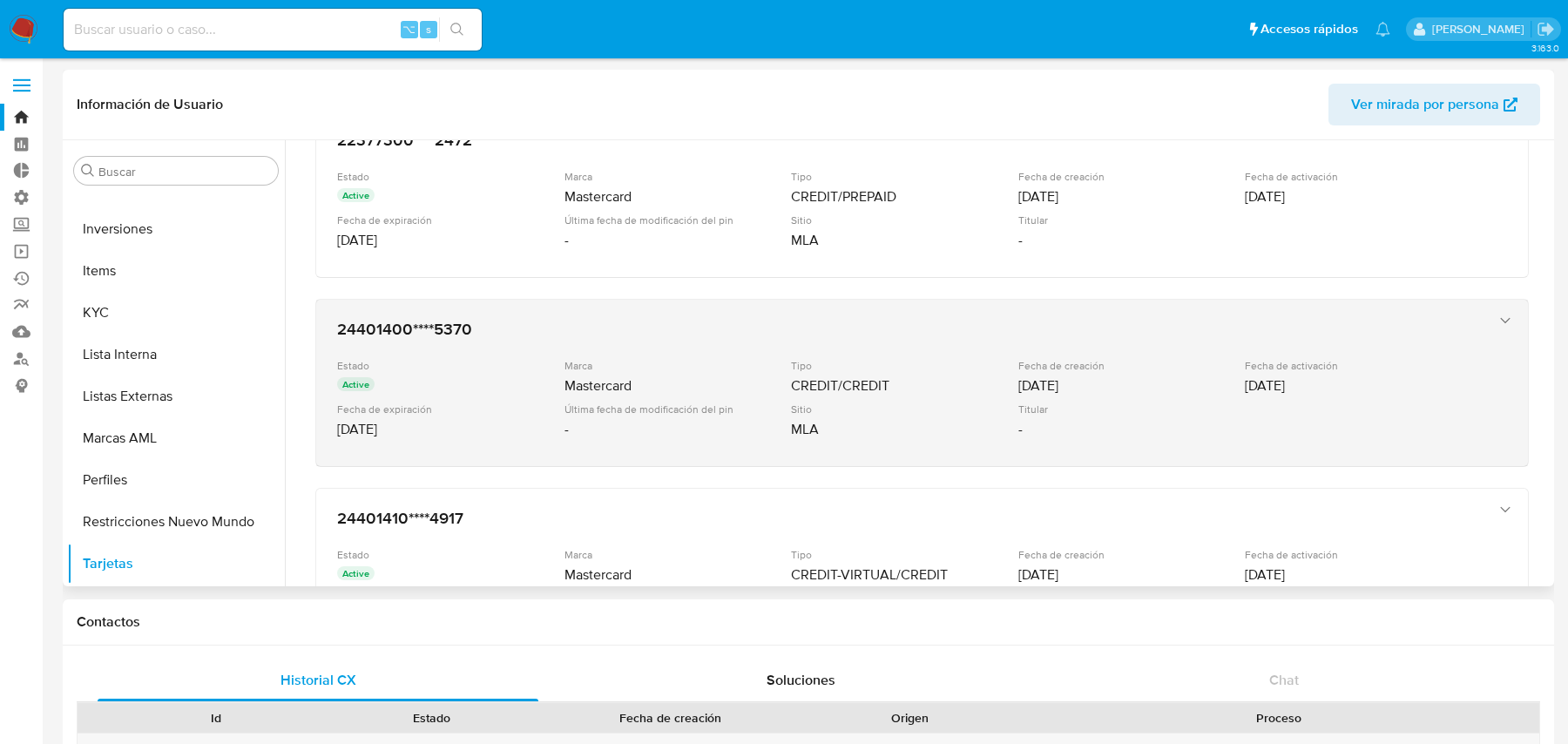
click at [690, 366] on div "Marca" at bounding box center [676, 365] width 224 height 13
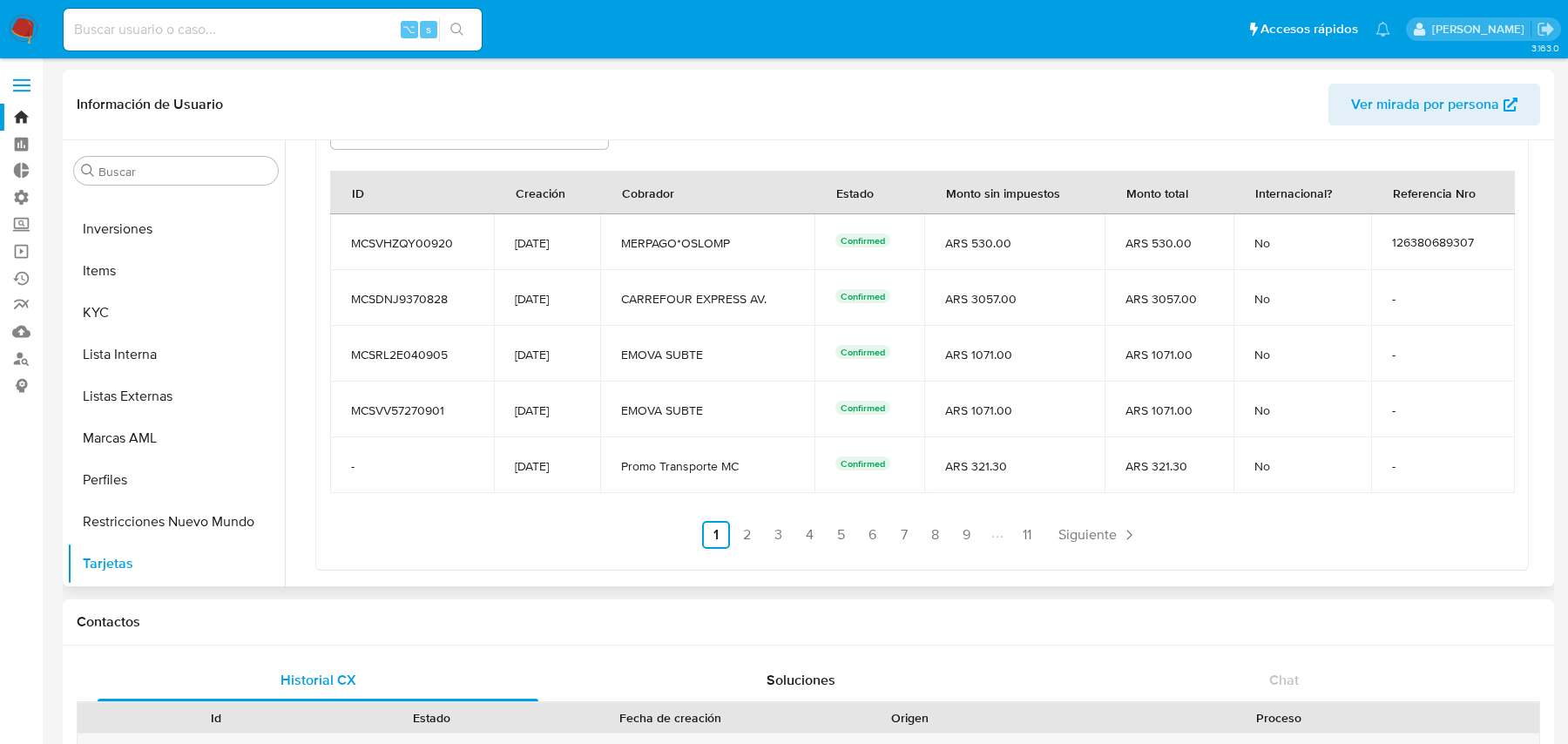
scroll to position [537, 0]
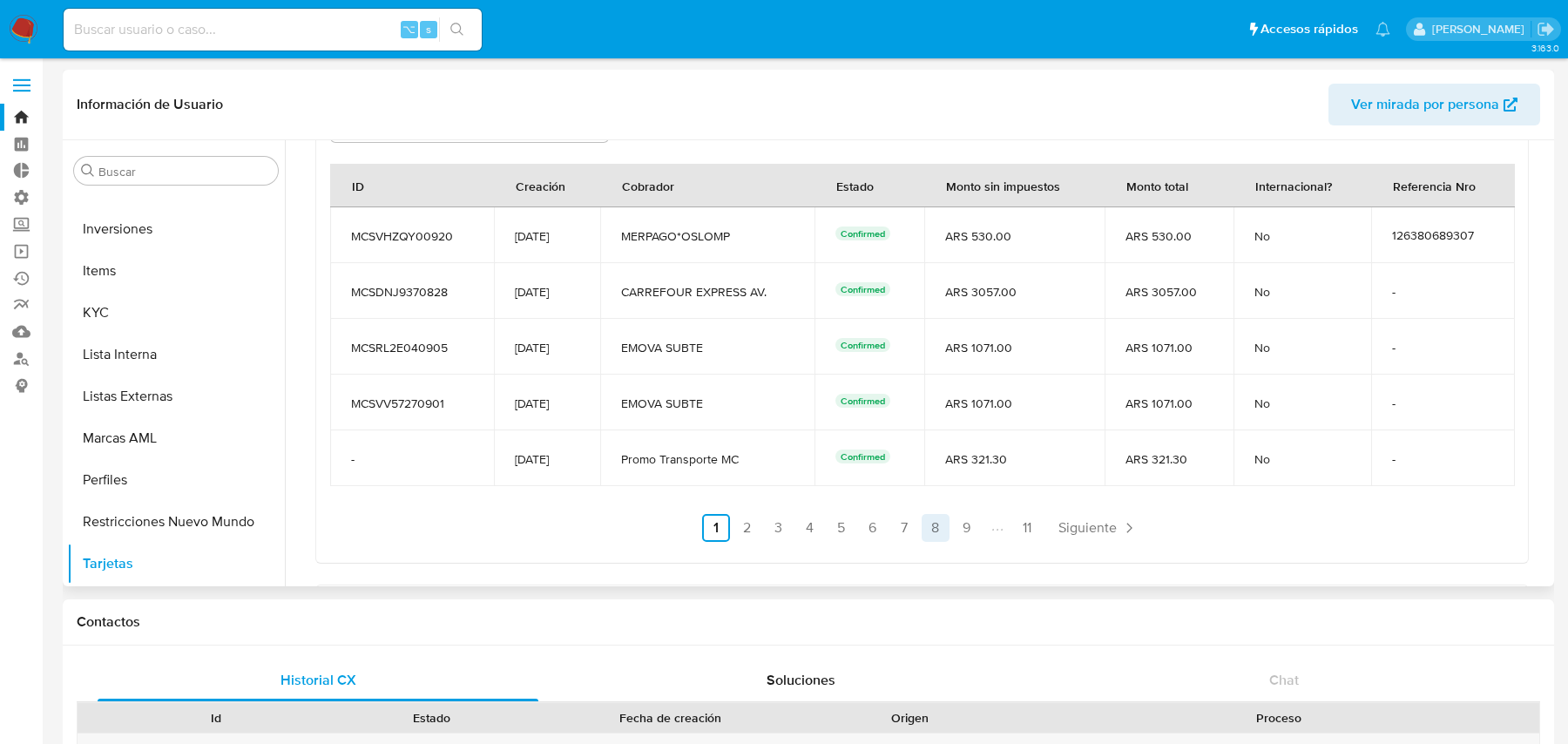
click at [931, 527] on link "8" at bounding box center [936, 528] width 28 height 28
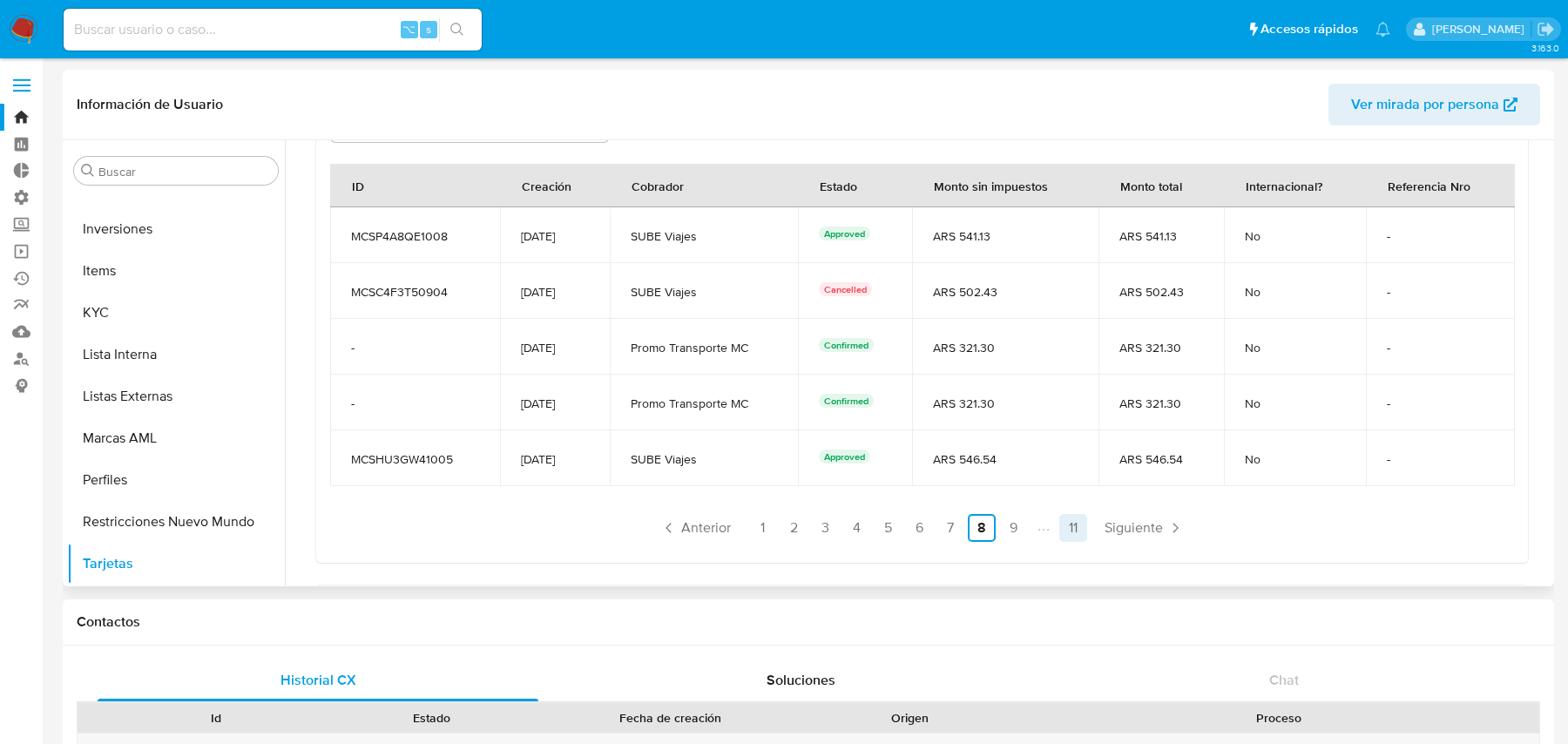
click at [1062, 522] on link "11" at bounding box center [1074, 528] width 28 height 28
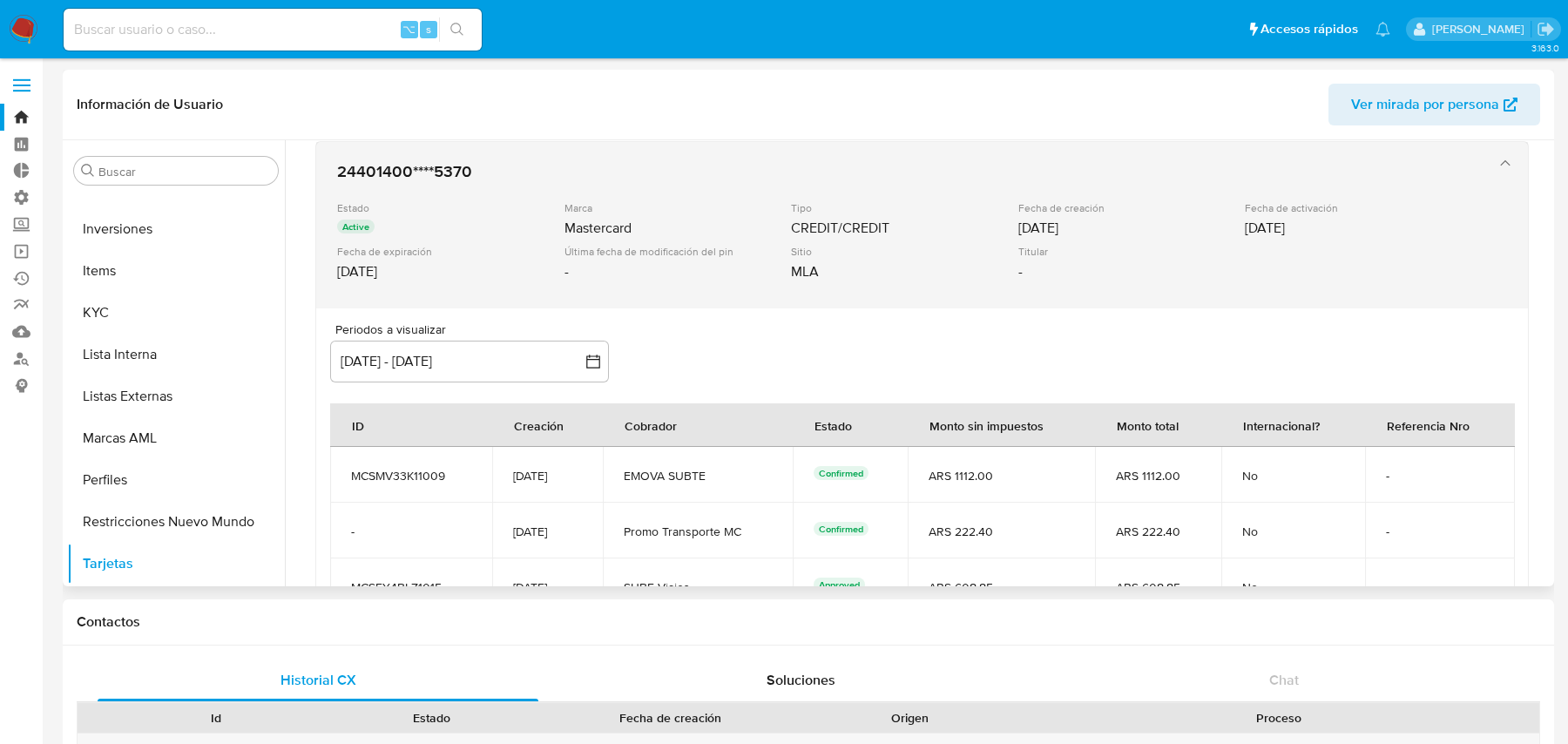
scroll to position [299, 0]
click at [1037, 213] on div "Fecha de creación 26/08/2025" at bounding box center [1132, 218] width 227 height 36
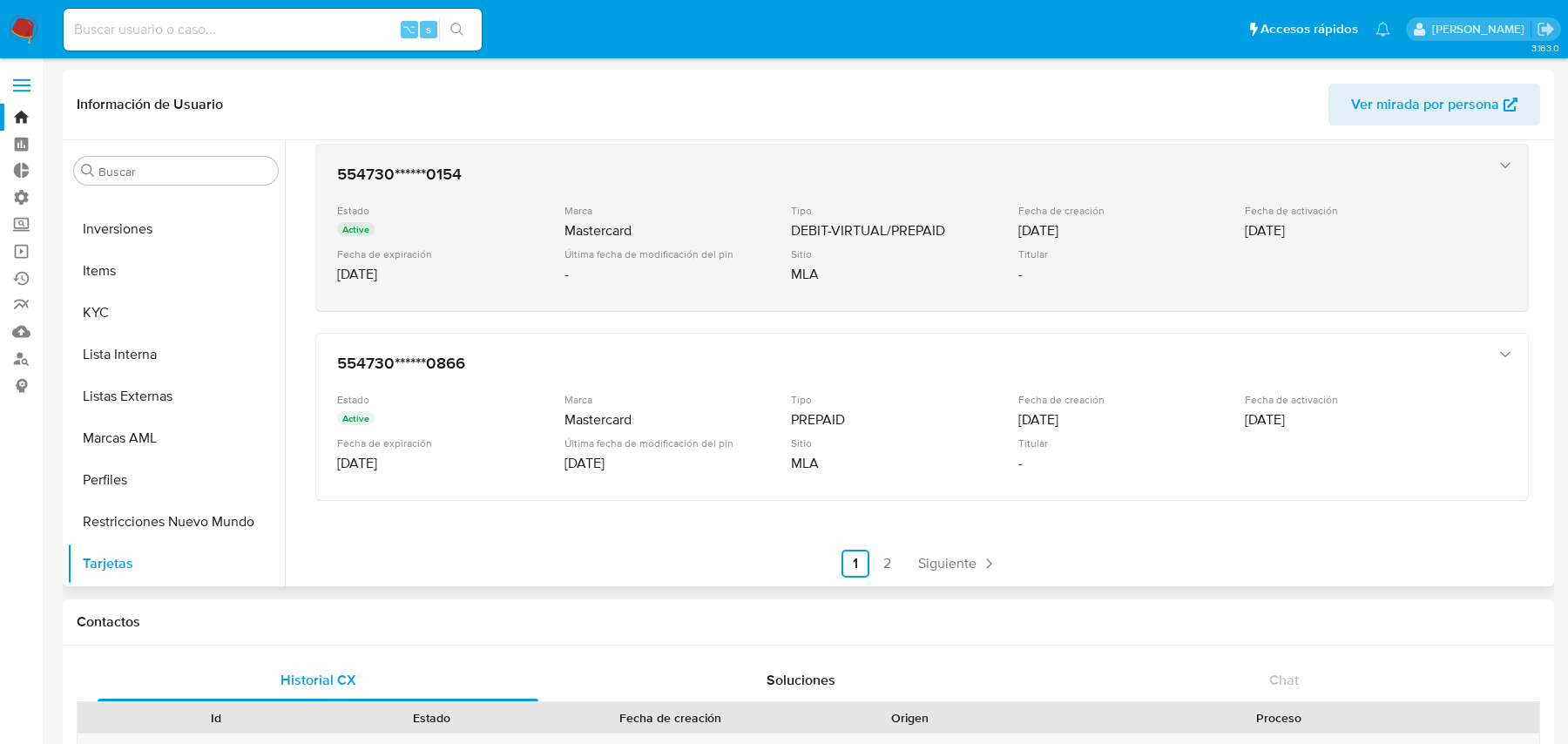
scroll to position [686, 0]
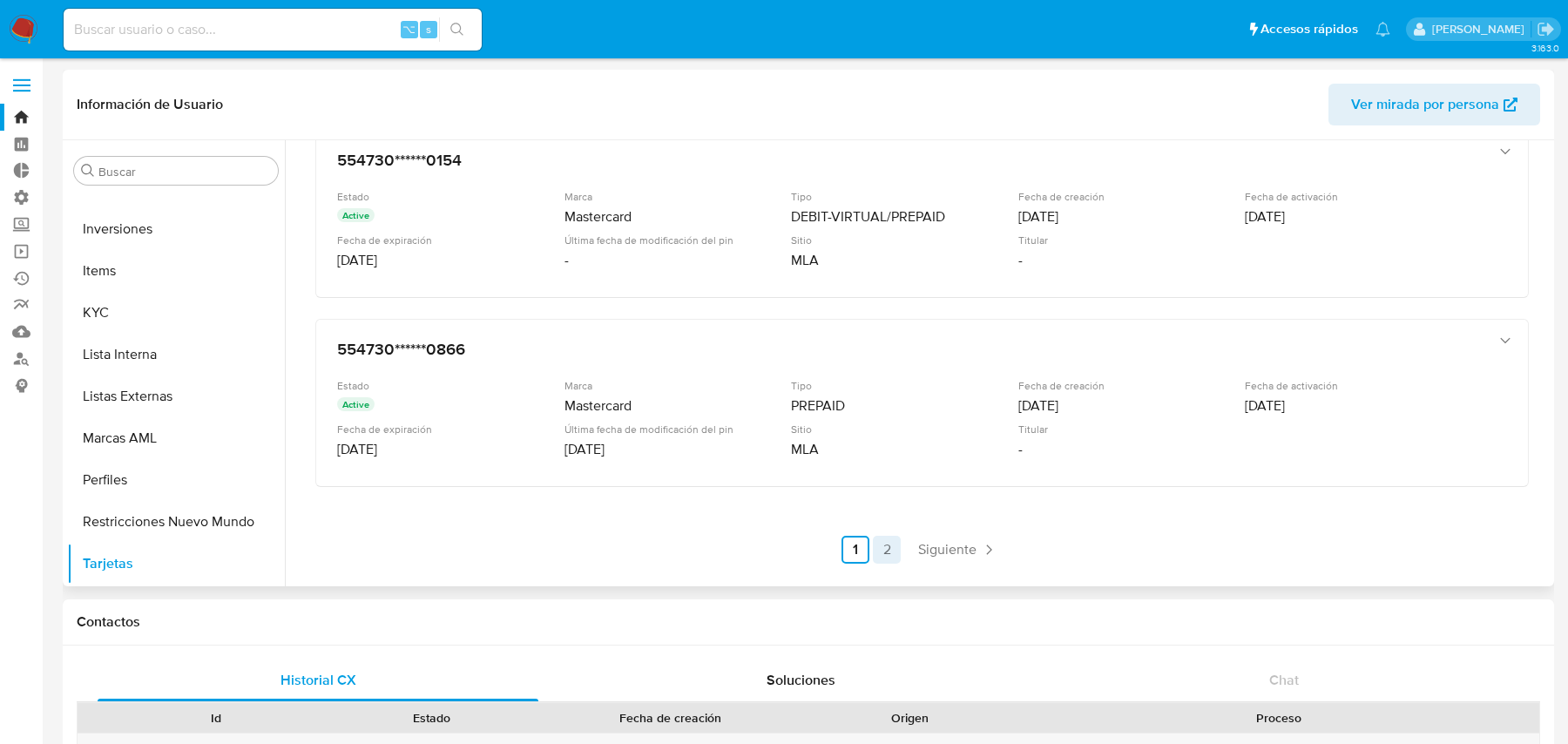
click at [878, 536] on link "2" at bounding box center [887, 550] width 28 height 28
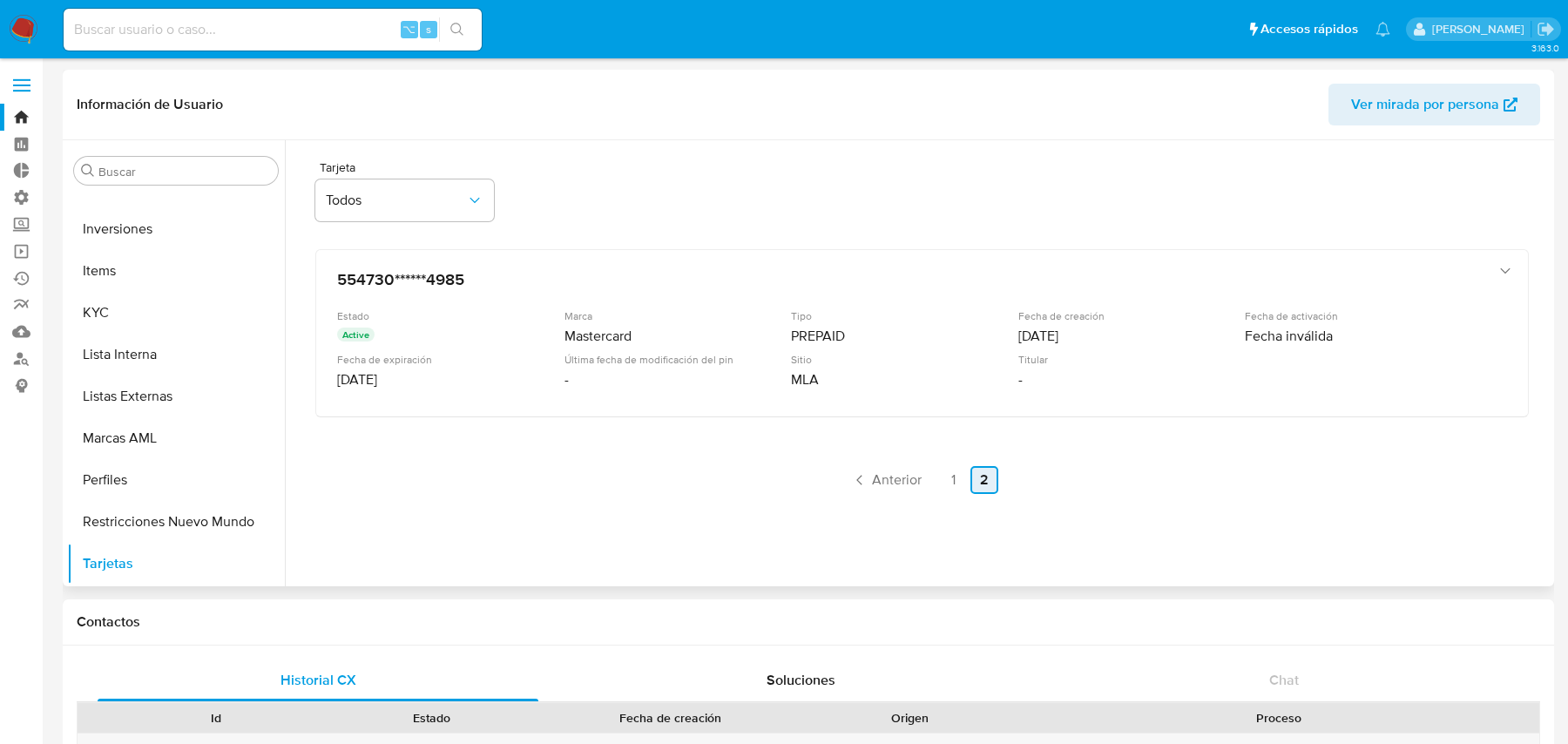
scroll to position [0, 0]
click at [952, 475] on link "1" at bounding box center [953, 480] width 28 height 28
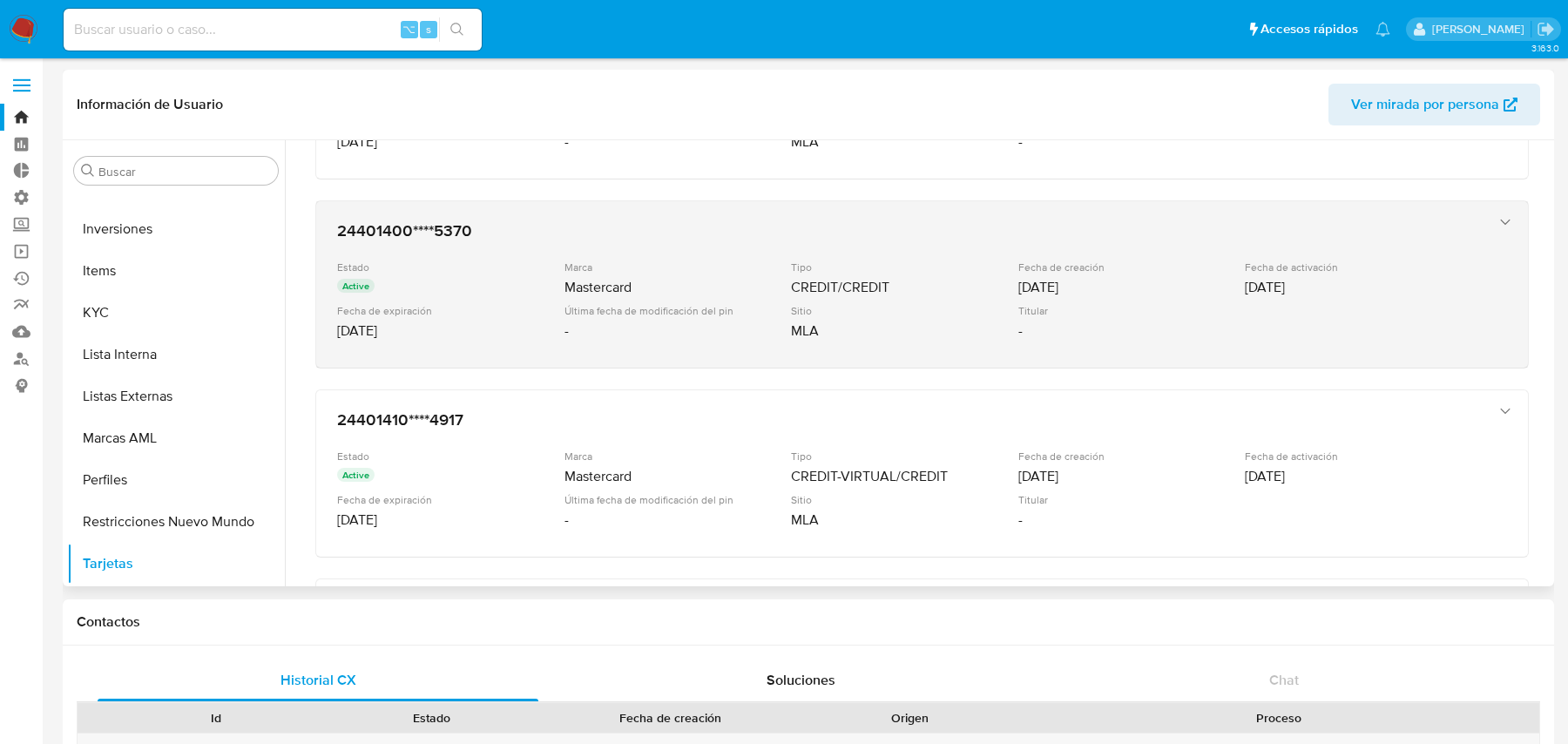
scroll to position [229, 0]
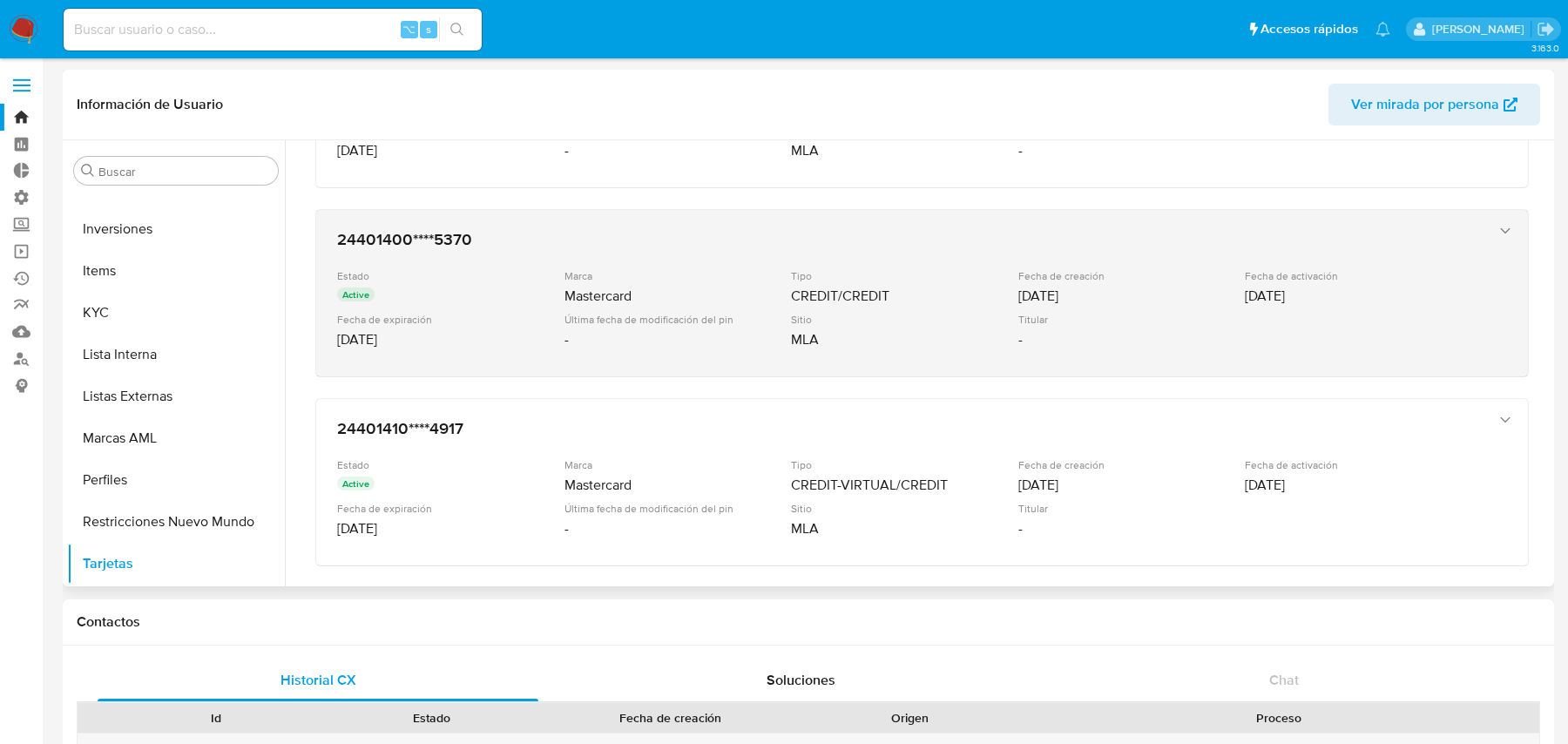
click at [929, 278] on div "Tipo CREDIT/CREDIT" at bounding box center [905, 287] width 227 height 36
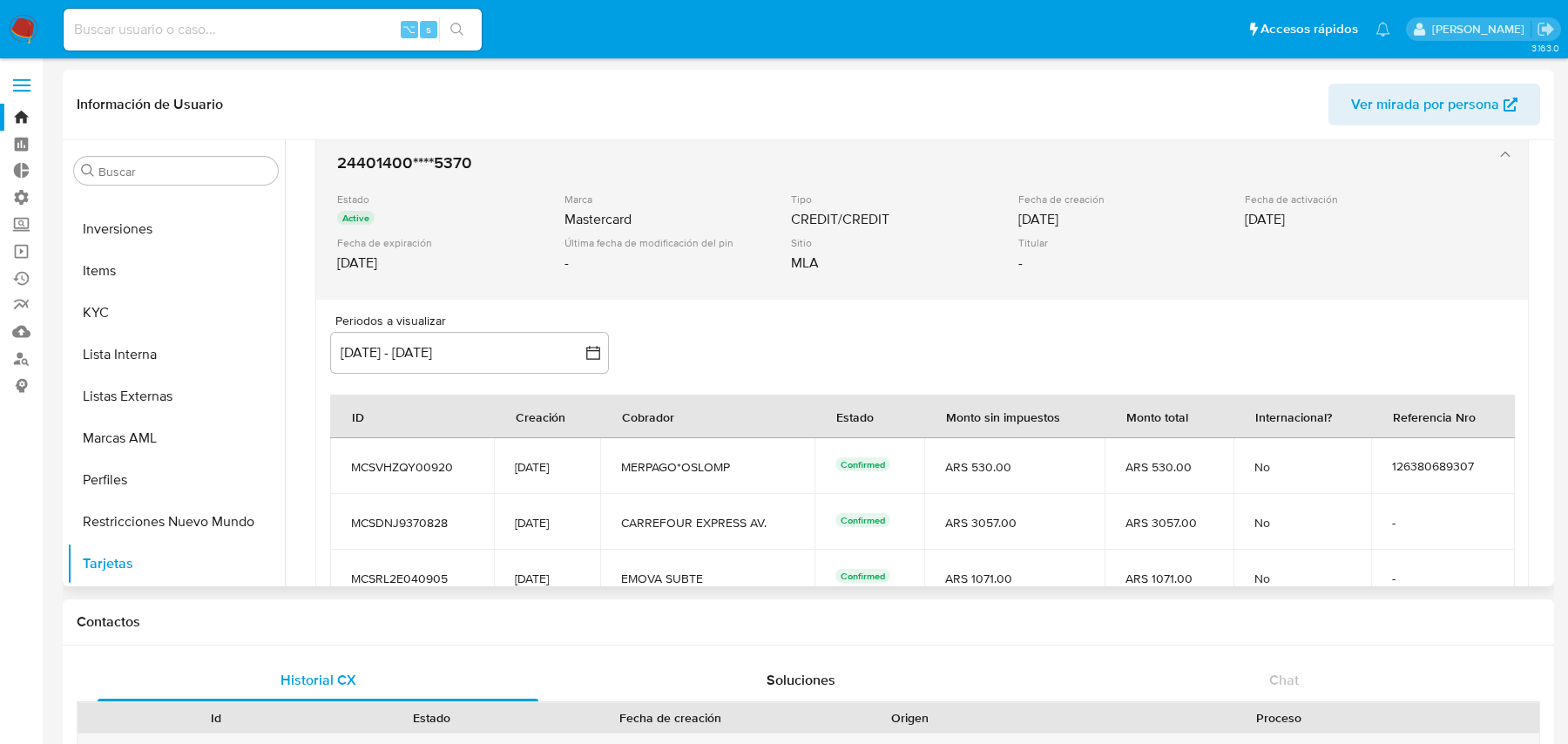
scroll to position [512, 0]
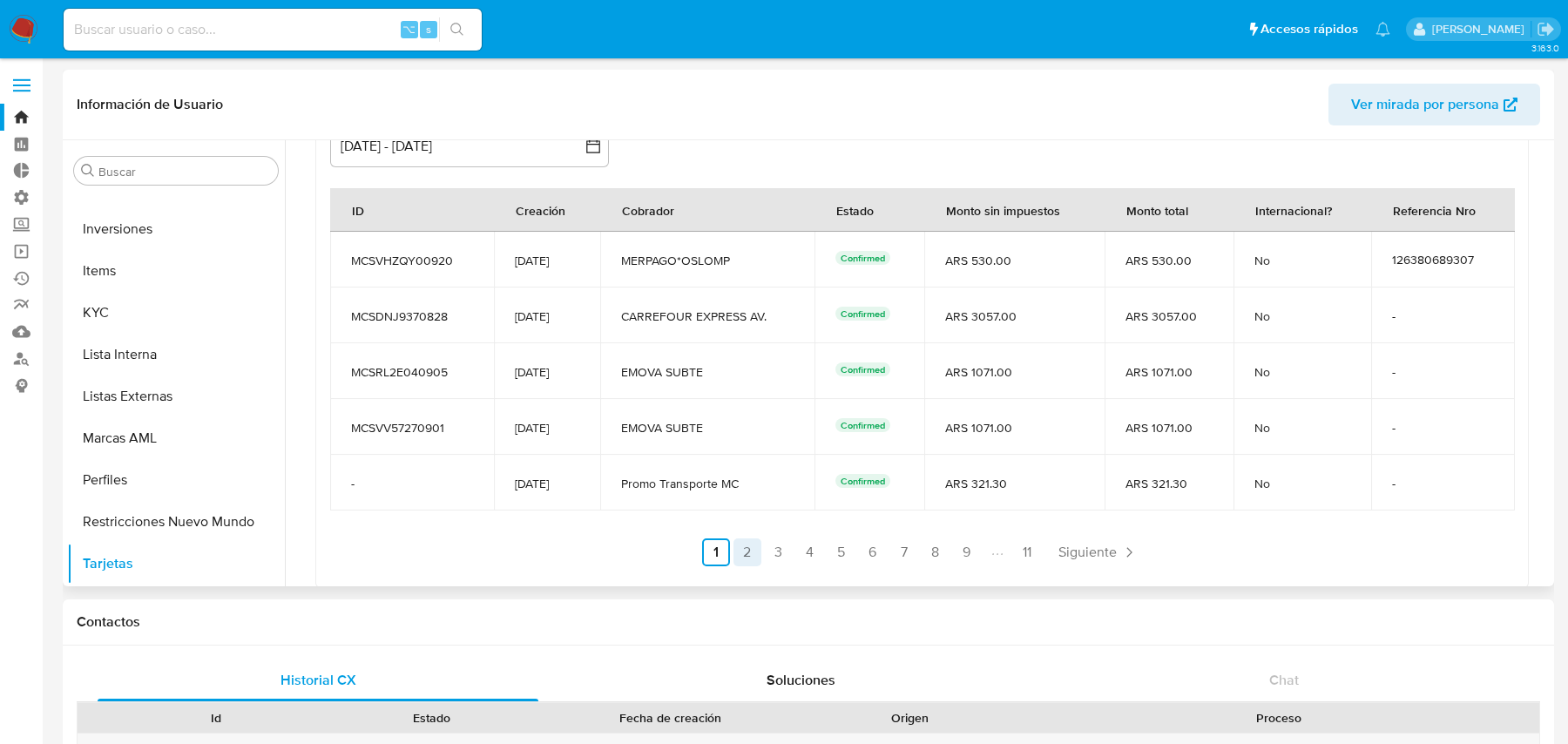
click at [746, 548] on link "2" at bounding box center [748, 553] width 28 height 28
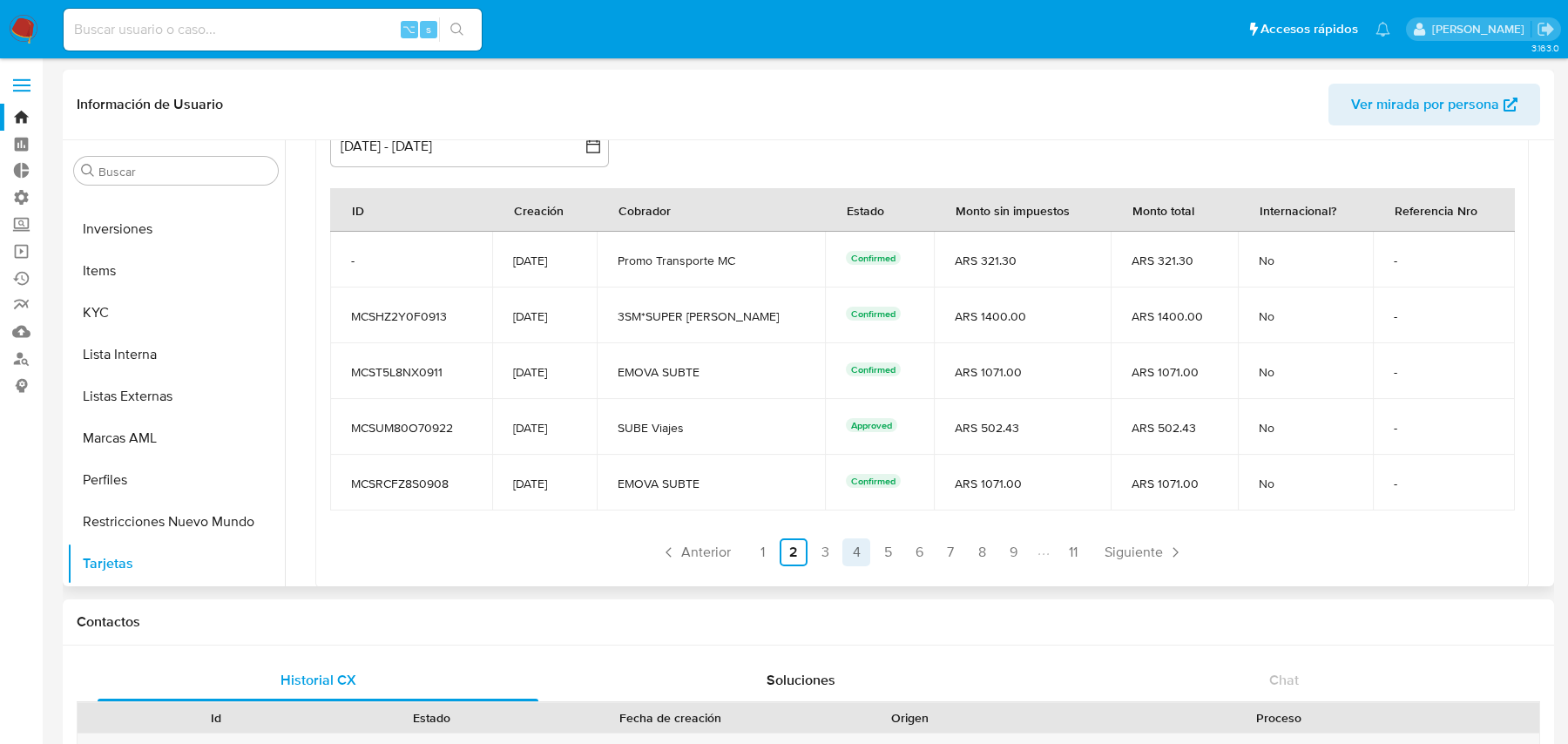
click at [843, 550] on link "4" at bounding box center [857, 553] width 28 height 28
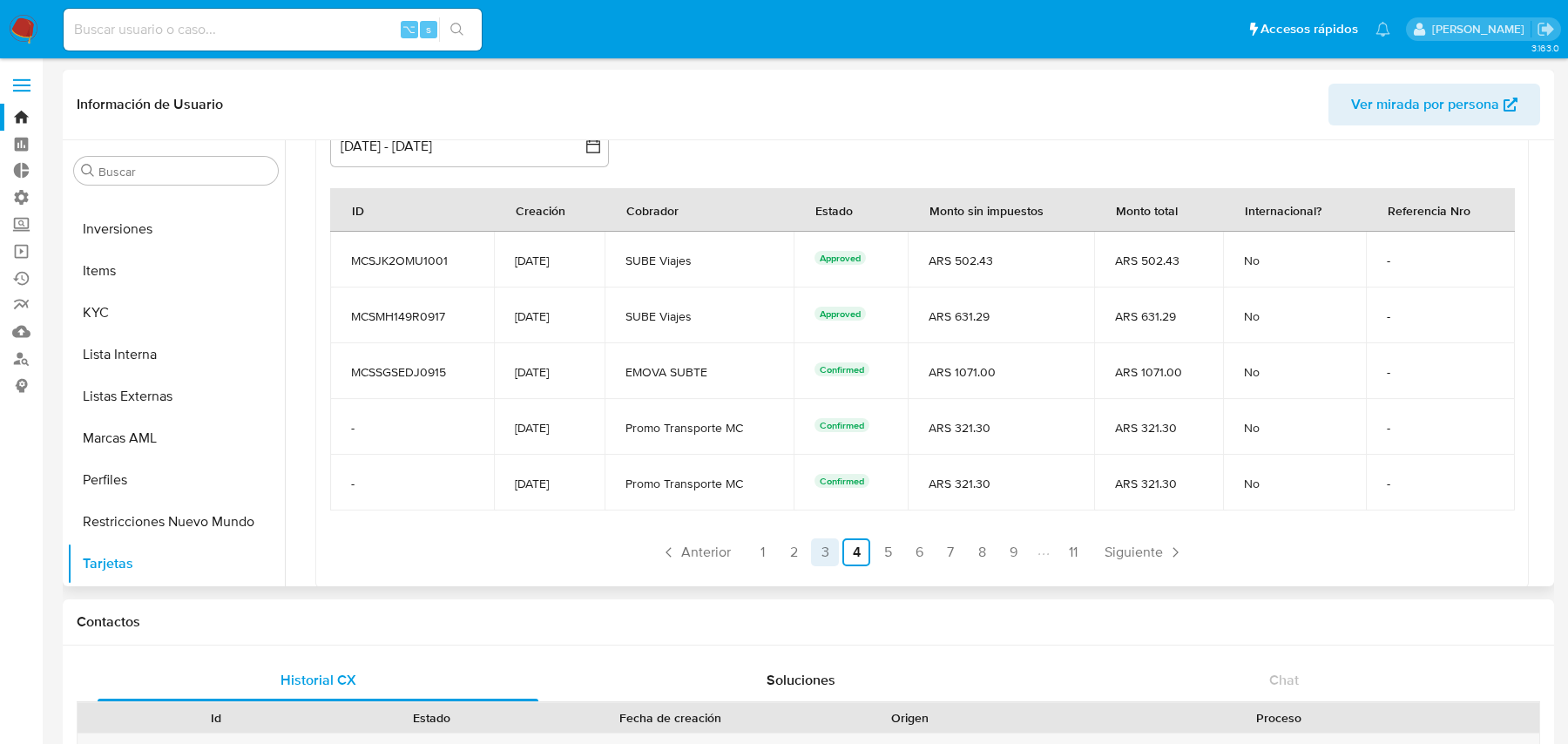
click at [821, 549] on link "3" at bounding box center [825, 553] width 28 height 28
click at [906, 550] on link "6" at bounding box center [920, 553] width 28 height 28
click at [949, 548] on link "7" at bounding box center [951, 553] width 28 height 28
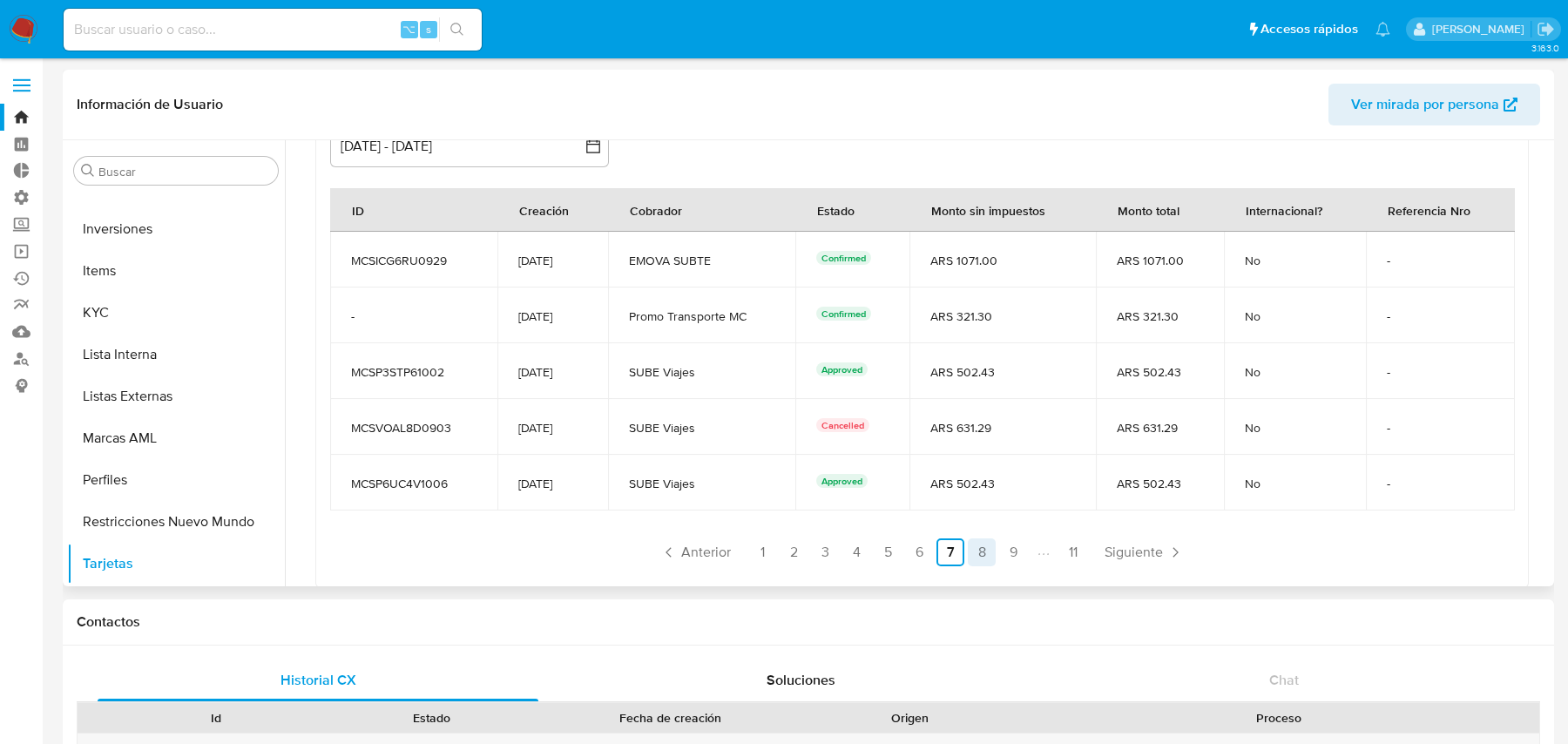
click at [979, 541] on link "8" at bounding box center [983, 553] width 28 height 28
click at [1017, 548] on link "9" at bounding box center [1013, 553] width 28 height 28
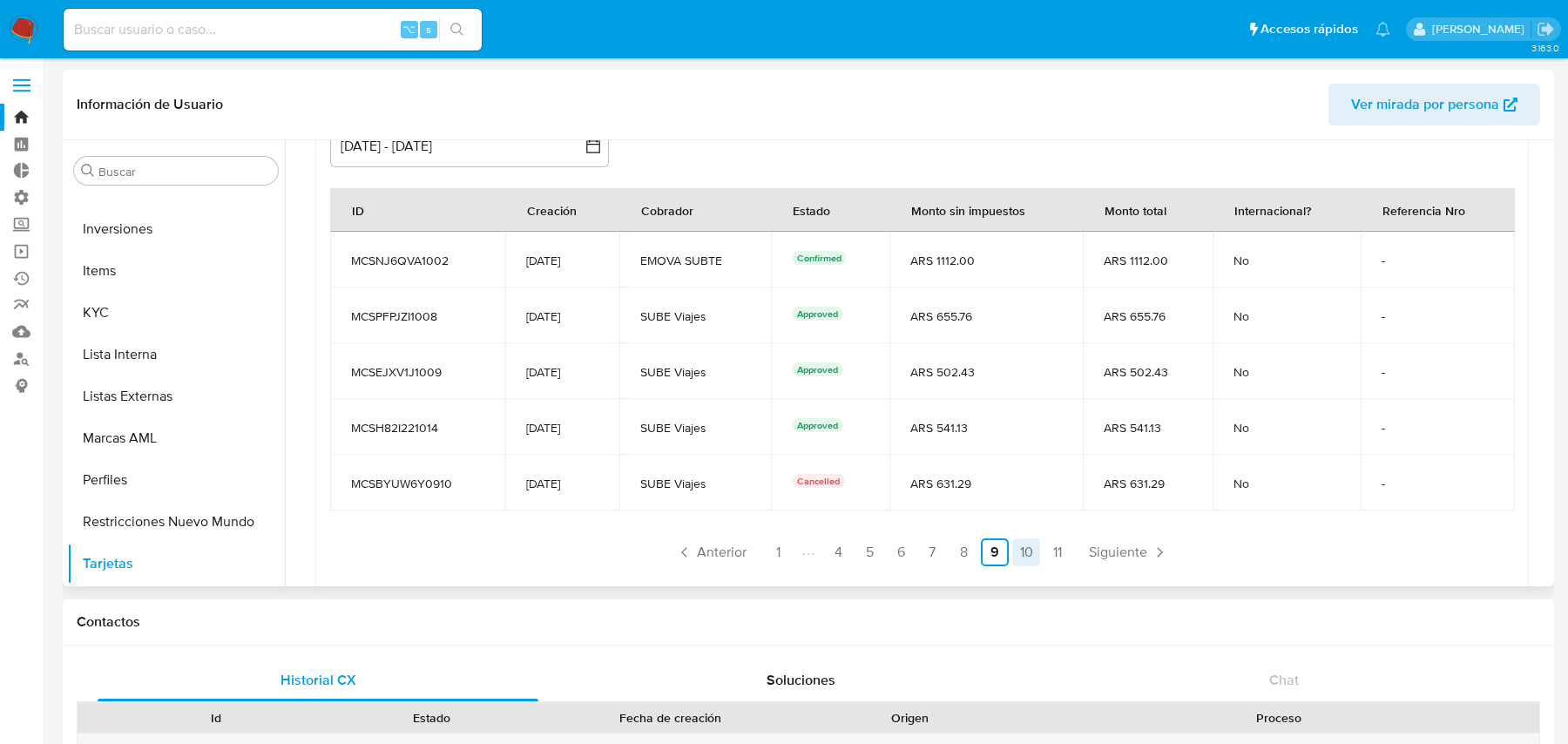
click at [1026, 550] on link "10" at bounding box center [1027, 553] width 28 height 28
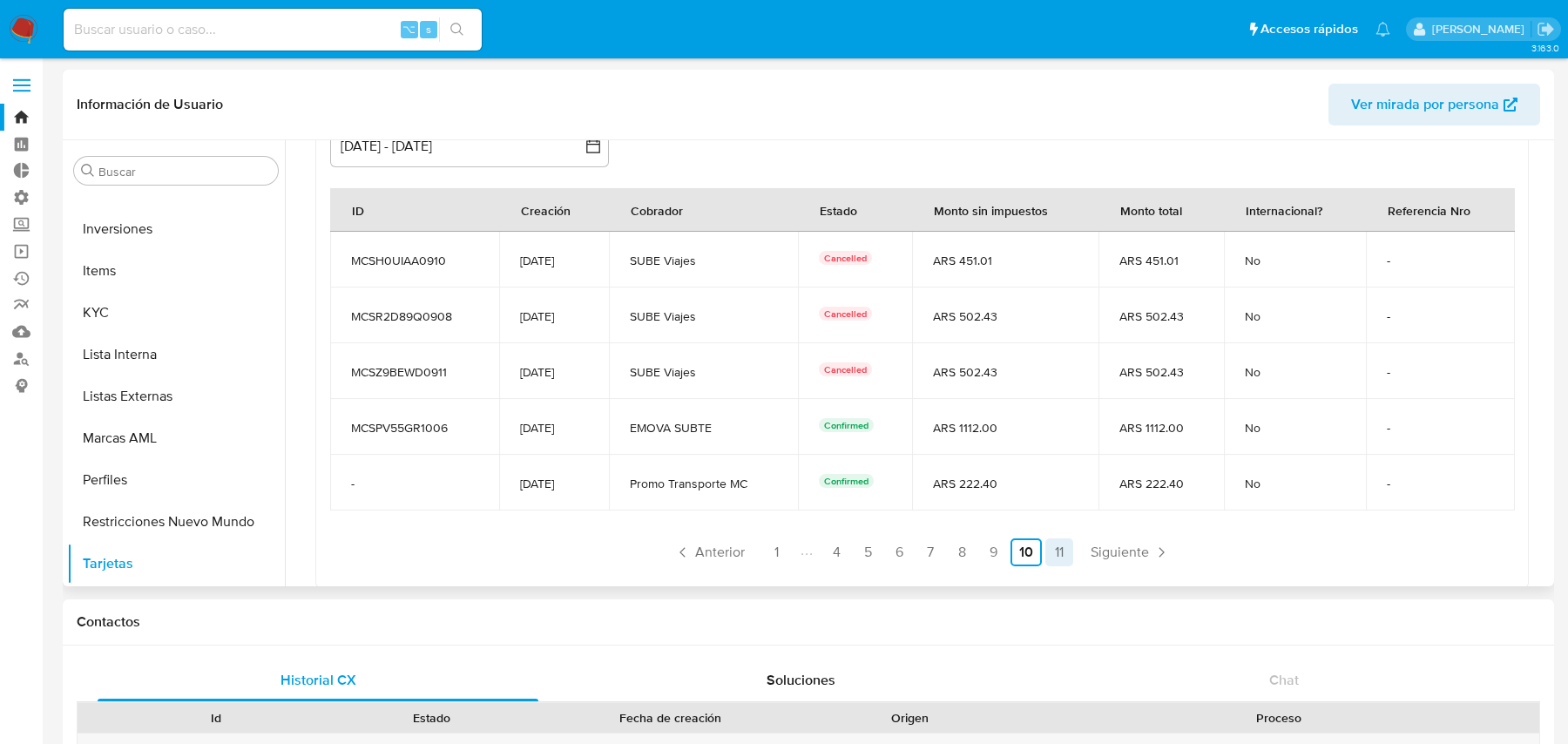
click at [1054, 551] on link "11" at bounding box center [1059, 553] width 28 height 28
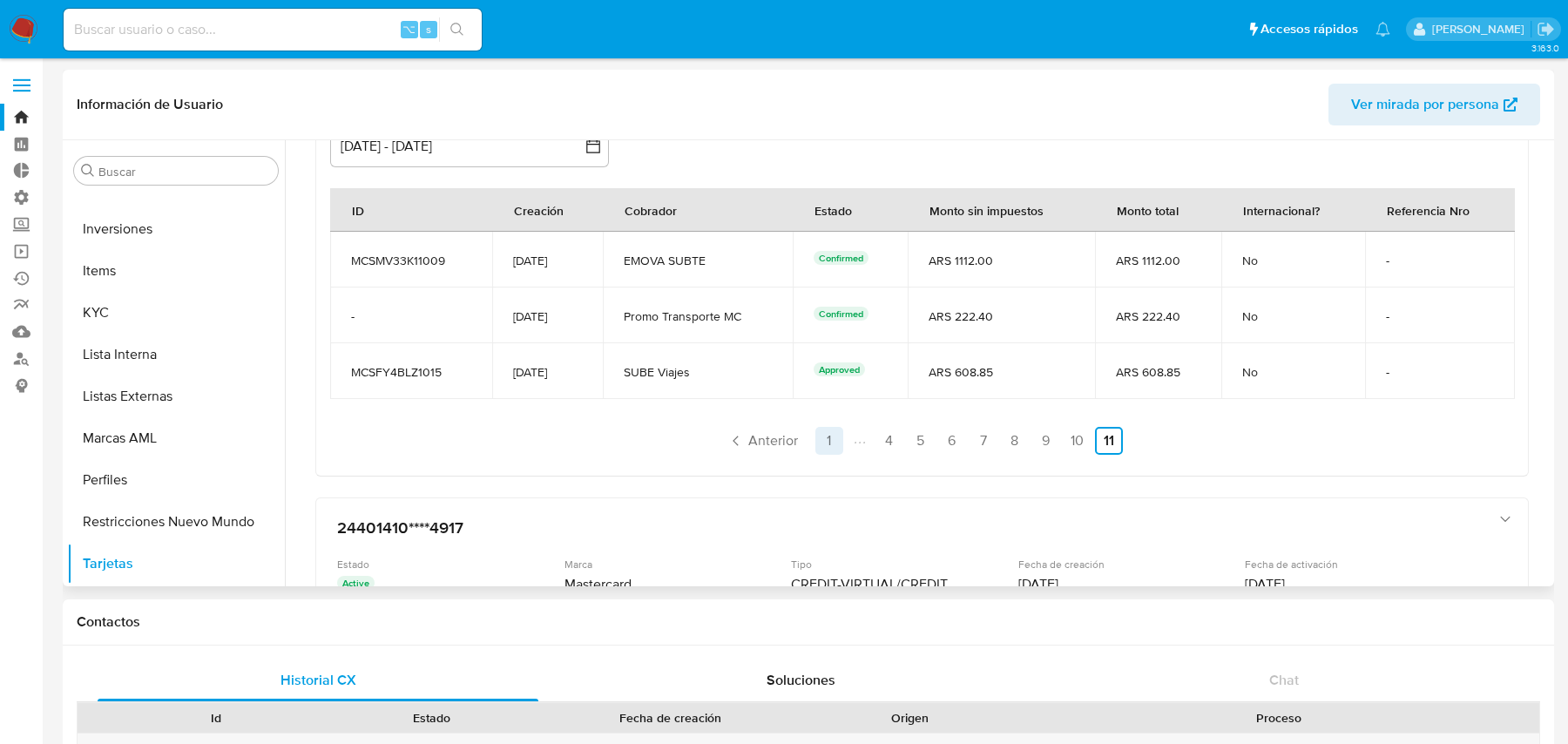
click at [828, 439] on link "1" at bounding box center [830, 441] width 28 height 28
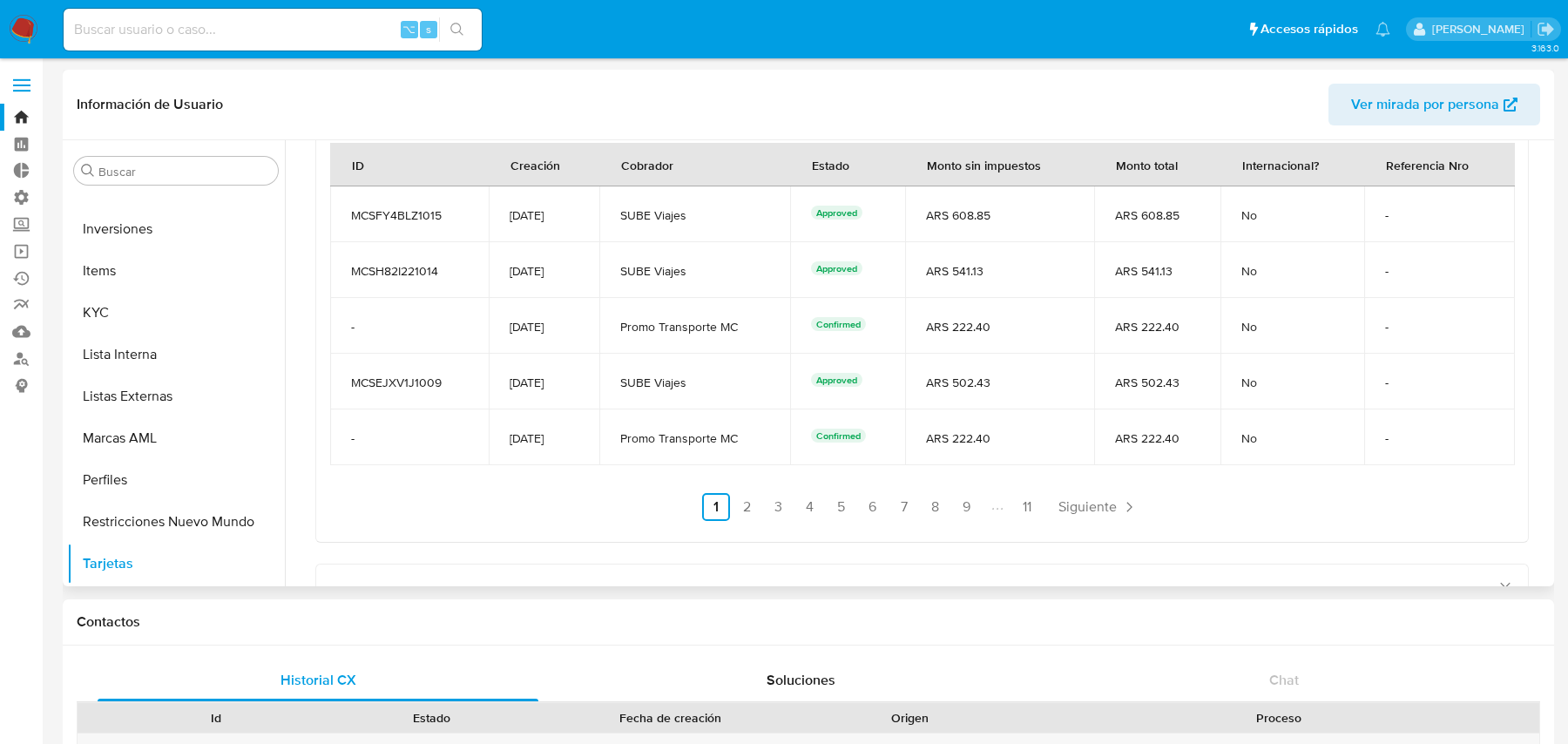
scroll to position [547, 0]
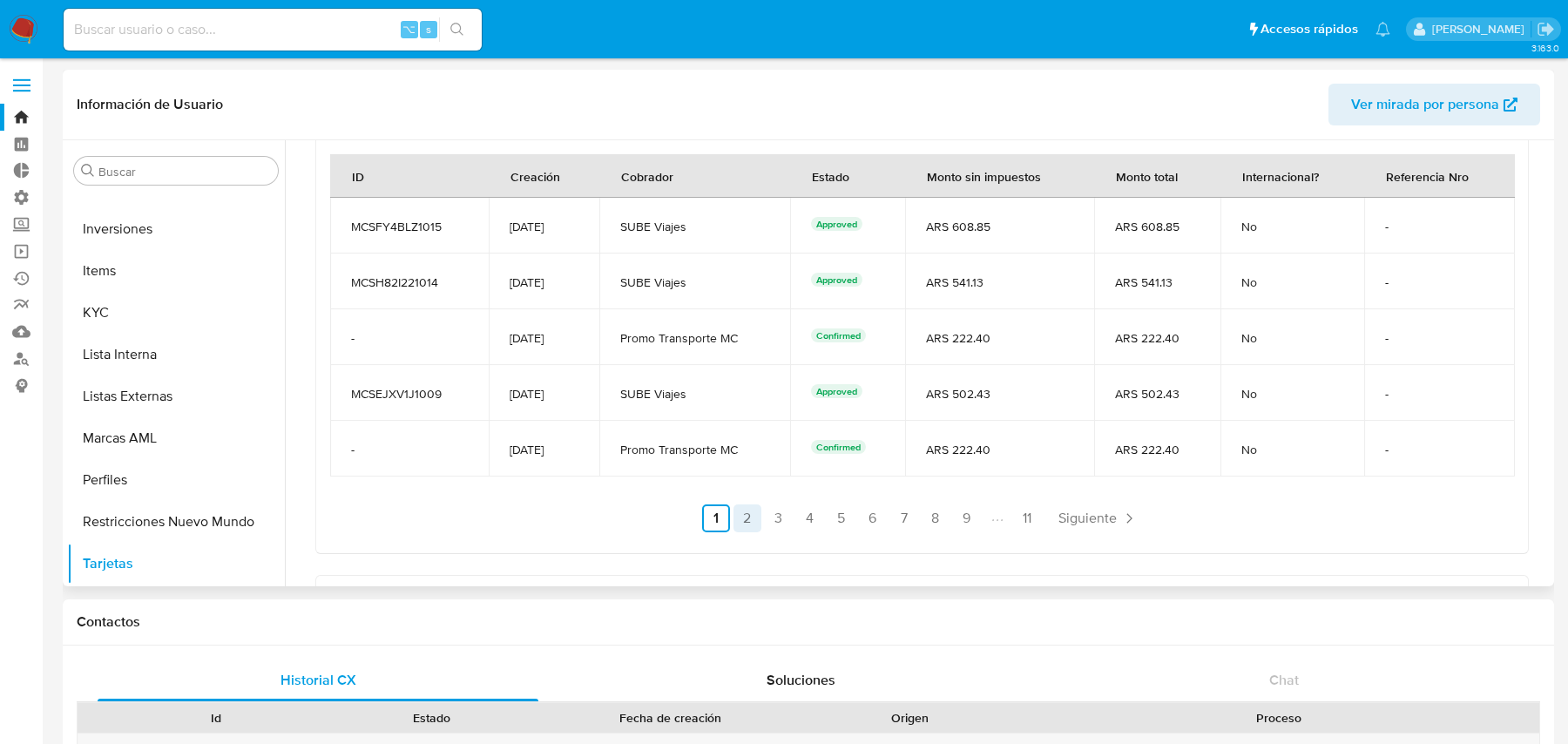
click at [739, 519] on link "2" at bounding box center [748, 518] width 28 height 28
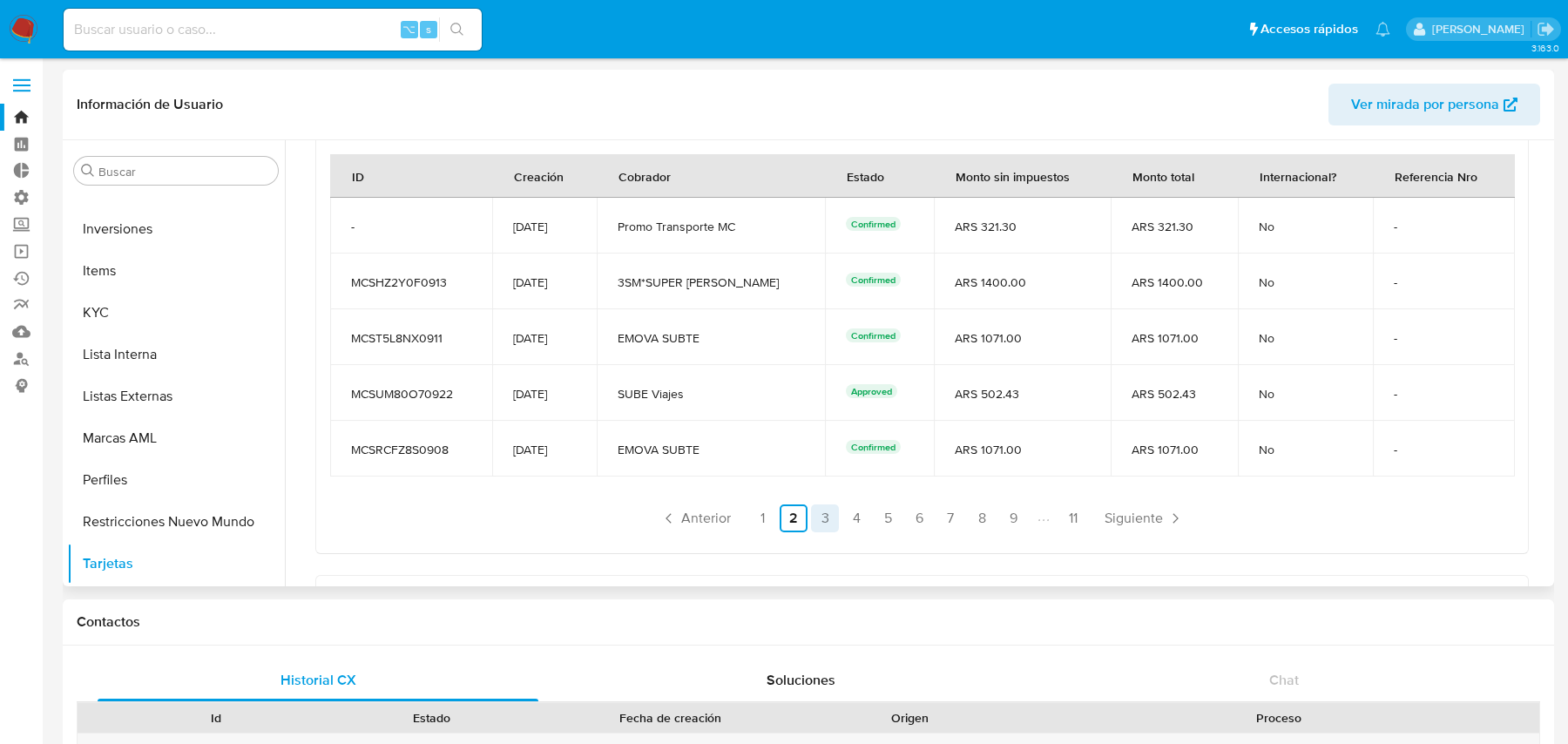
click at [820, 510] on link "3" at bounding box center [825, 518] width 28 height 28
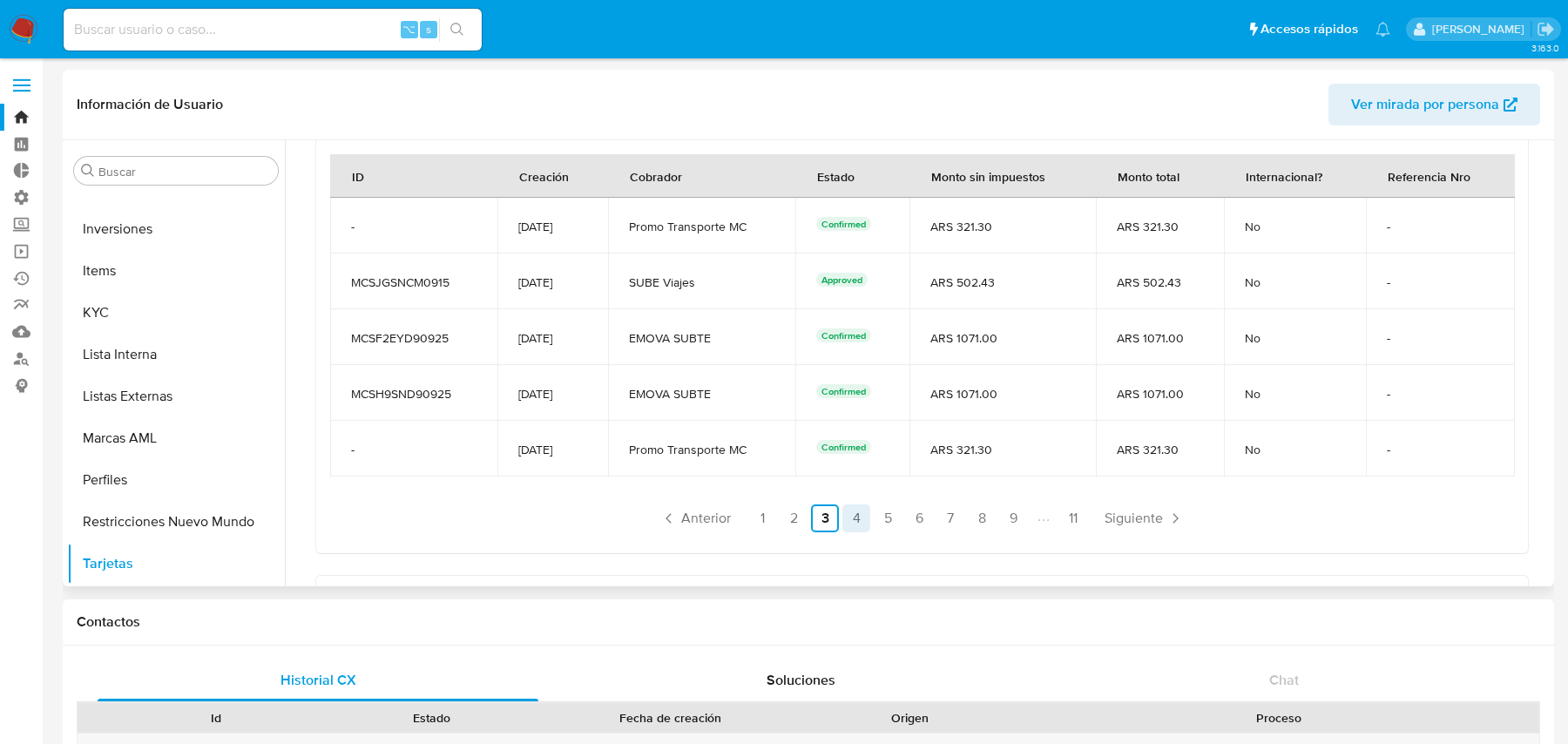
click at [853, 509] on link "4" at bounding box center [857, 518] width 28 height 28
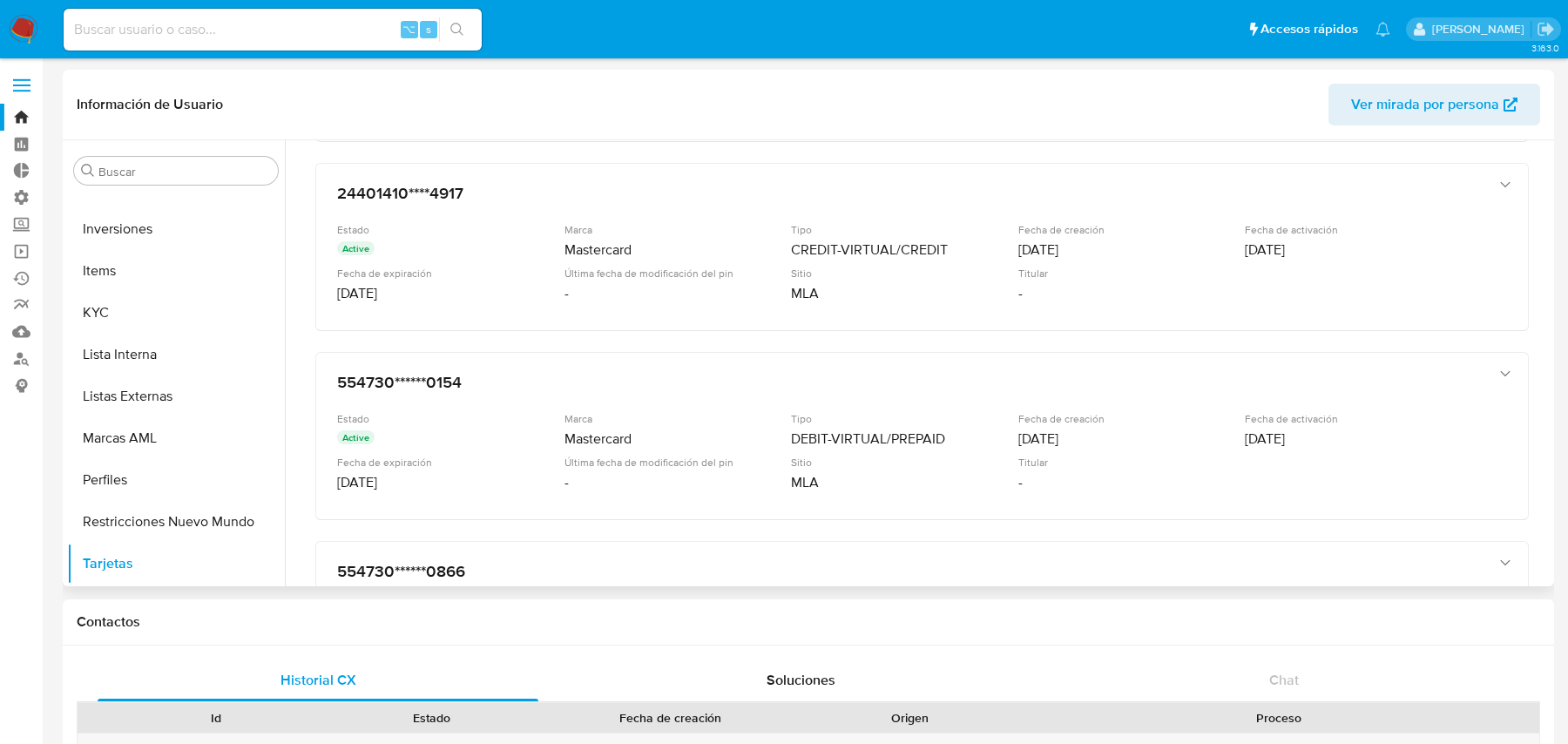
scroll to position [952, 0]
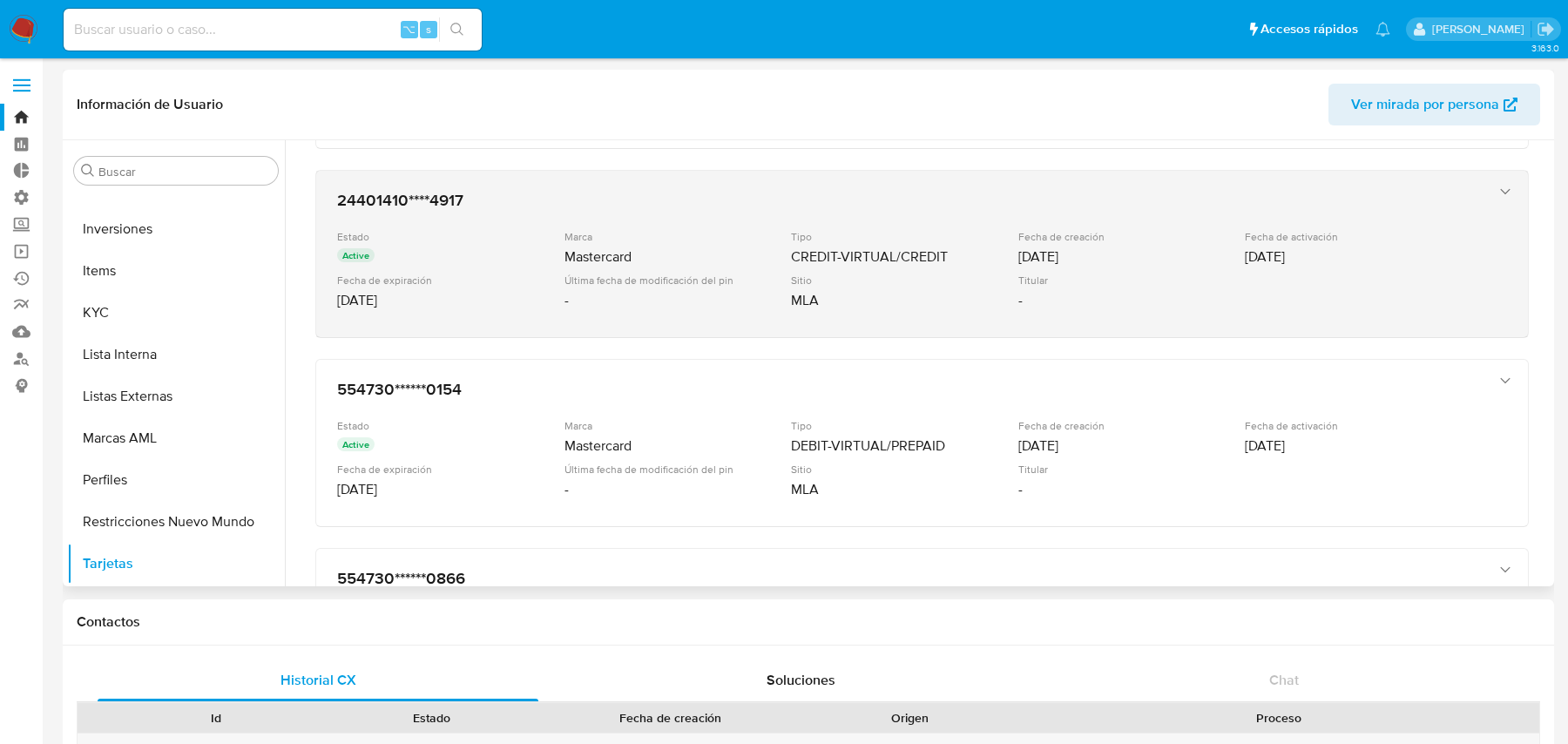
click at [849, 230] on div "Tipo" at bounding box center [903, 236] width 224 height 13
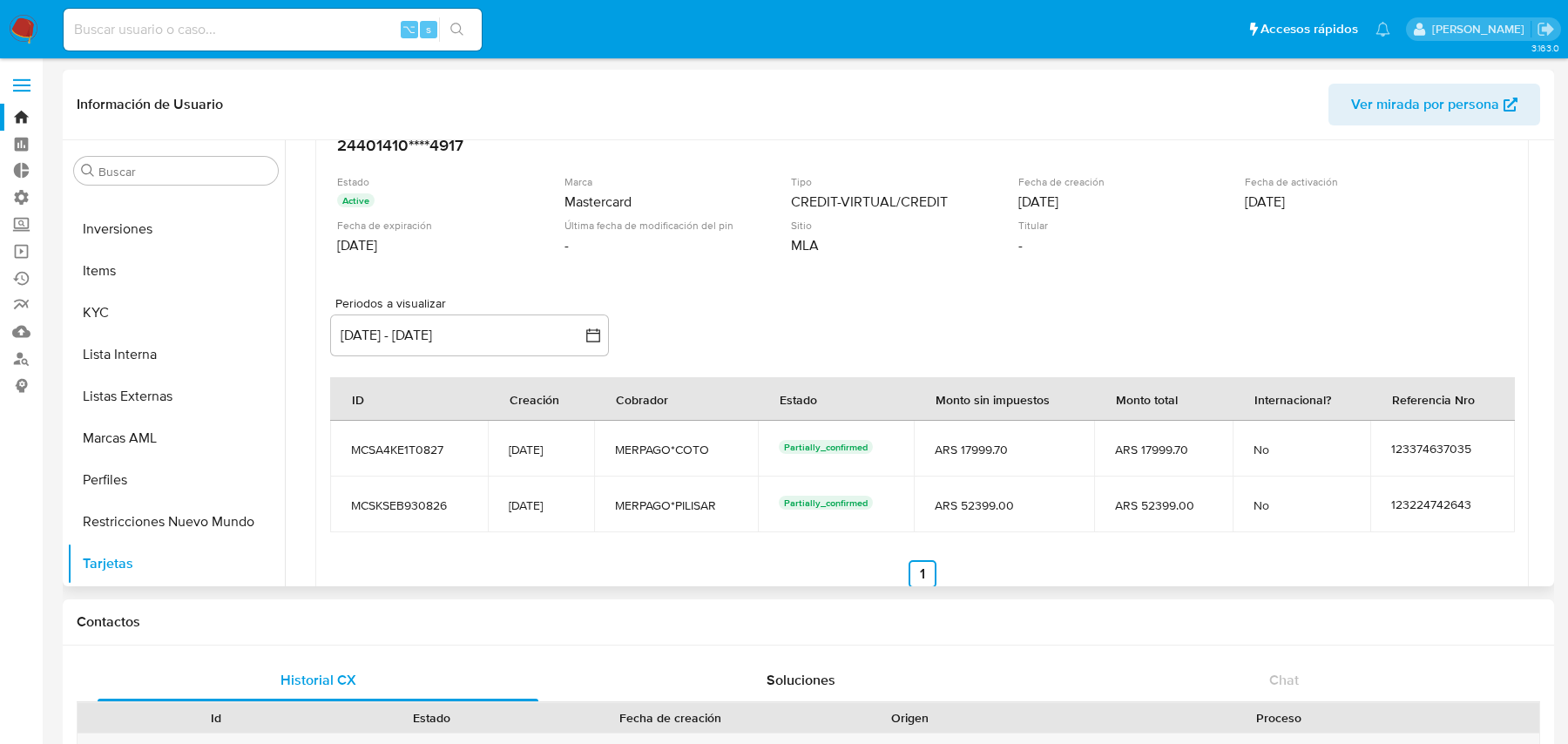
scroll to position [873, 0]
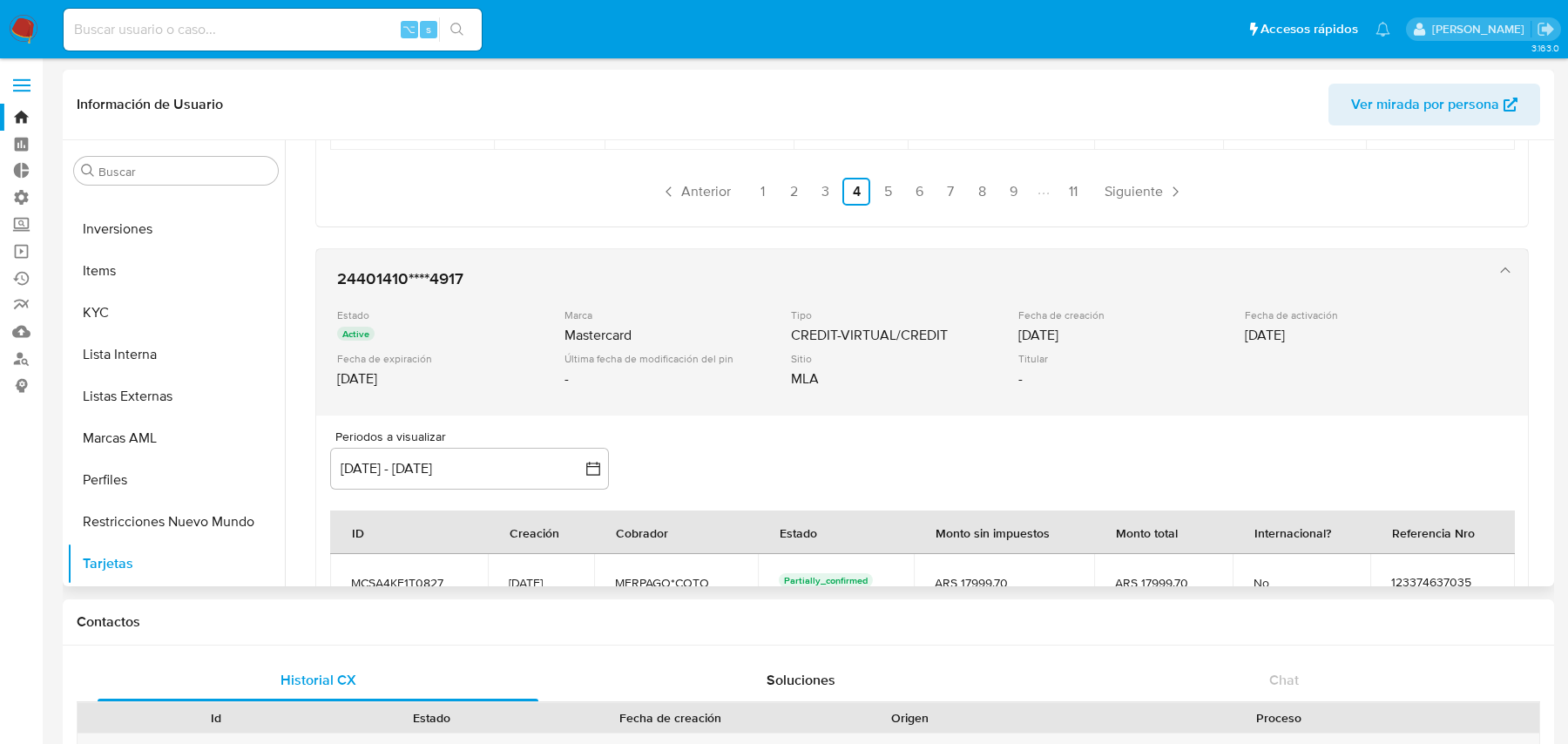
click at [702, 314] on div "Marca" at bounding box center [676, 315] width 224 height 13
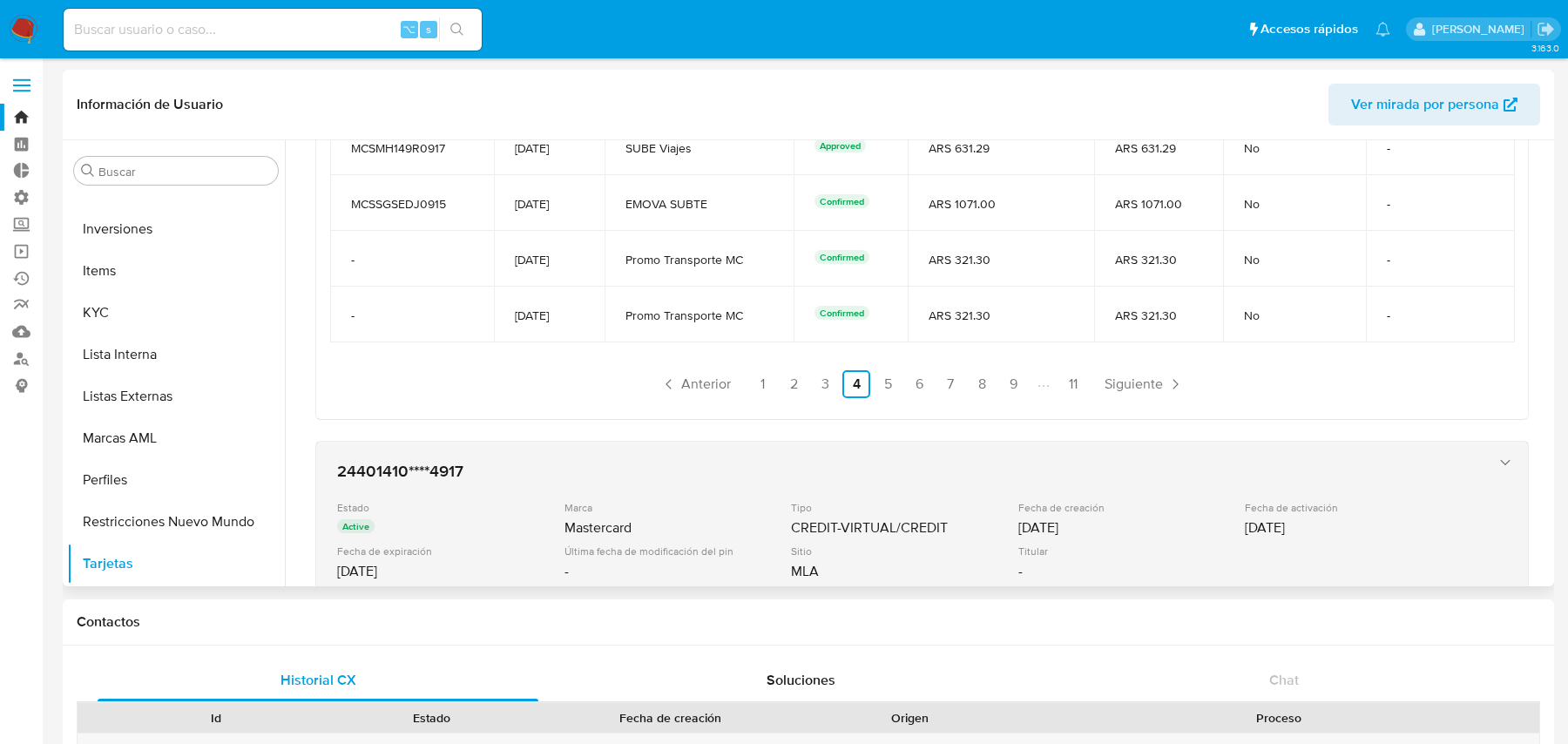
scroll to position [630, 0]
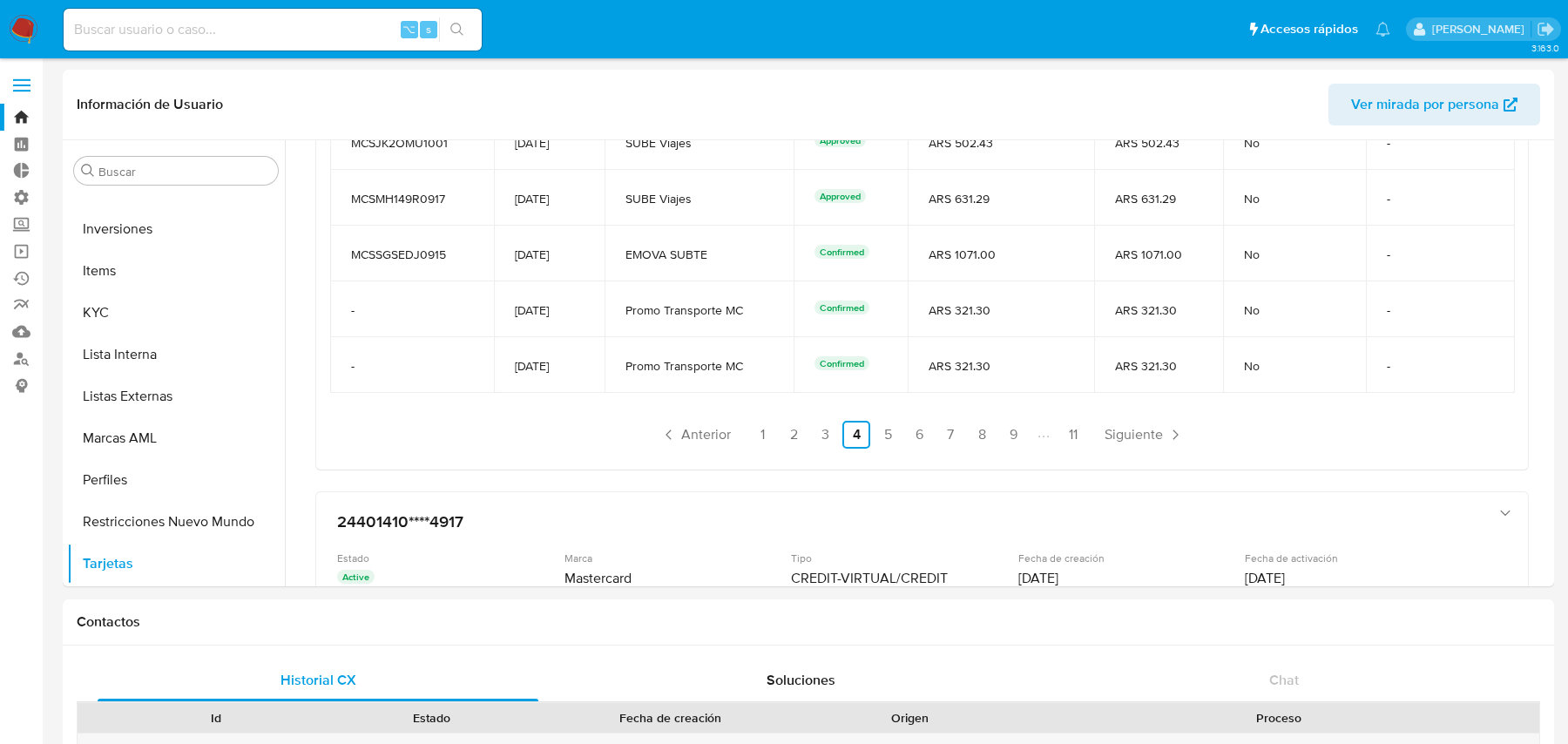
click at [1254, 369] on span "No" at bounding box center [1294, 366] width 100 height 16
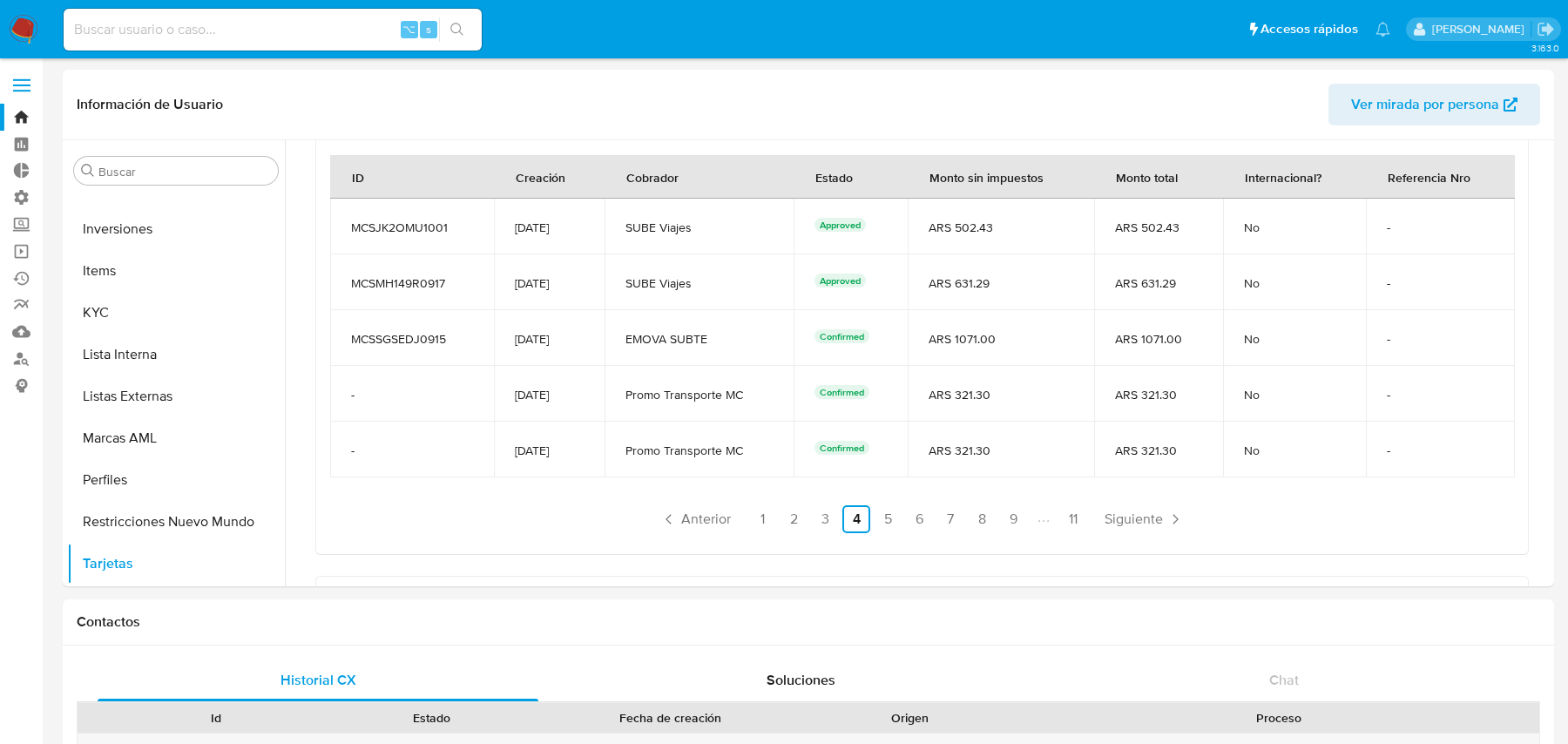
scroll to position [551, 0]
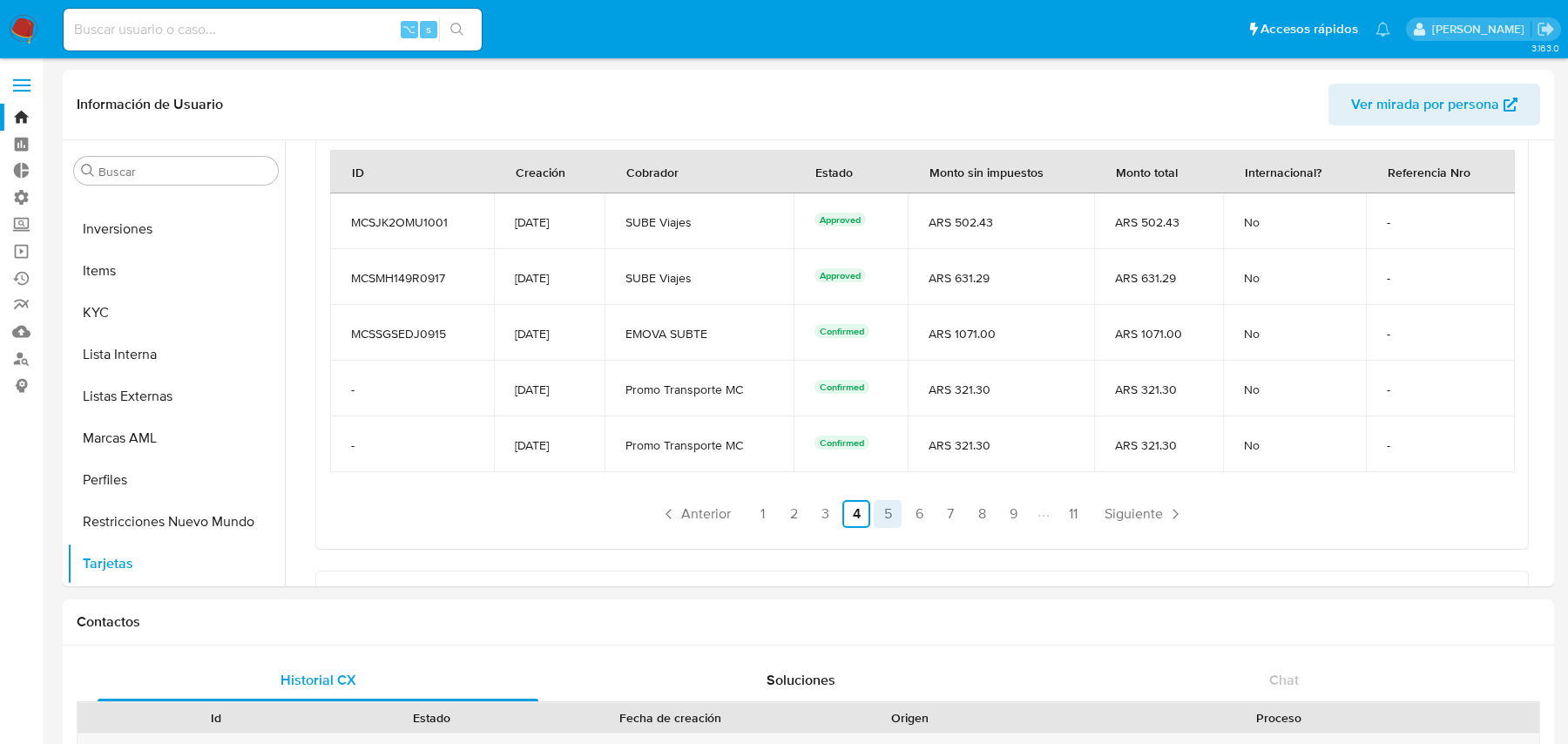
click at [888, 509] on link "5" at bounding box center [888, 514] width 28 height 28
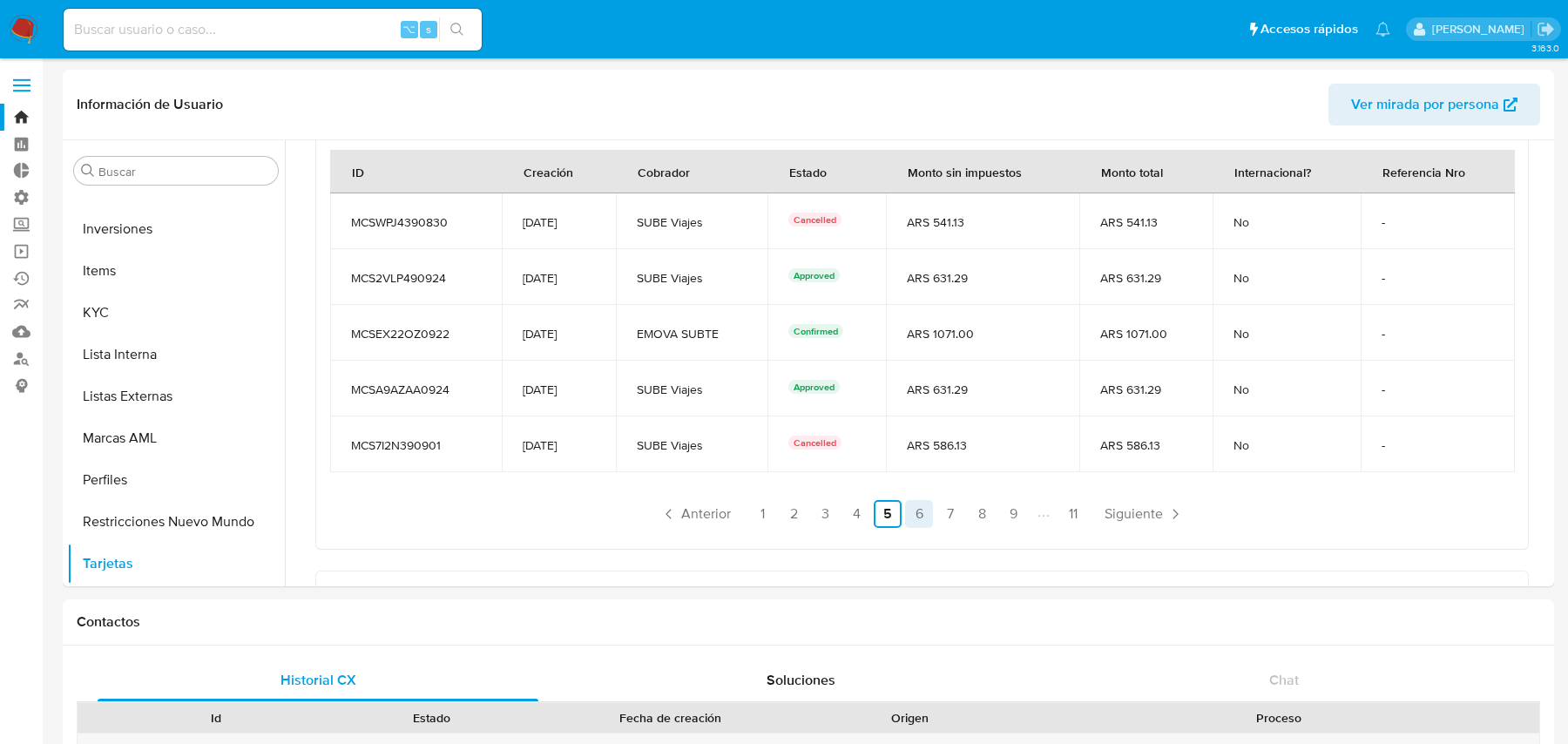
click at [924, 513] on link "6" at bounding box center [920, 514] width 28 height 28
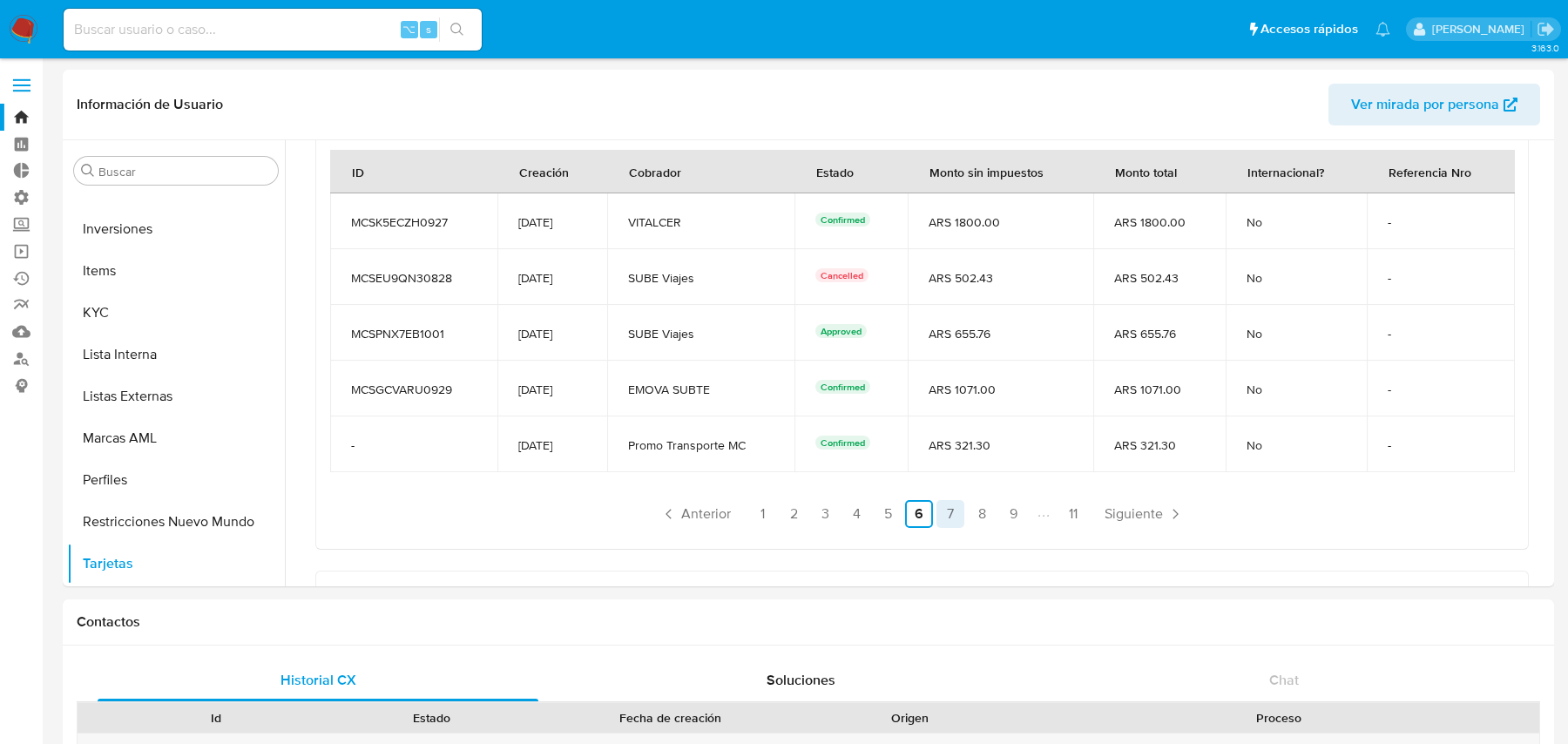
click at [945, 518] on link "7" at bounding box center [951, 514] width 28 height 28
click at [1029, 515] on li "Paginación" at bounding box center [1043, 514] width 29 height 19
click at [1059, 513] on link "11" at bounding box center [1074, 514] width 28 height 28
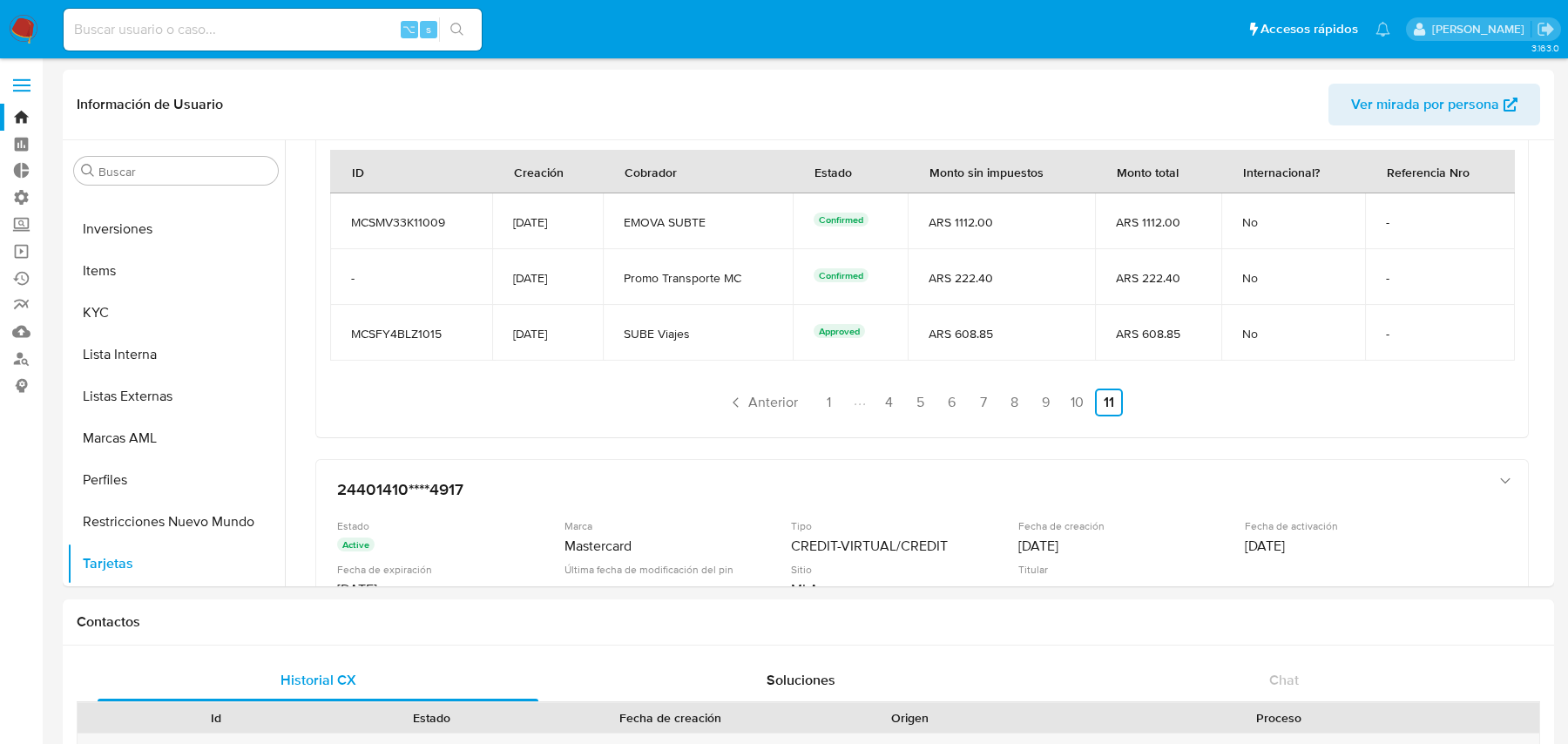
scroll to position [493, 0]
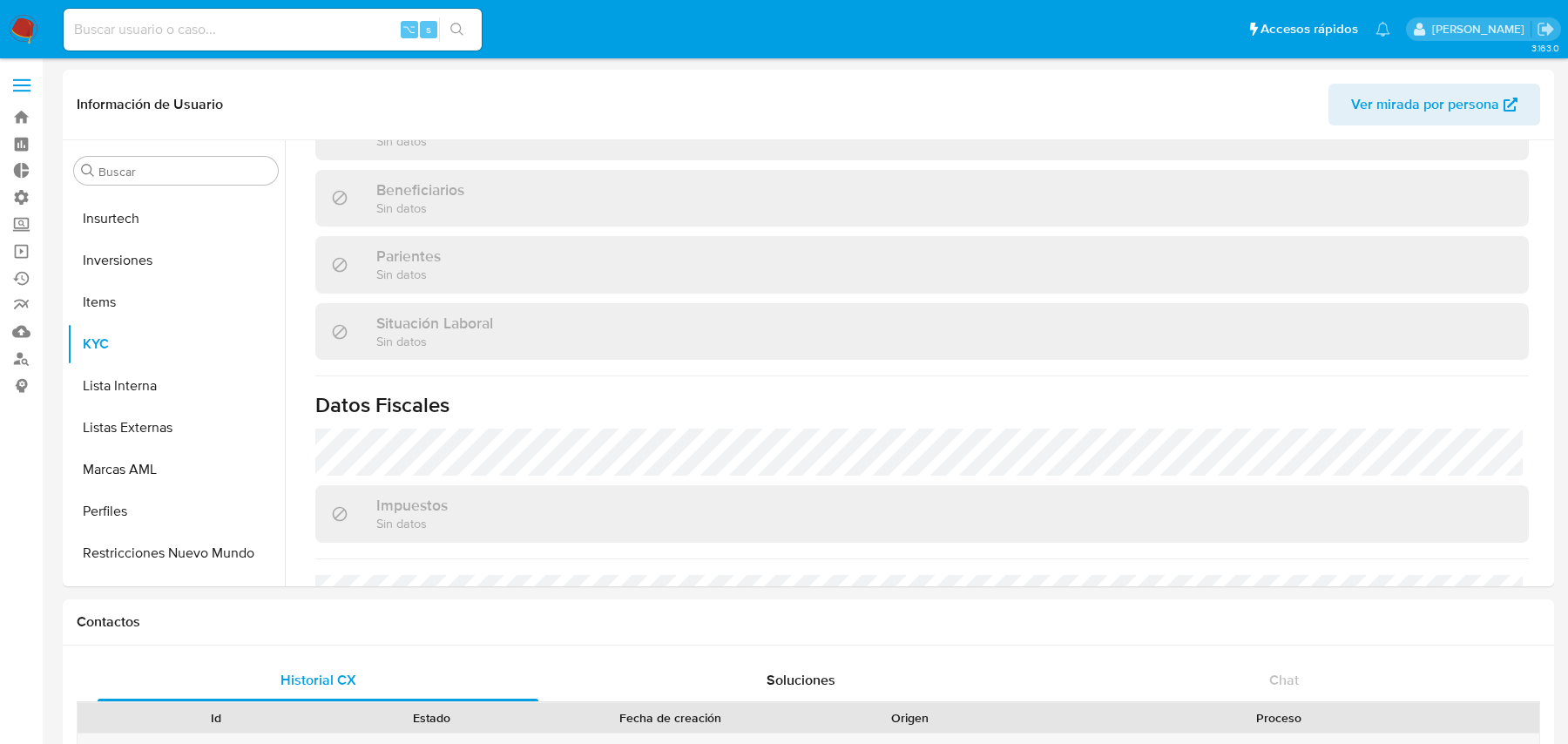
scroll to position [505, 0]
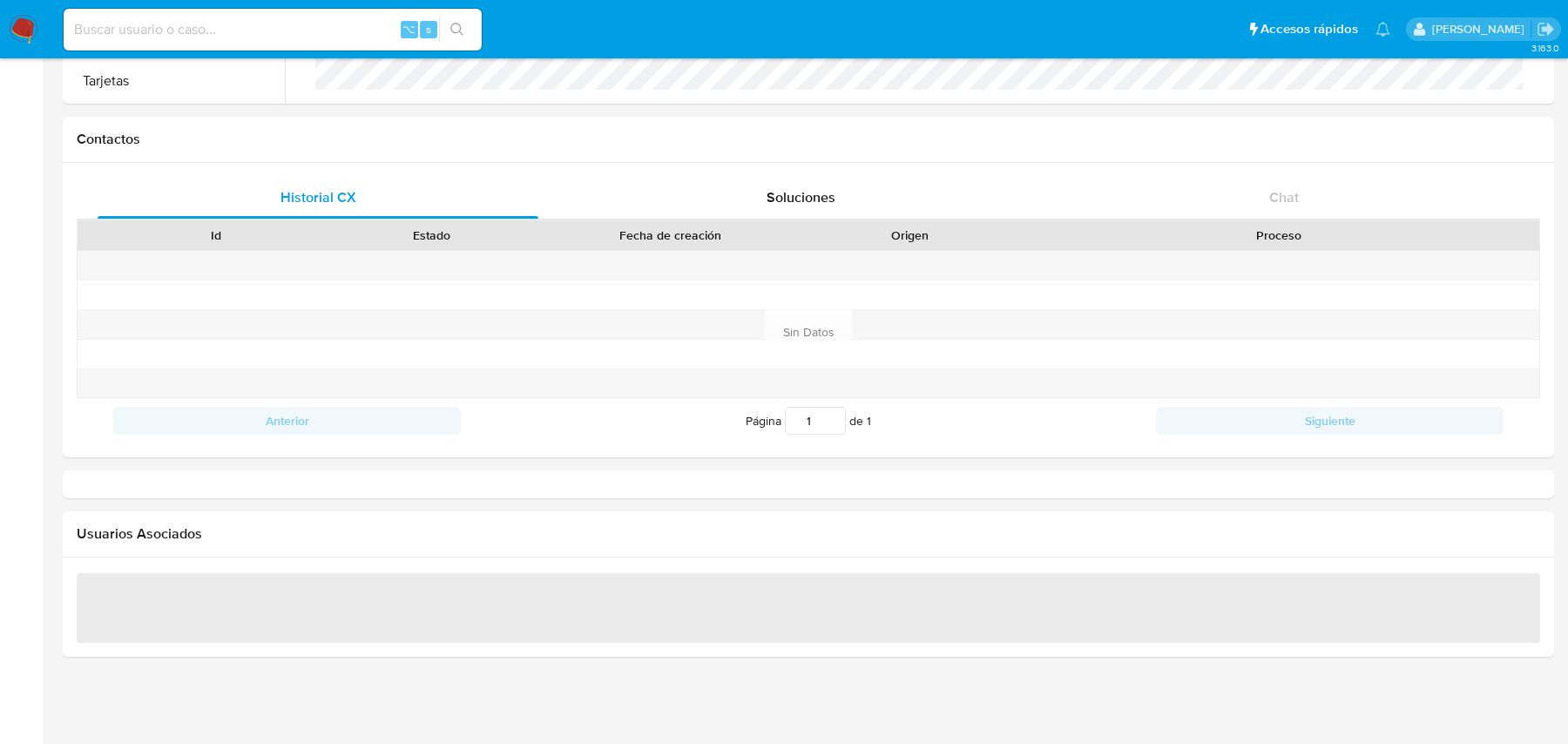
select select "10"
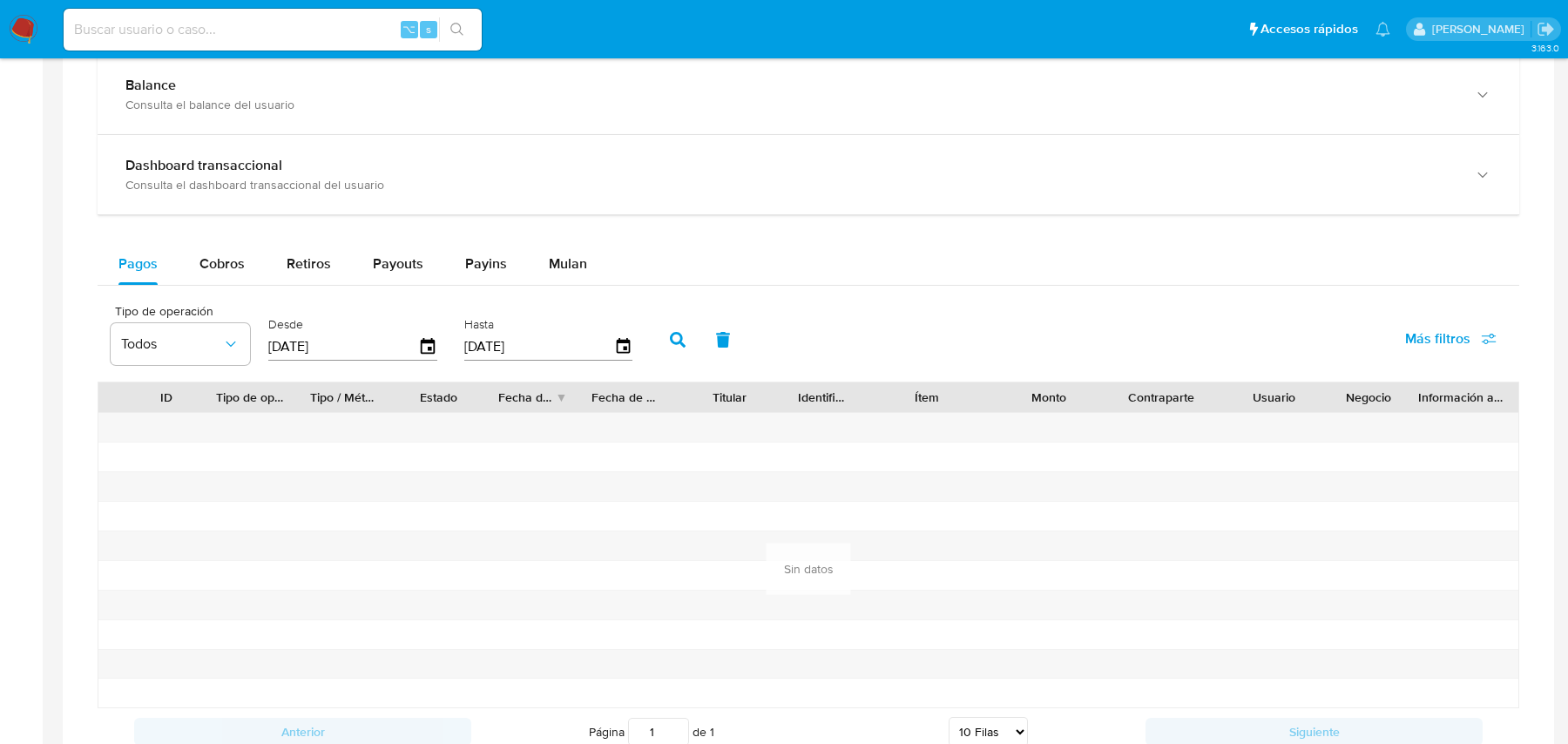
scroll to position [1024, 0]
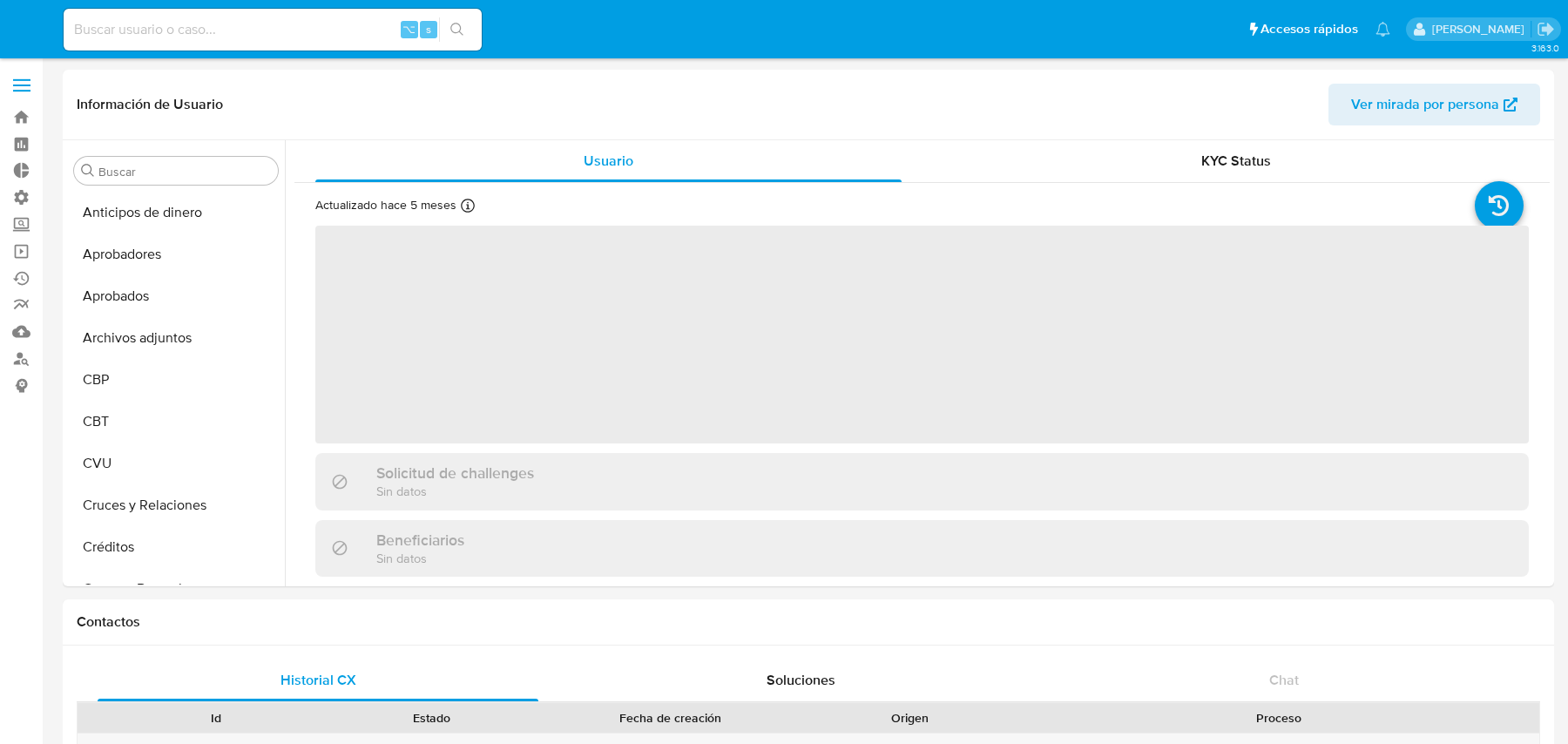
select select "10"
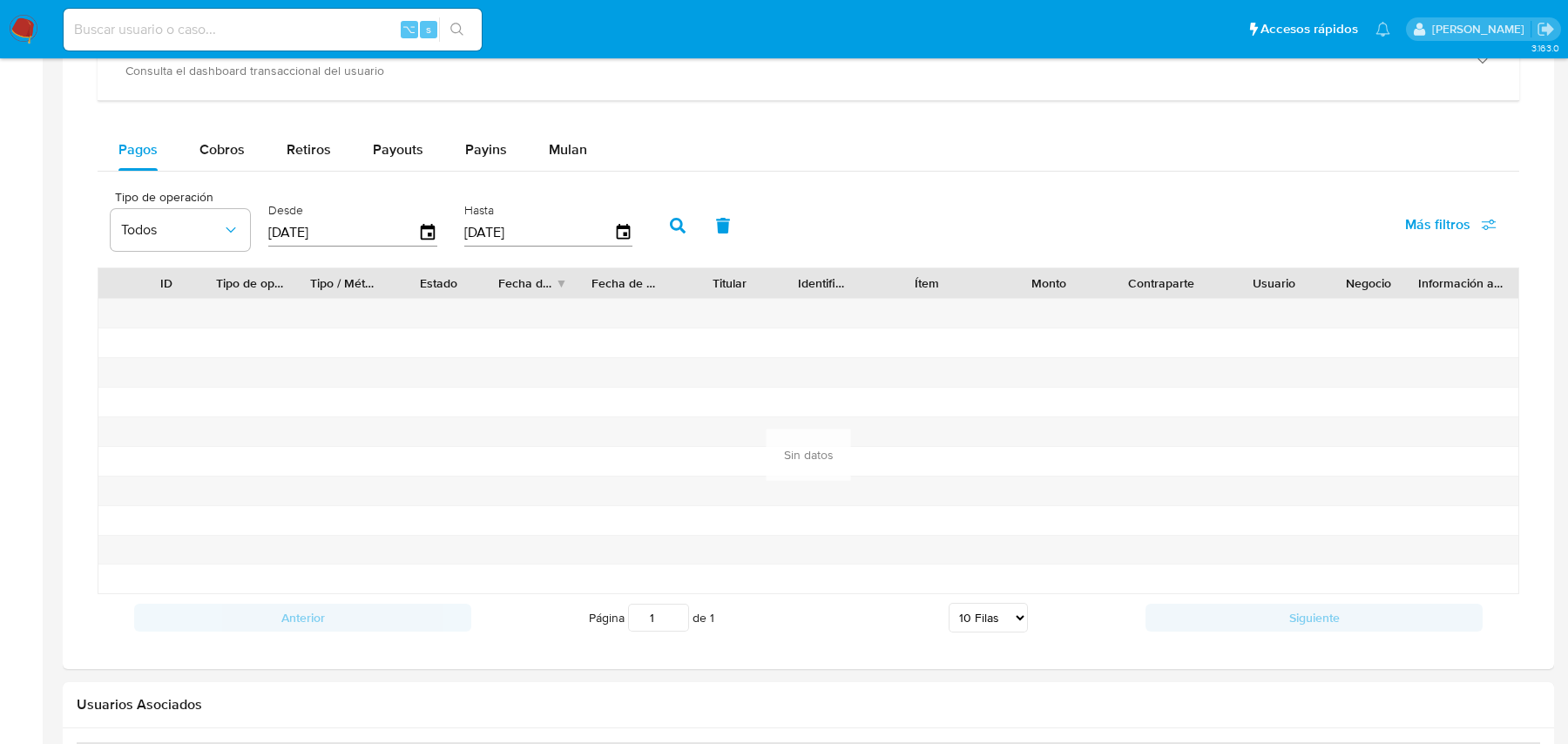
scroll to position [1108, 0]
